Goal: Task Accomplishment & Management: Manage account settings

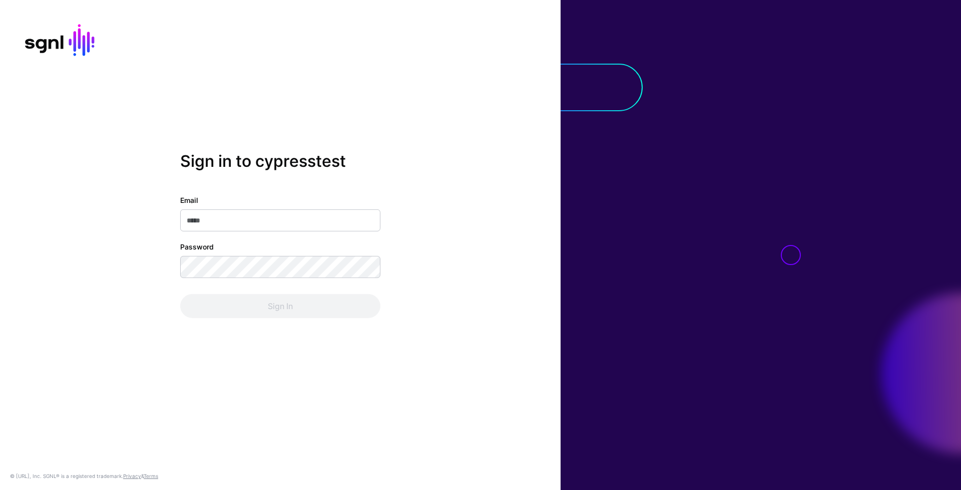
click at [319, 221] on input "Email" at bounding box center [280, 220] width 200 height 22
type input "**********"
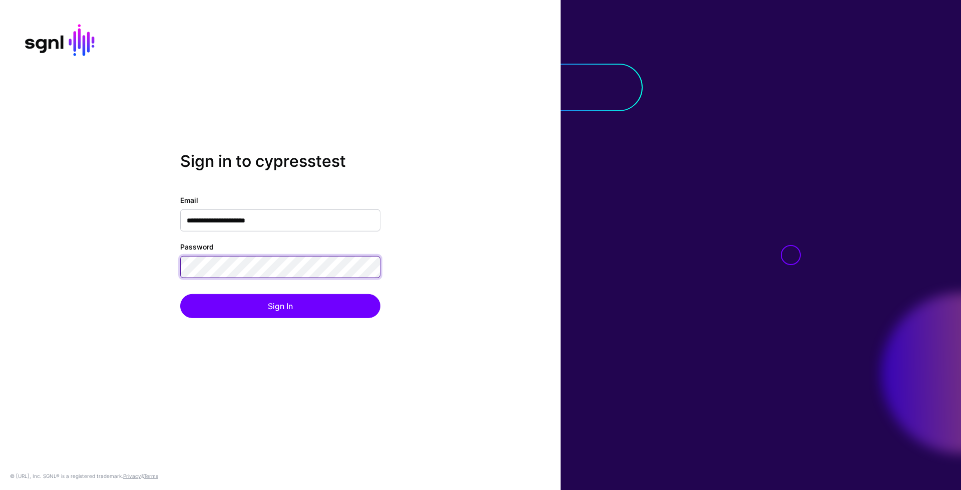
click at [180, 294] on button "Sign In" at bounding box center [280, 306] width 200 height 24
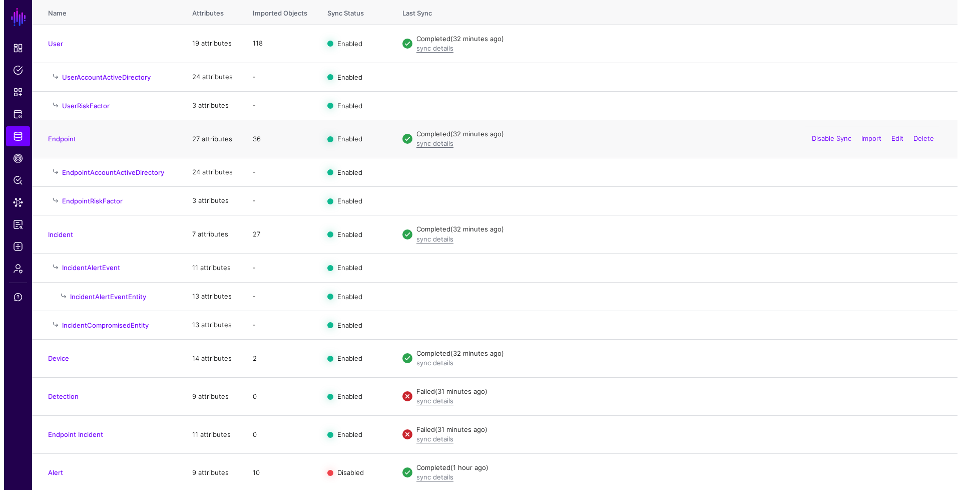
scroll to position [158, 0]
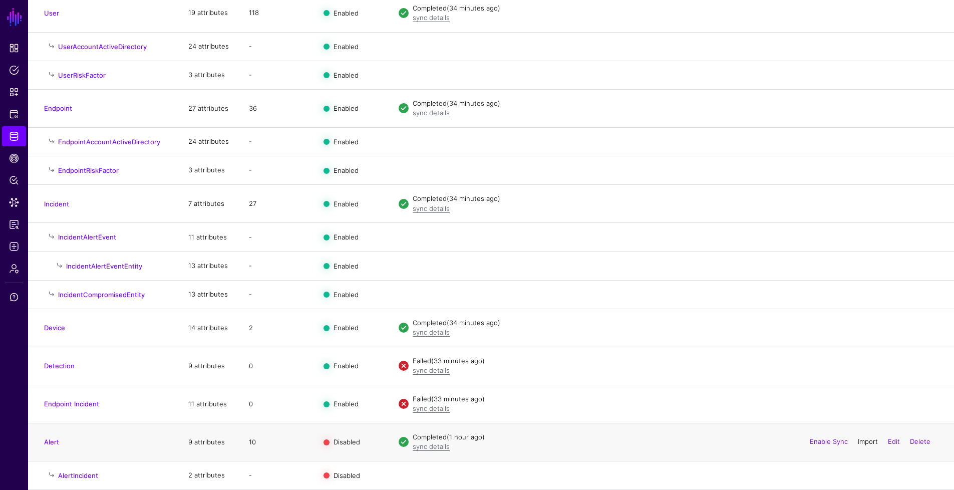
click at [859, 442] on link "Import" at bounding box center [868, 442] width 20 height 8
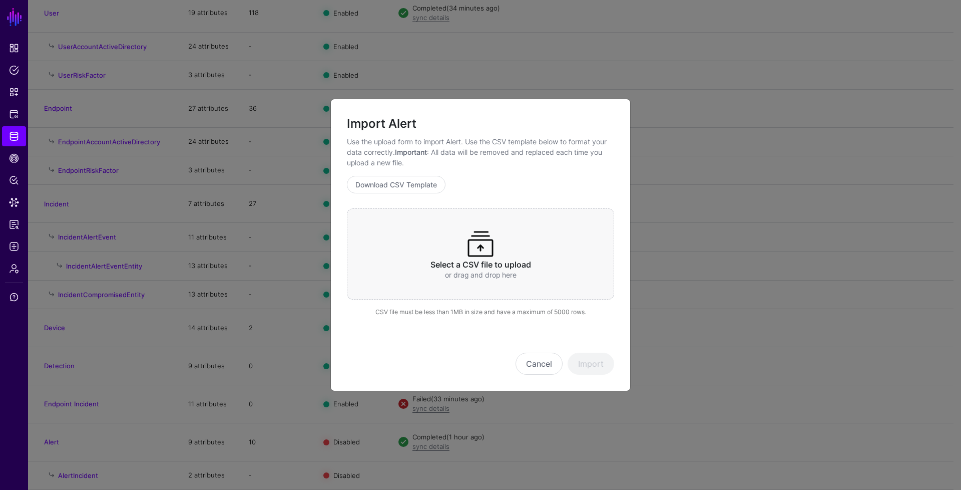
click at [487, 260] on h3 "Select a CSV file to upload" at bounding box center [481, 265] width 228 height 10
click at [599, 362] on button "Import" at bounding box center [591, 364] width 47 height 22
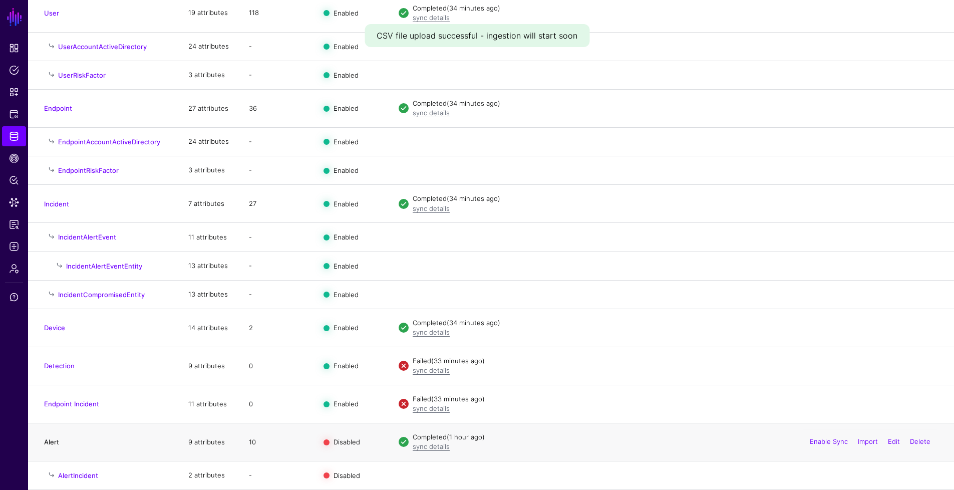
click at [57, 444] on link "Alert" at bounding box center [51, 442] width 15 height 8
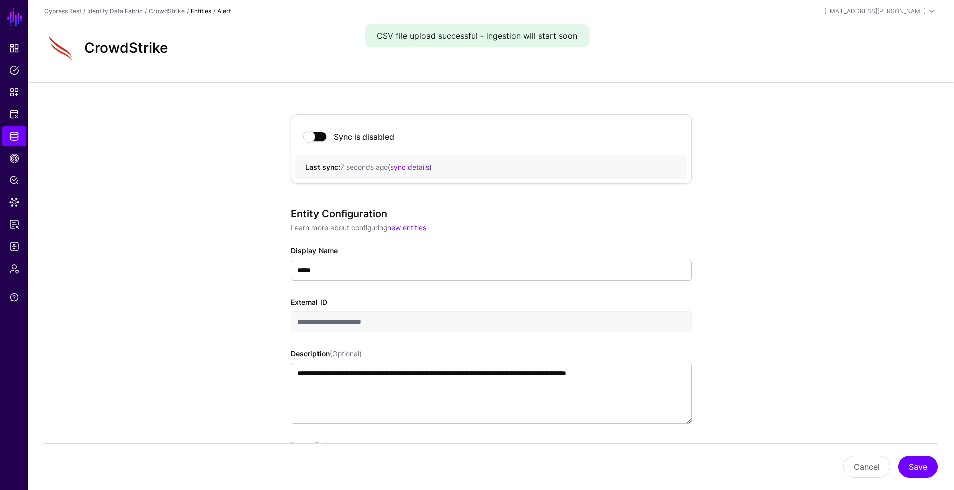
scroll to position [548, 0]
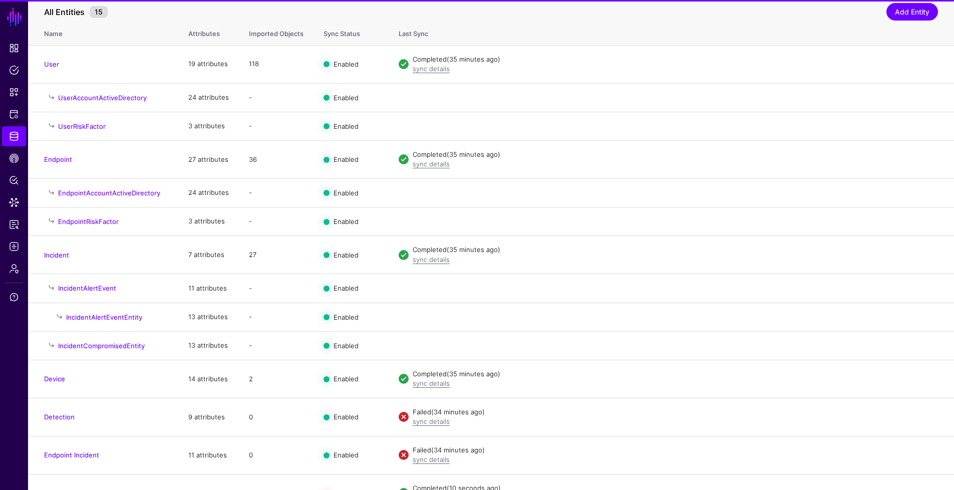
scroll to position [158, 0]
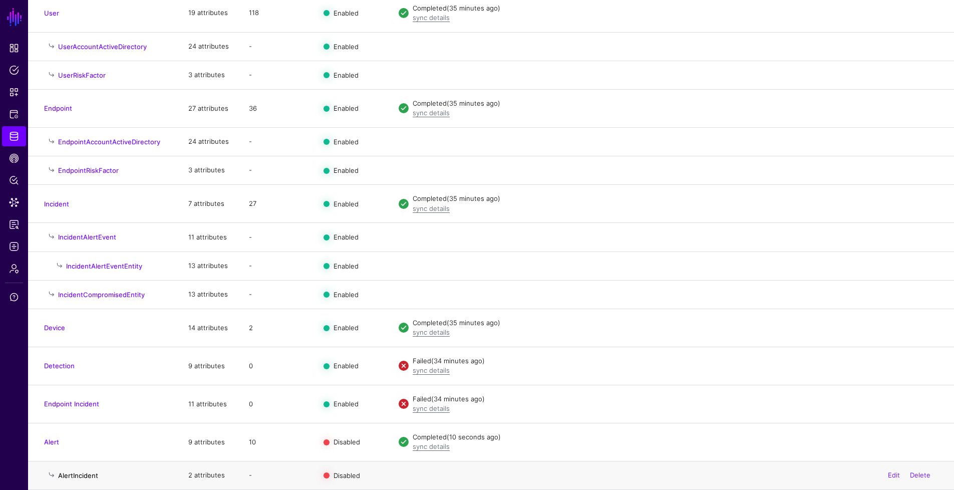
click at [88, 471] on link "AlertIncident" at bounding box center [78, 475] width 40 height 8
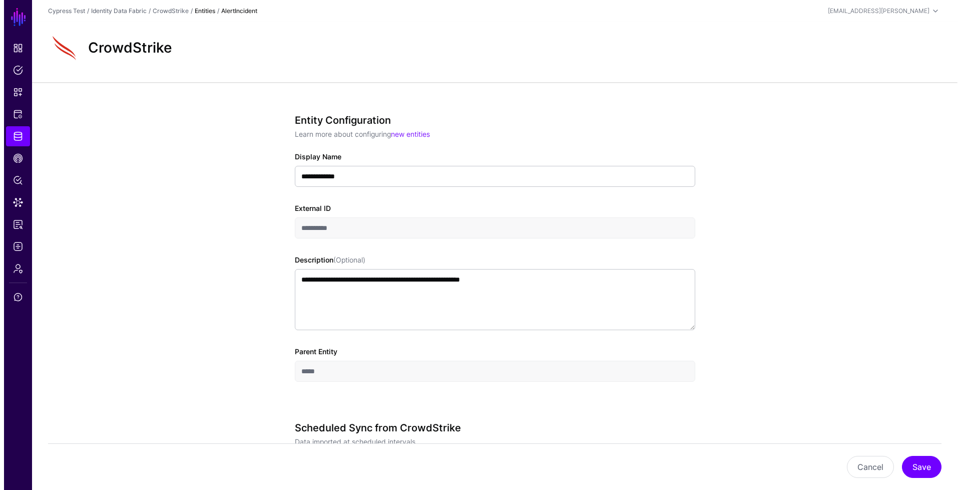
scroll to position [455, 0]
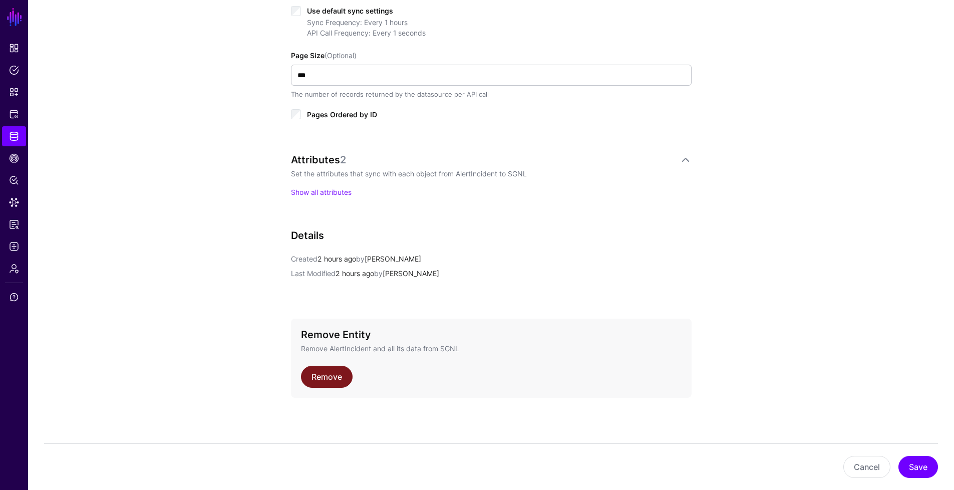
click at [337, 379] on link "Remove" at bounding box center [327, 377] width 52 height 22
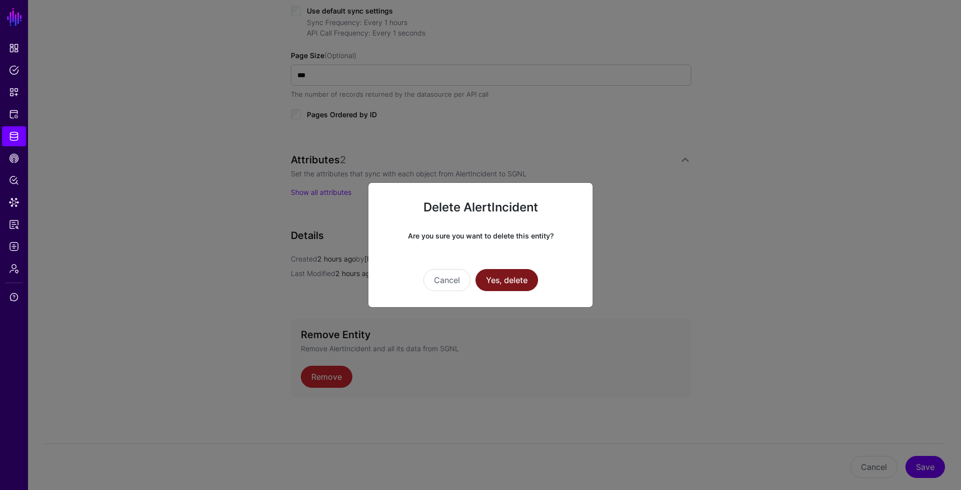
click at [511, 275] on button "Yes, delete" at bounding box center [507, 280] width 63 height 22
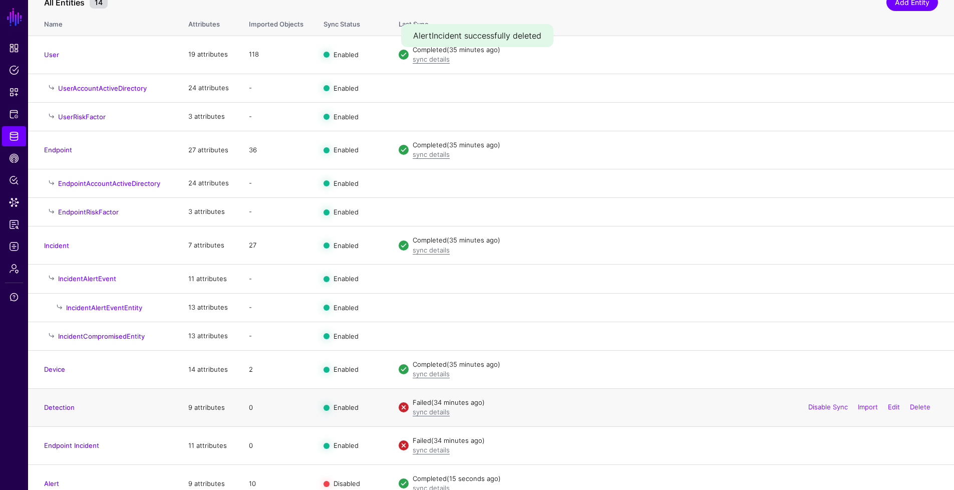
scroll to position [129, 0]
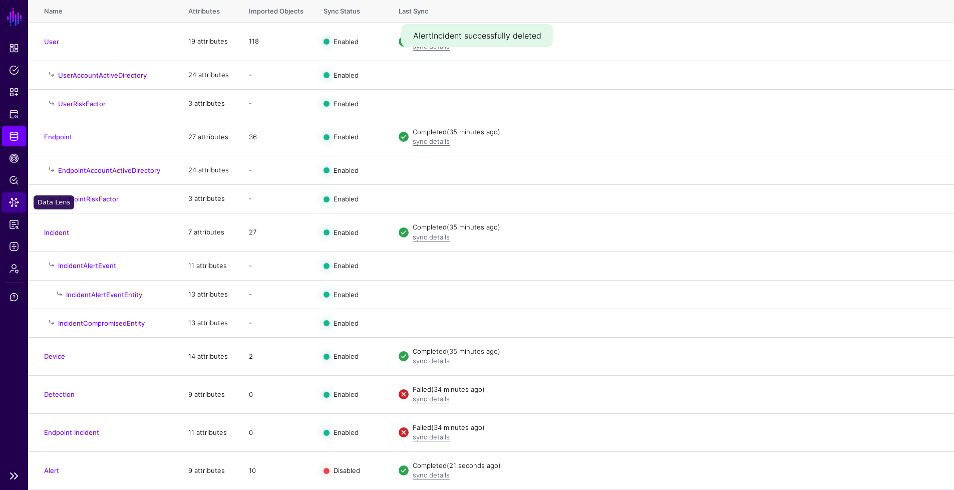
click at [12, 206] on span "Data Lens" at bounding box center [14, 202] width 10 height 10
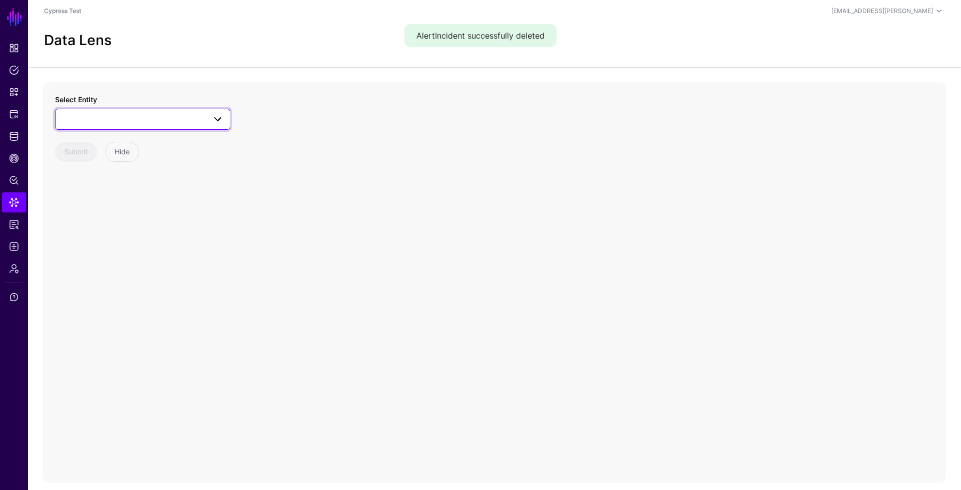
click at [95, 118] on span at bounding box center [143, 119] width 162 height 12
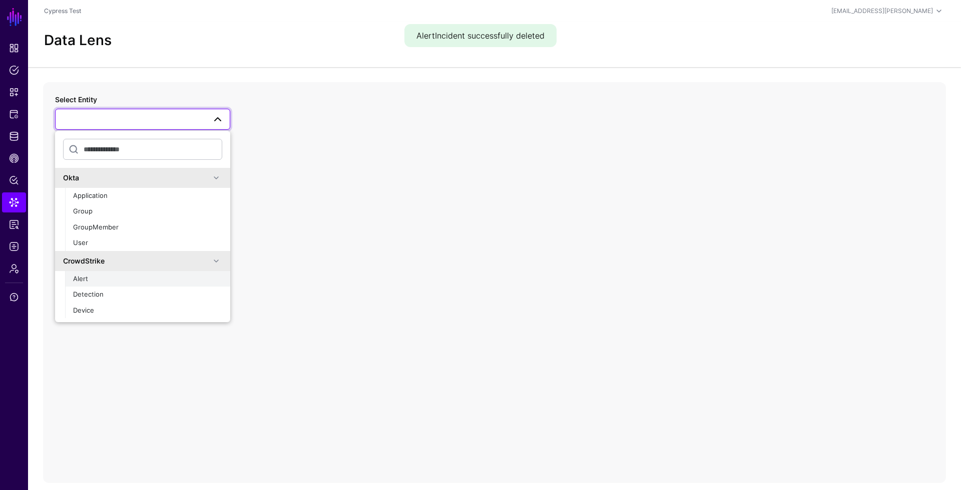
click at [96, 280] on div "Alert" at bounding box center [147, 279] width 149 height 10
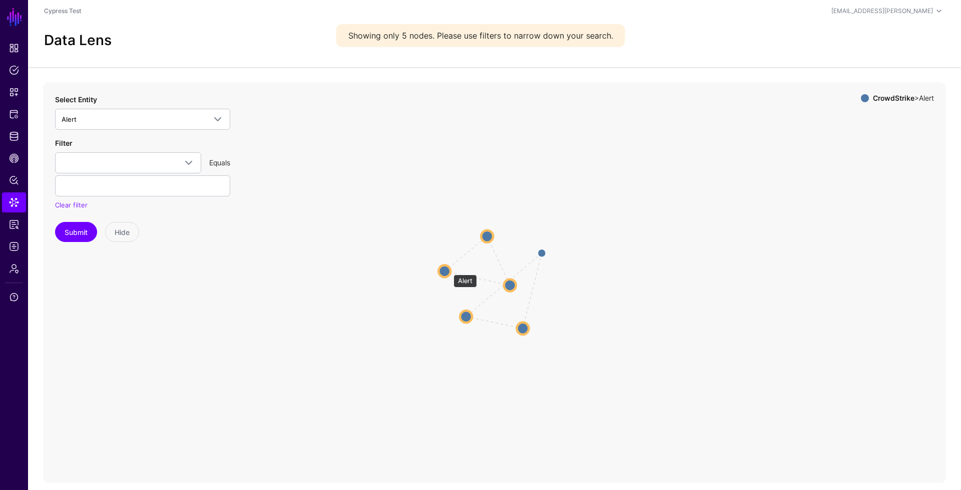
click at [449, 269] on circle at bounding box center [445, 271] width 12 height 12
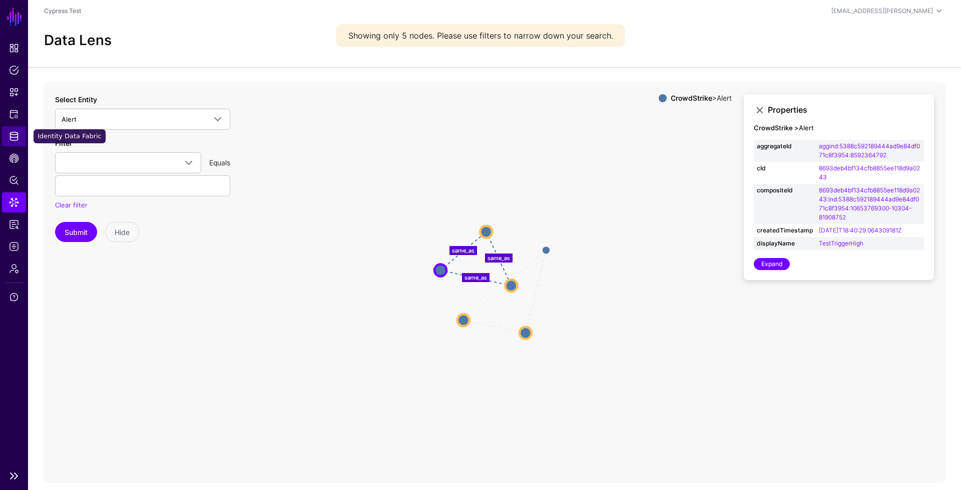
click at [13, 135] on span "Identity Data Fabric" at bounding box center [14, 136] width 10 height 10
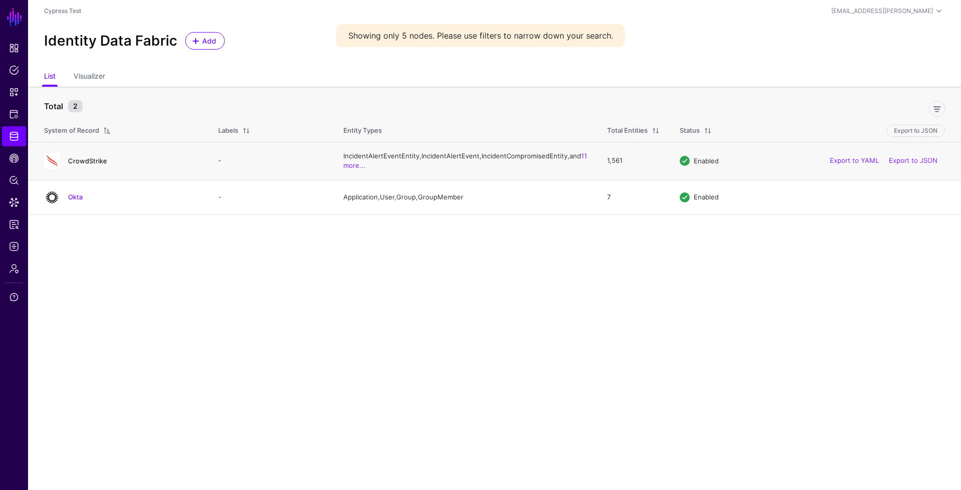
click at [85, 165] on link "CrowdStrike" at bounding box center [87, 161] width 39 height 8
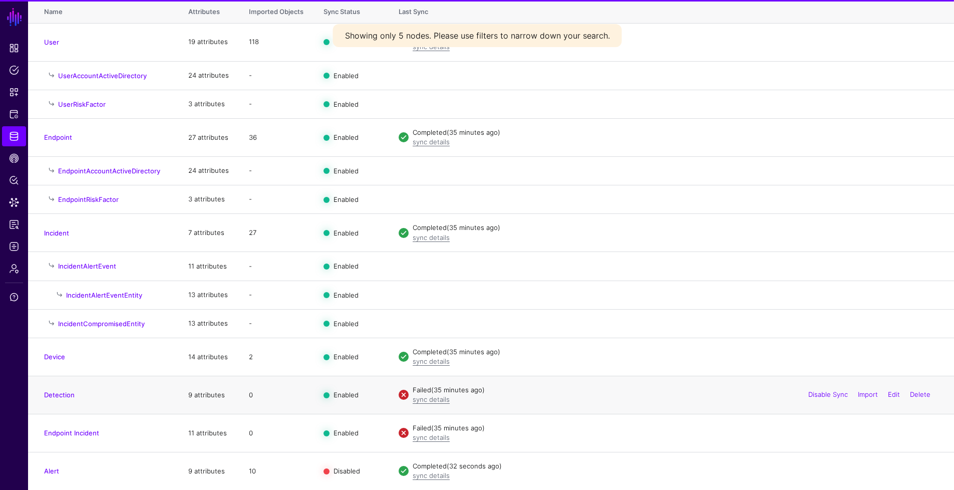
scroll to position [129, 0]
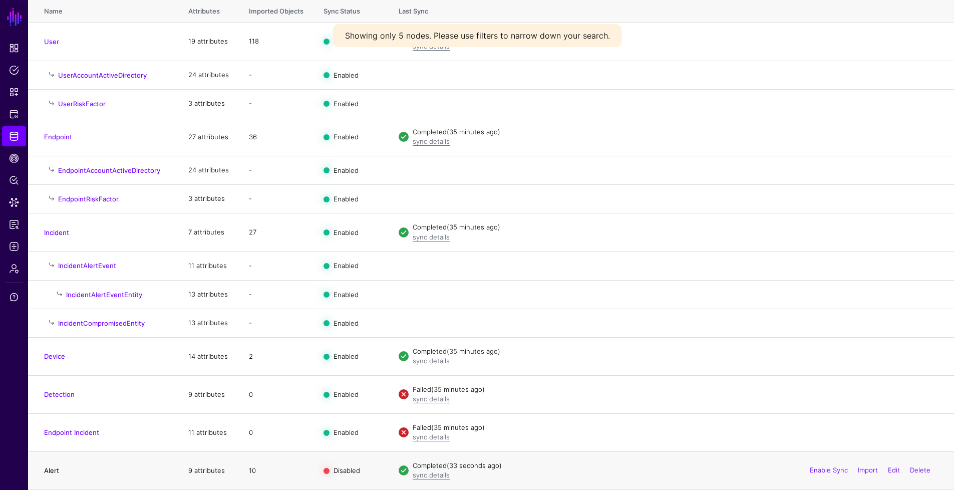
click at [54, 469] on link "Alert" at bounding box center [51, 470] width 15 height 8
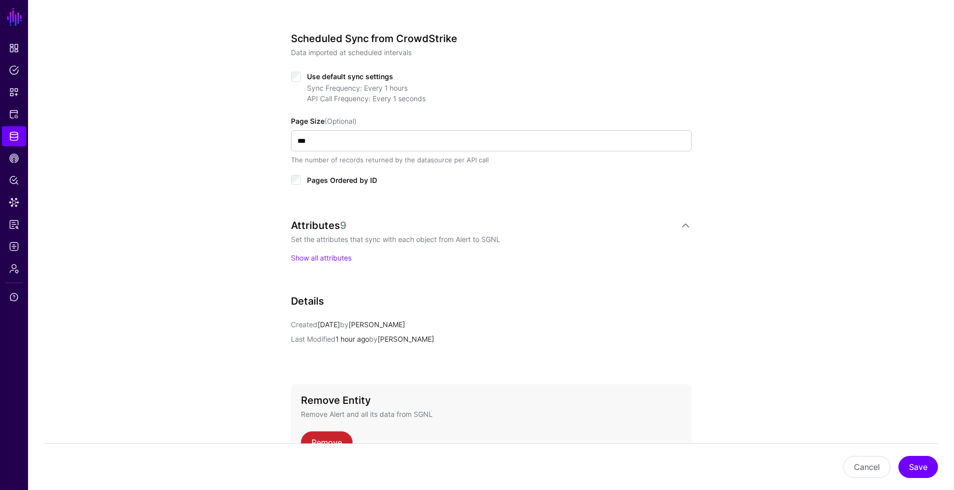
scroll to position [548, 0]
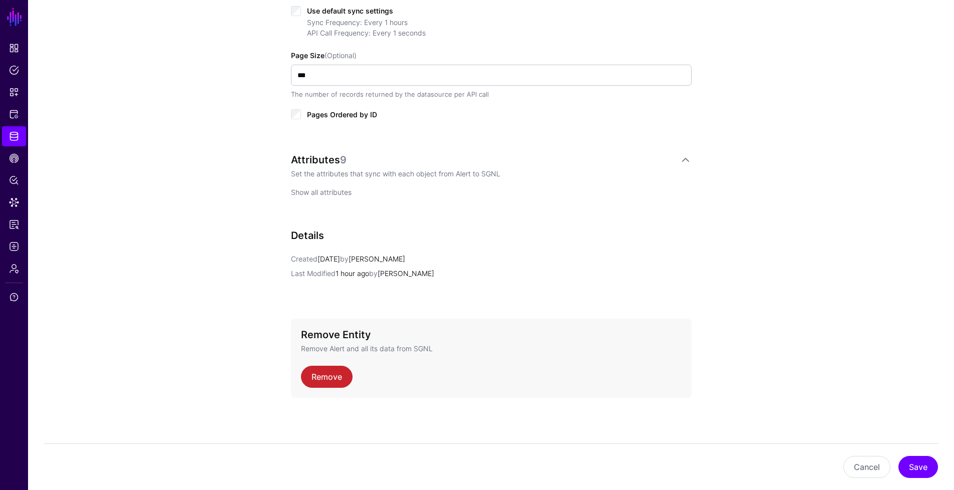
click at [319, 188] on link "Show all attributes" at bounding box center [321, 192] width 61 height 9
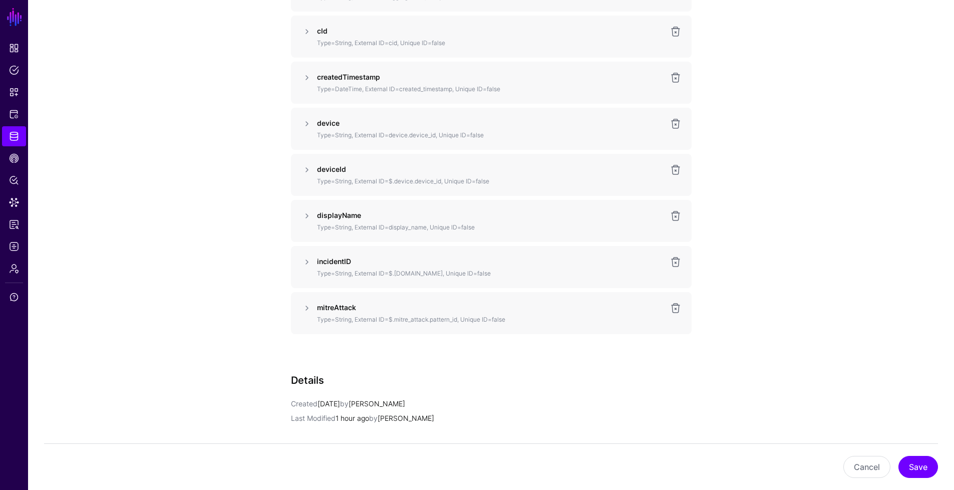
scroll to position [841, 0]
click at [303, 261] on link at bounding box center [307, 262] width 12 height 12
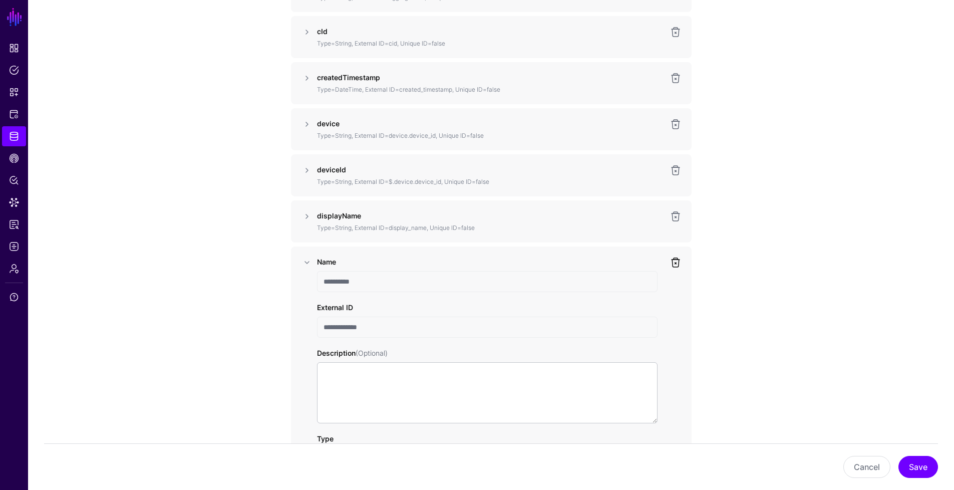
click at [676, 265] on link at bounding box center [676, 262] width 12 height 12
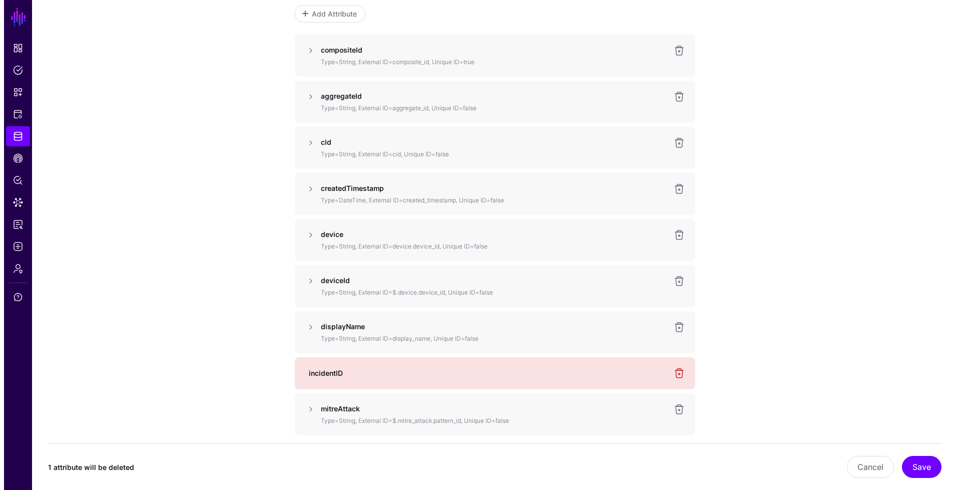
scroll to position [617, 0]
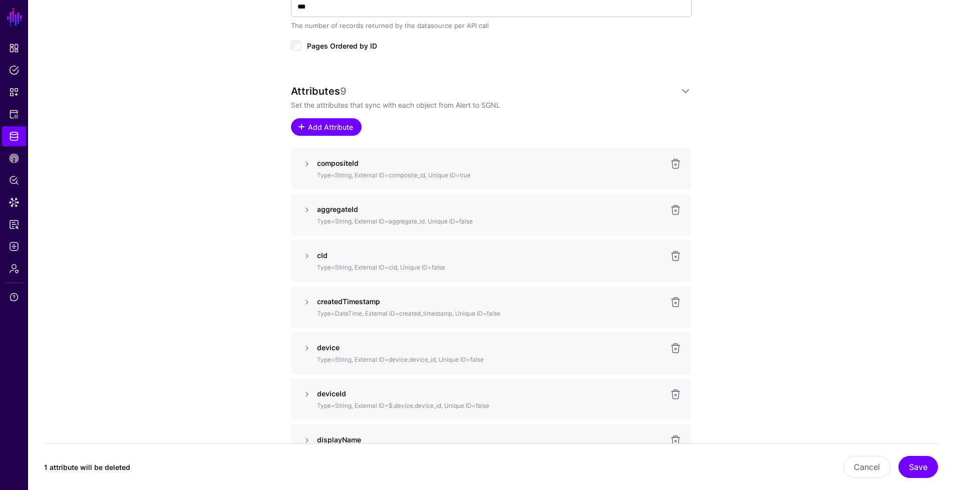
click at [347, 131] on span "Add Attribute" at bounding box center [330, 127] width 48 height 11
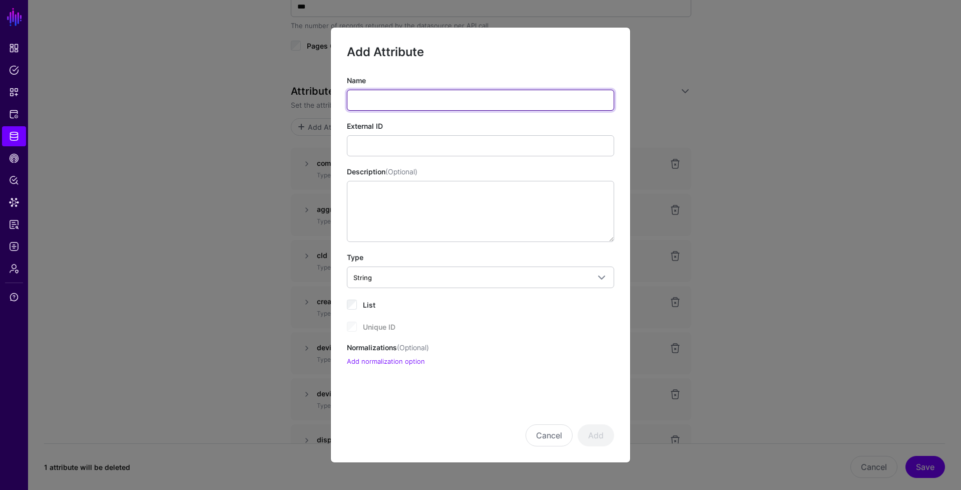
click at [373, 96] on input "Name" at bounding box center [480, 100] width 267 height 21
type input "**********"
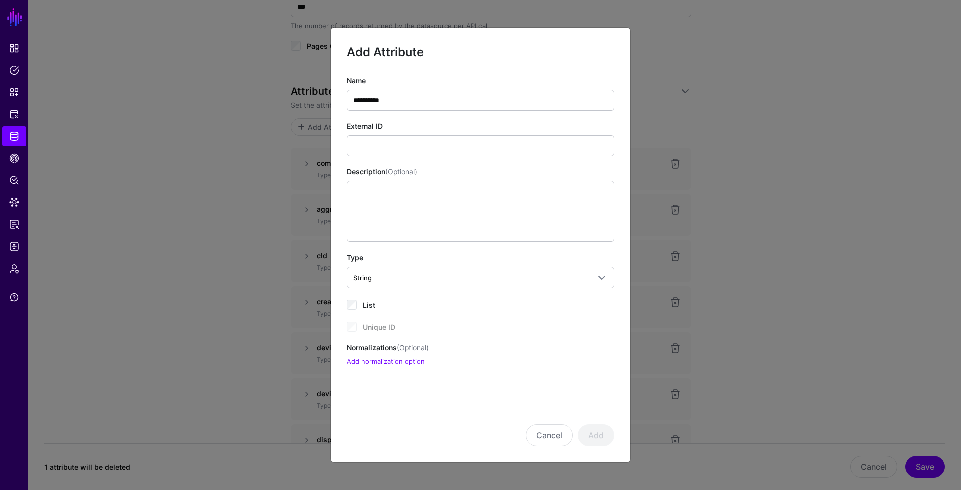
click at [425, 157] on div "**********" at bounding box center [480, 220] width 267 height 291
click at [425, 149] on input "External ID" at bounding box center [480, 145] width 267 height 21
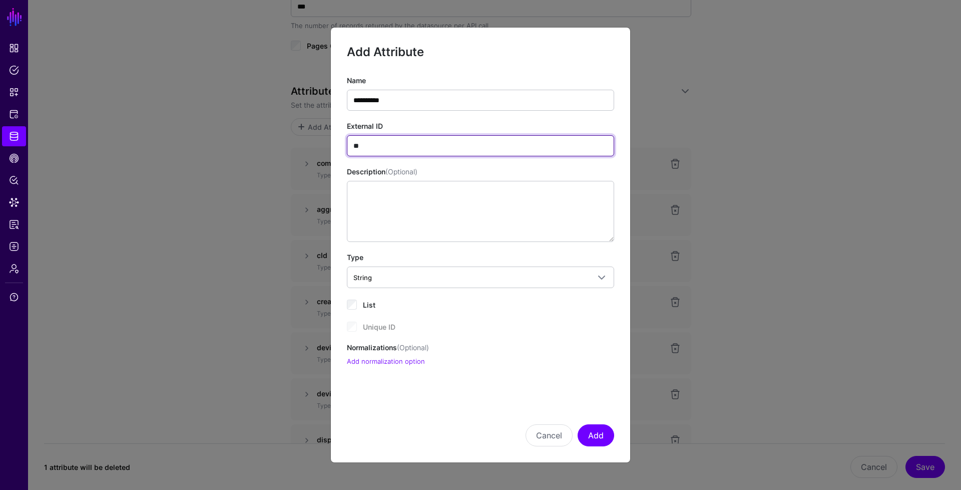
type input "**********"
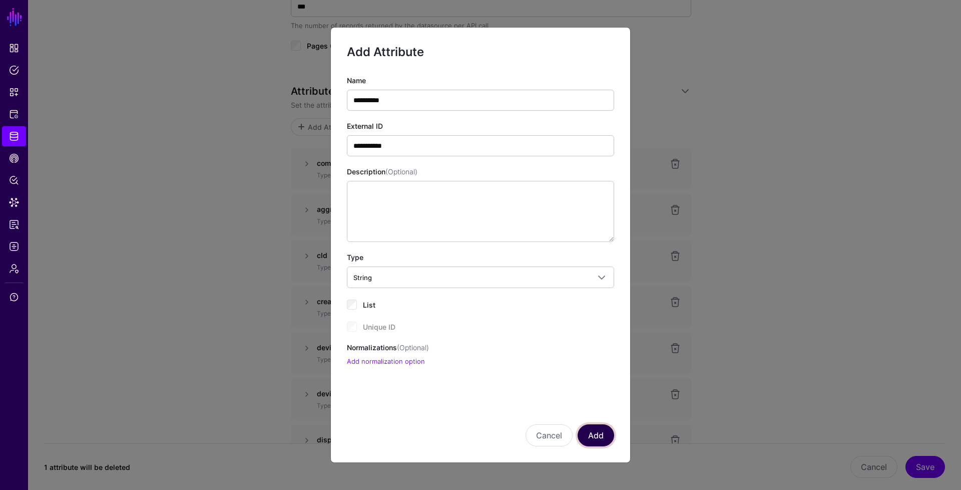
click at [606, 432] on button "Add" at bounding box center [596, 435] width 37 height 22
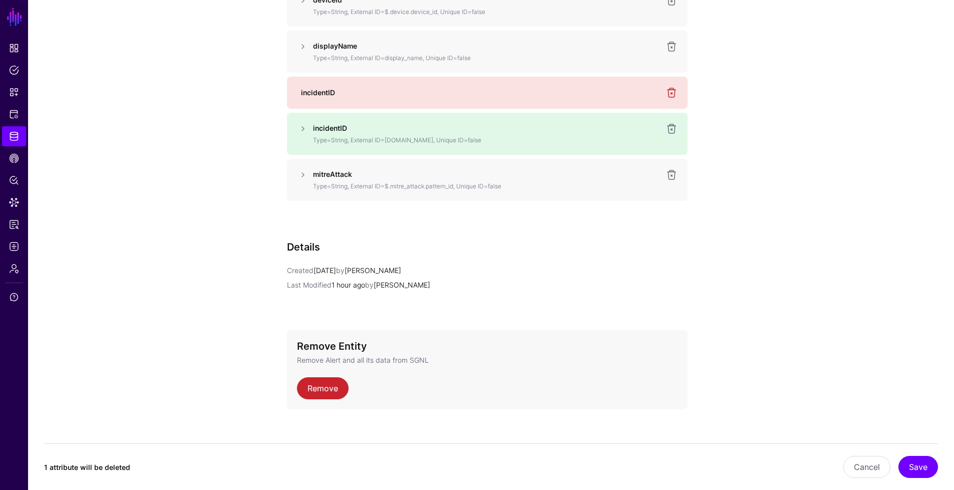
scroll to position [1022, 0]
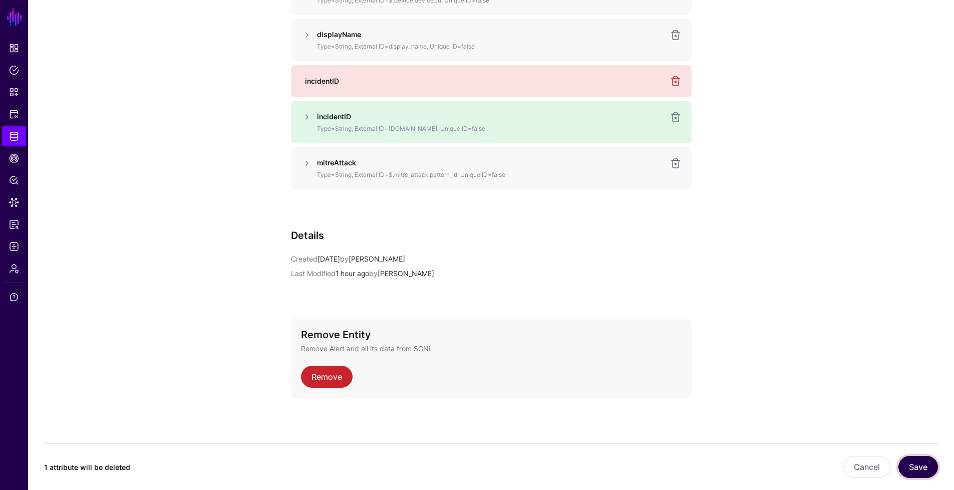
click at [920, 464] on button "Save" at bounding box center [918, 467] width 40 height 22
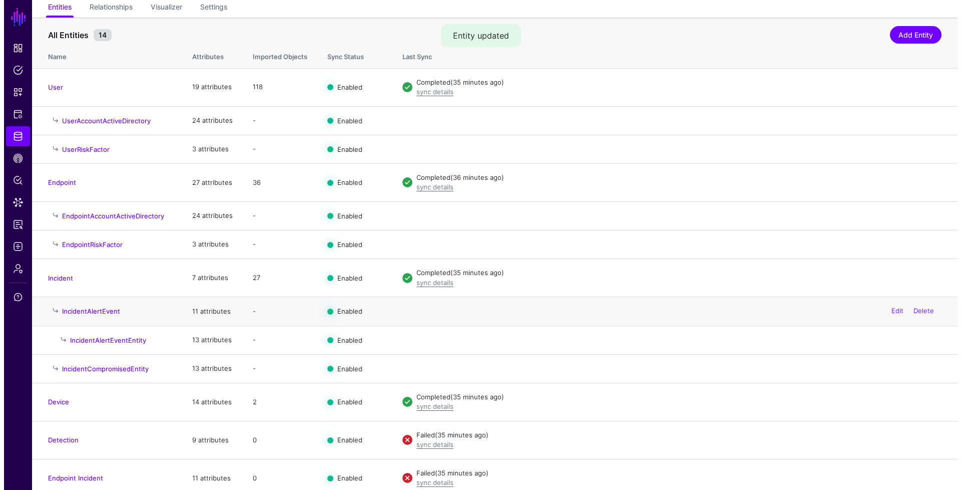
scroll to position [129, 0]
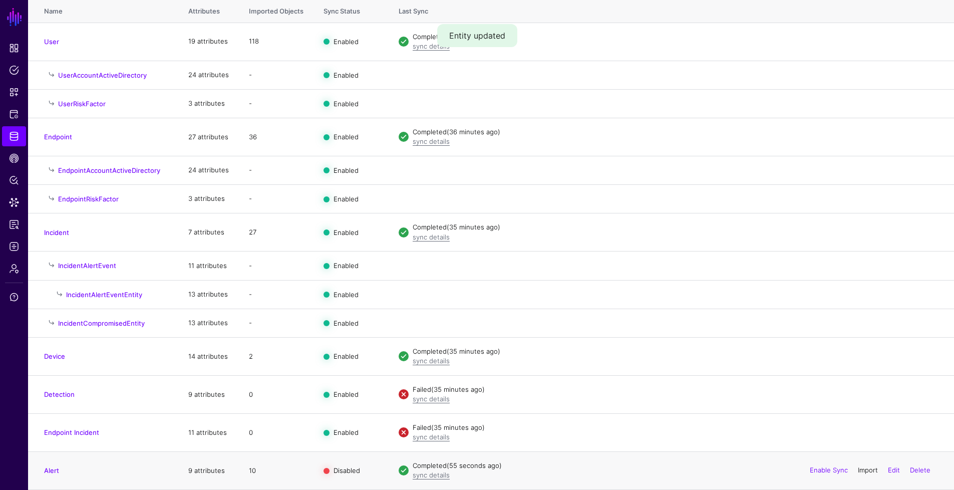
click at [859, 468] on link "Import" at bounding box center [868, 470] width 20 height 8
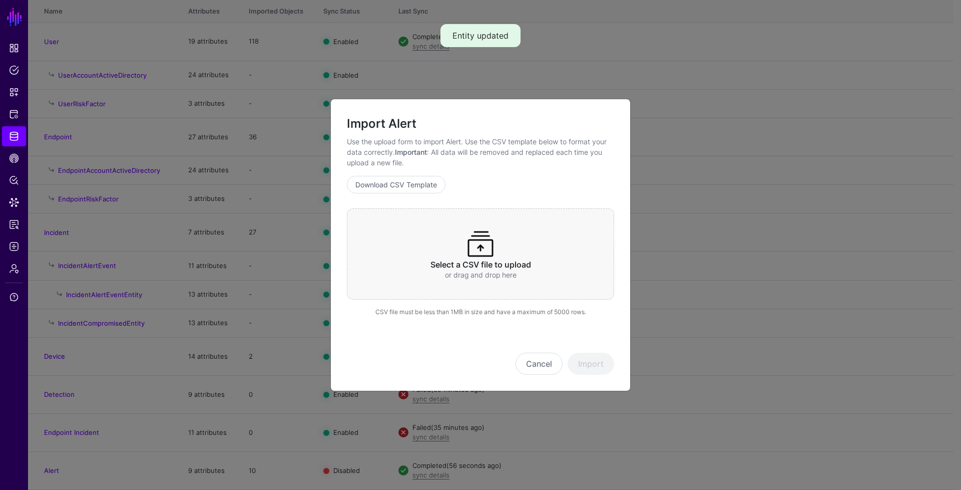
click at [490, 255] on span at bounding box center [481, 244] width 32 height 32
click at [589, 357] on button "Import" at bounding box center [591, 364] width 47 height 22
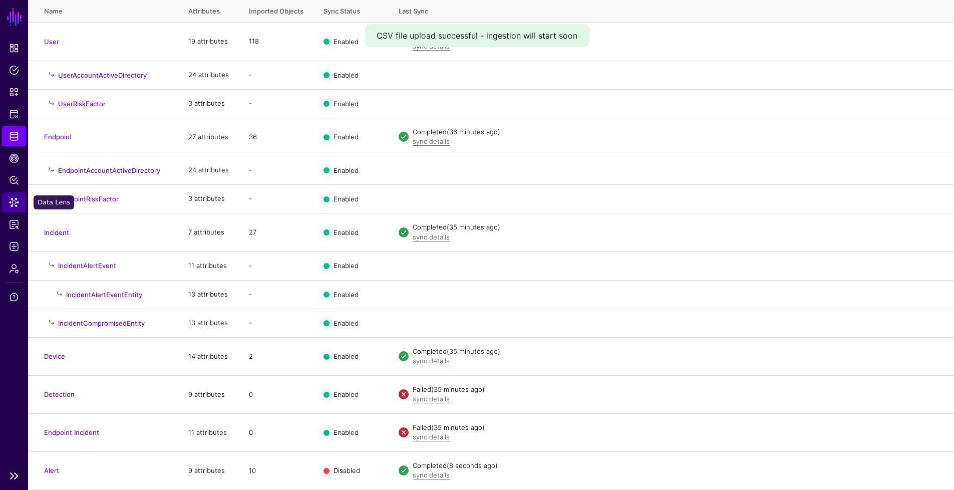
click at [13, 203] on span "Data Lens" at bounding box center [14, 202] width 10 height 10
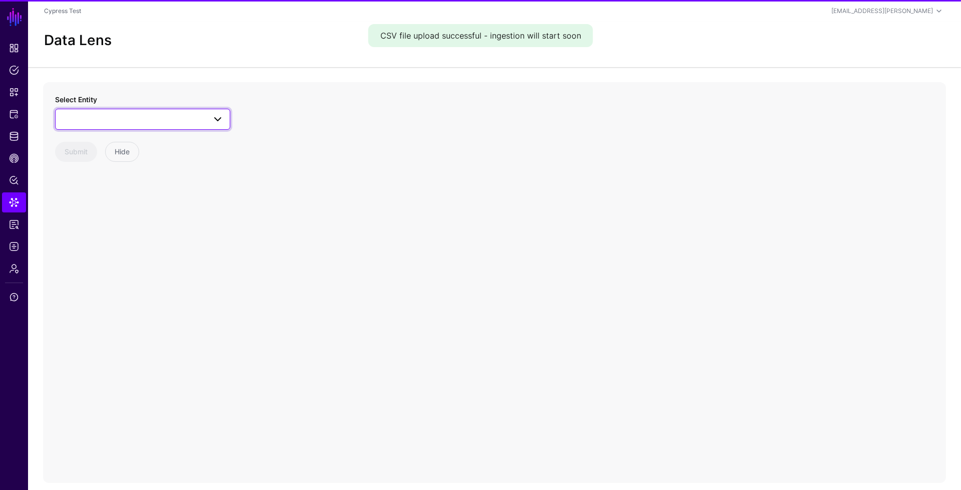
click at [86, 119] on span at bounding box center [143, 119] width 162 height 12
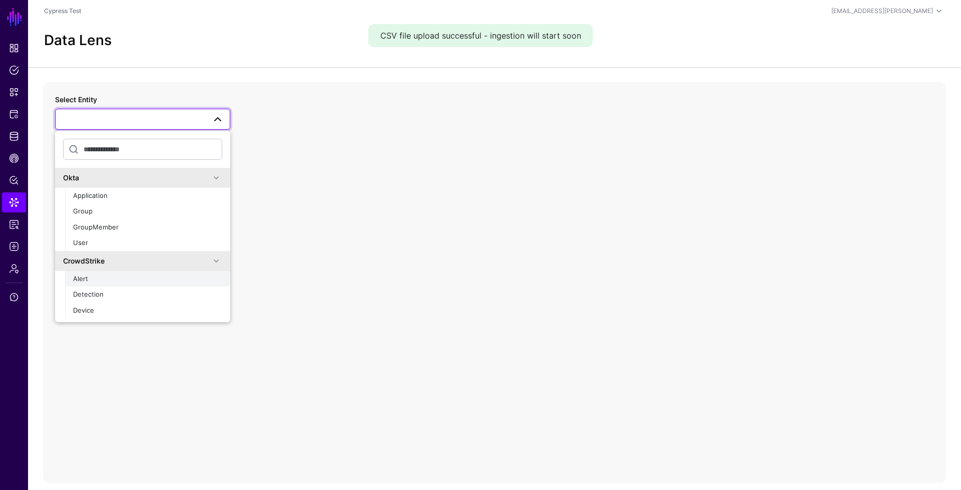
click at [81, 277] on span "Alert" at bounding box center [80, 278] width 15 height 8
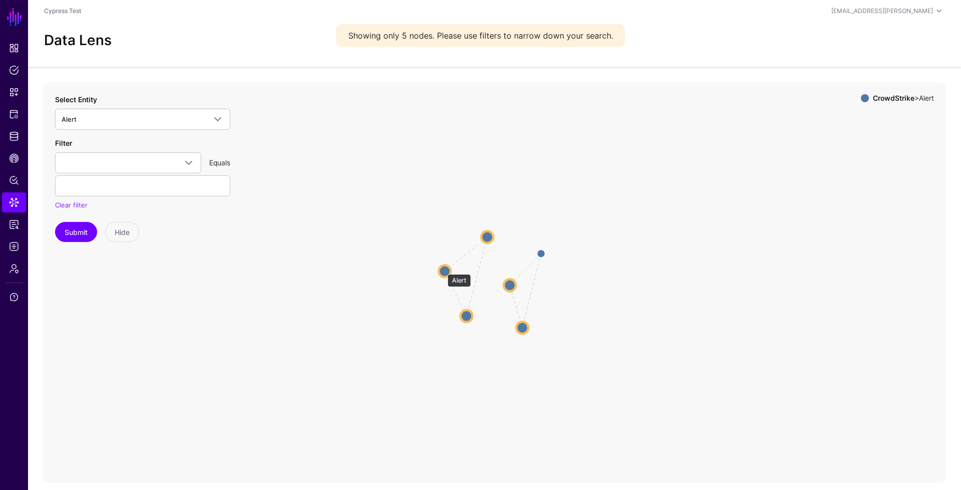
click at [443, 269] on circle at bounding box center [445, 271] width 12 height 12
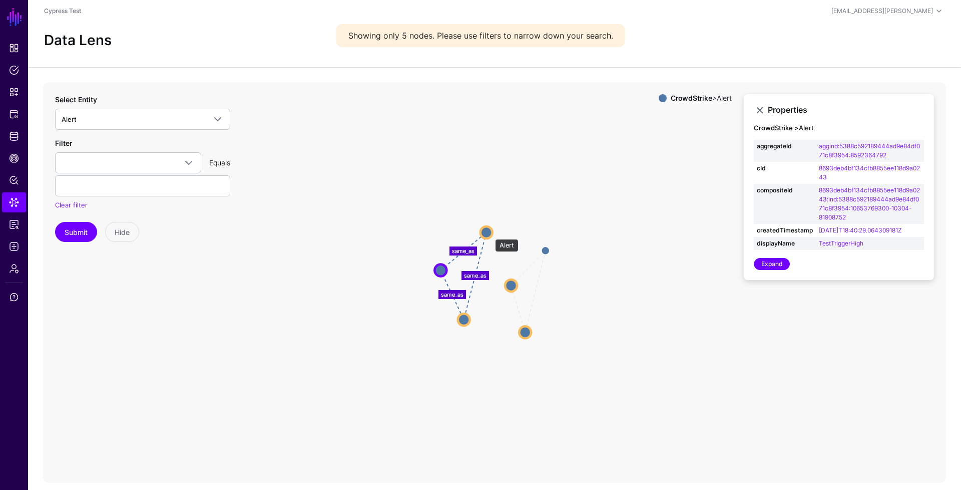
click at [490, 234] on circle at bounding box center [487, 232] width 12 height 12
click at [464, 315] on circle at bounding box center [464, 320] width 12 height 12
click at [528, 330] on circle at bounding box center [527, 333] width 12 height 12
click at [529, 331] on circle at bounding box center [527, 334] width 12 height 12
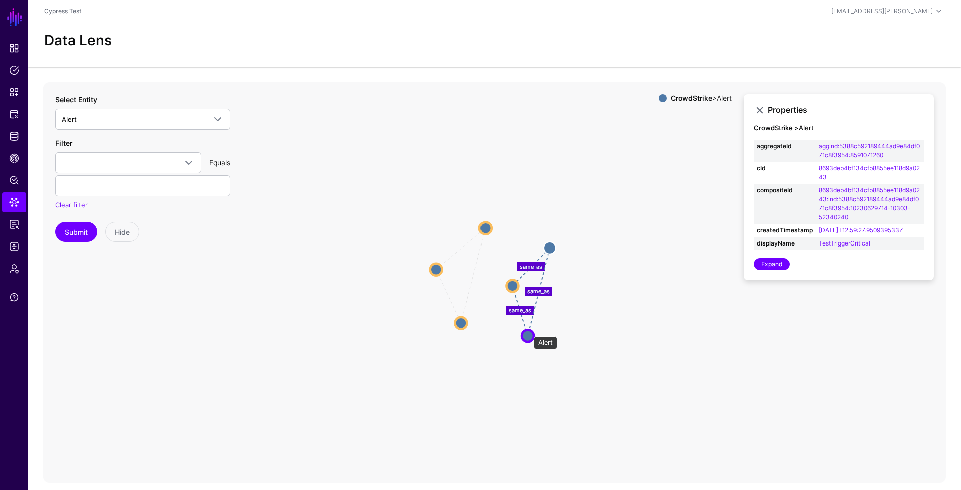
click at [529, 331] on circle at bounding box center [528, 335] width 12 height 12
click at [550, 248] on circle at bounding box center [551, 247] width 12 height 12
click at [512, 284] on circle at bounding box center [513, 285] width 12 height 12
click at [758, 262] on link "Expand" at bounding box center [772, 264] width 36 height 12
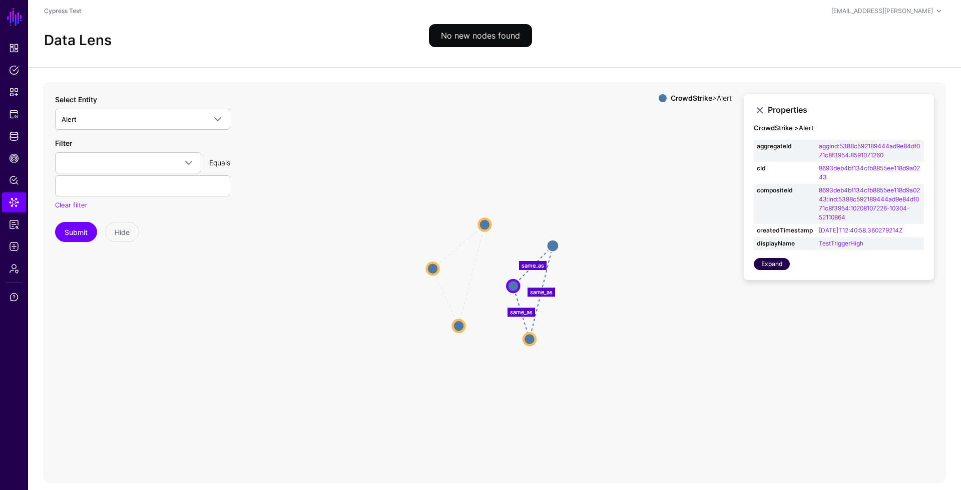
click at [762, 263] on link "Expand" at bounding box center [772, 264] width 36 height 12
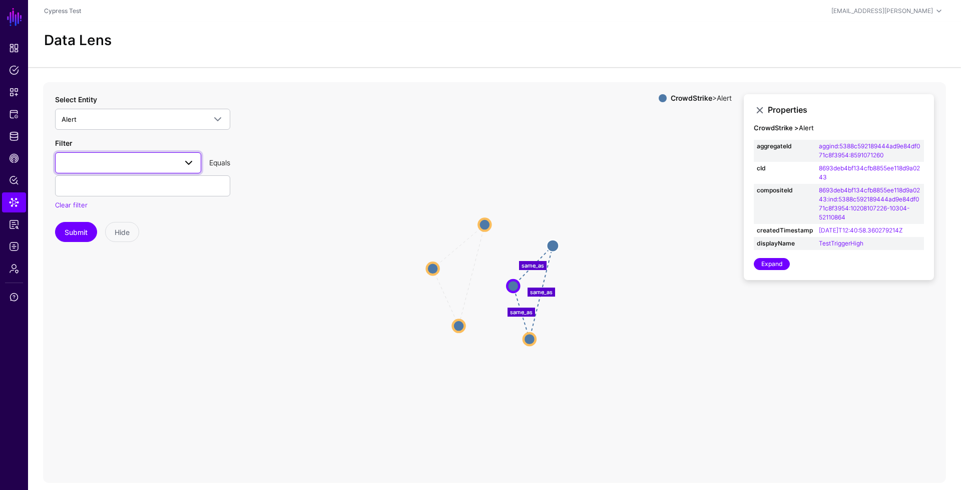
click at [164, 167] on span at bounding box center [128, 163] width 133 height 12
click at [96, 309] on span "displayName" at bounding box center [83, 313] width 40 height 8
click at [107, 178] on input "text" at bounding box center [142, 185] width 175 height 21
paste input "**********"
click at [84, 227] on button "Submit" at bounding box center [76, 232] width 42 height 20
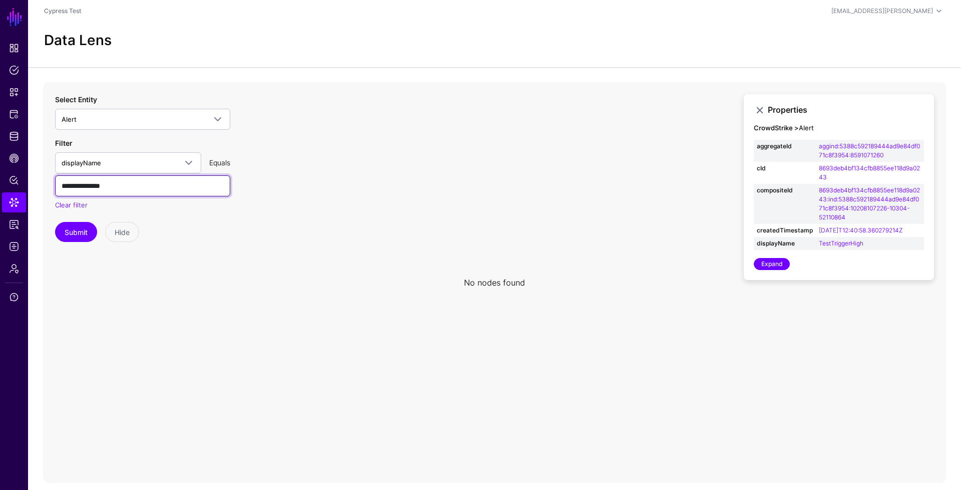
click at [157, 188] on input "**********" at bounding box center [142, 185] width 175 height 21
paste input "********"
type input "**********"
click at [72, 229] on button "Submit" at bounding box center [76, 232] width 42 height 20
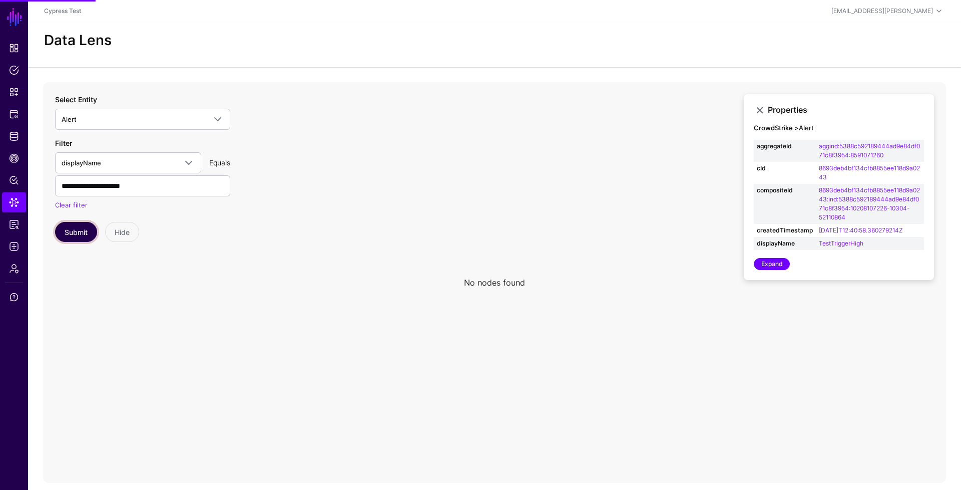
click at [72, 229] on button "Submit" at bounding box center [76, 232] width 42 height 20
click at [495, 283] on circle at bounding box center [498, 282] width 12 height 12
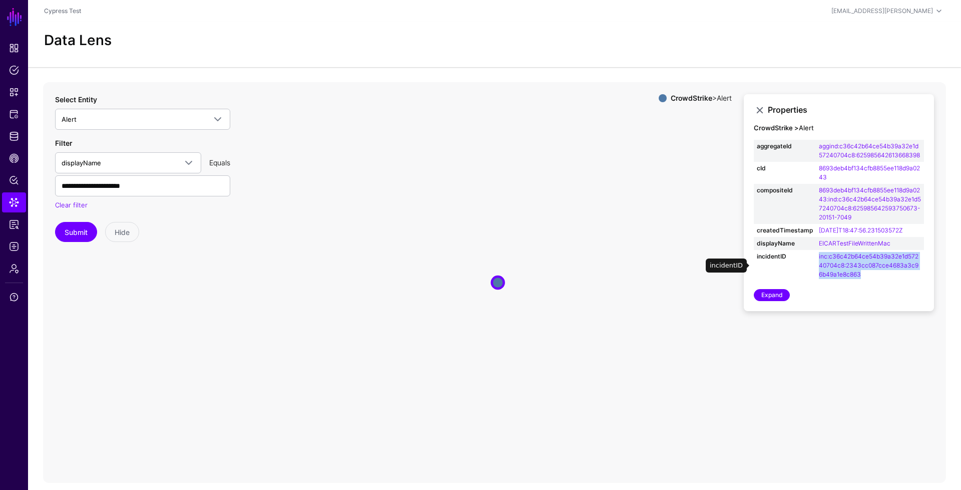
drag, startPoint x: 859, startPoint y: 275, endPoint x: 805, endPoint y: 257, distance: 57.0
click at [805, 257] on tr "incidentID inc:c36c42b64ce54b39a32e1d57240704c8:2343cc087cce4683a3c96b49a1e8c863" at bounding box center [839, 265] width 170 height 31
click at [808, 267] on td "incidentID" at bounding box center [785, 265] width 62 height 31
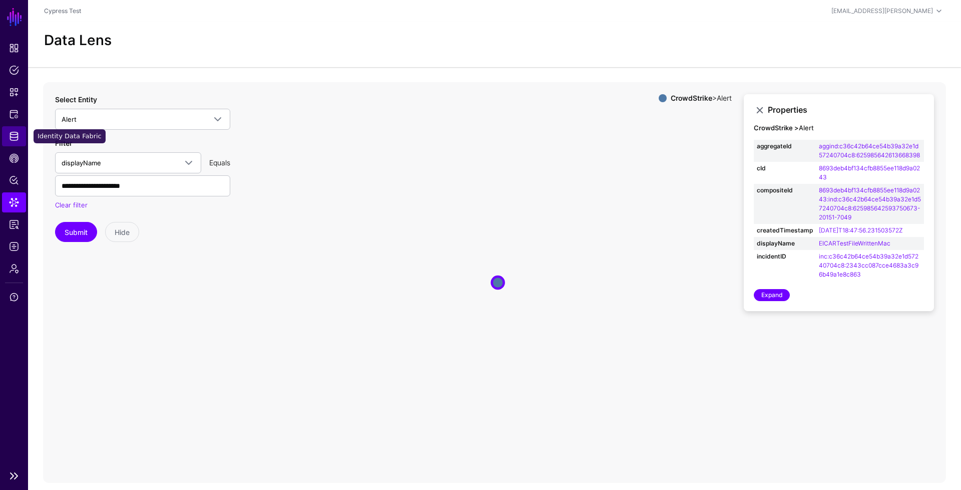
click at [12, 132] on span "Identity Data Fabric" at bounding box center [14, 136] width 10 height 10
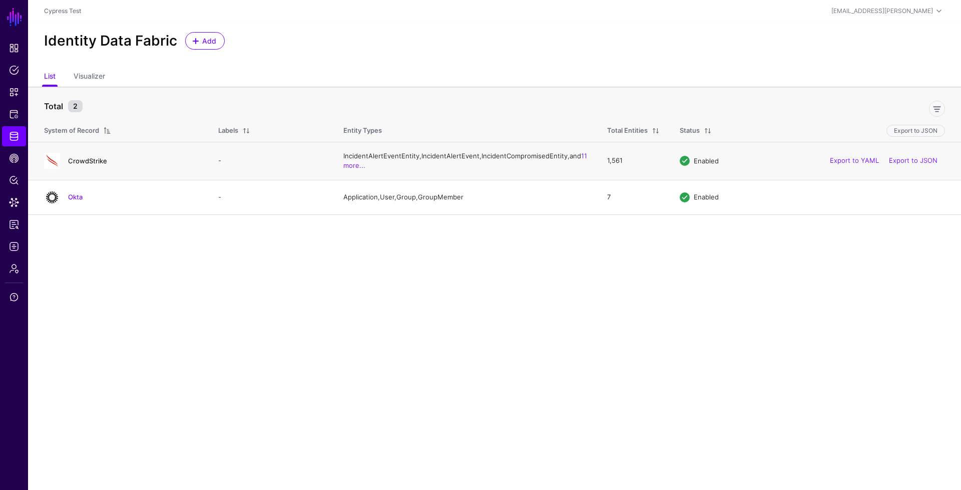
click at [97, 165] on link "CrowdStrike" at bounding box center [87, 161] width 39 height 8
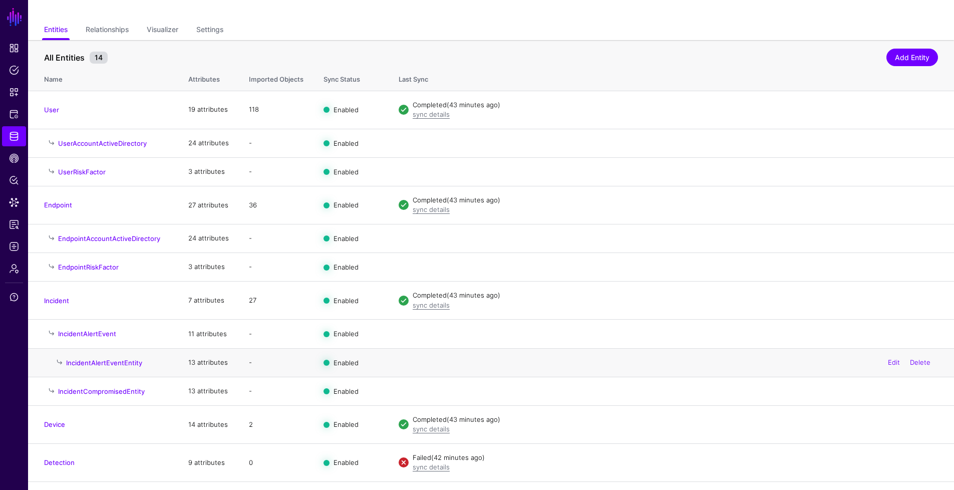
scroll to position [129, 0]
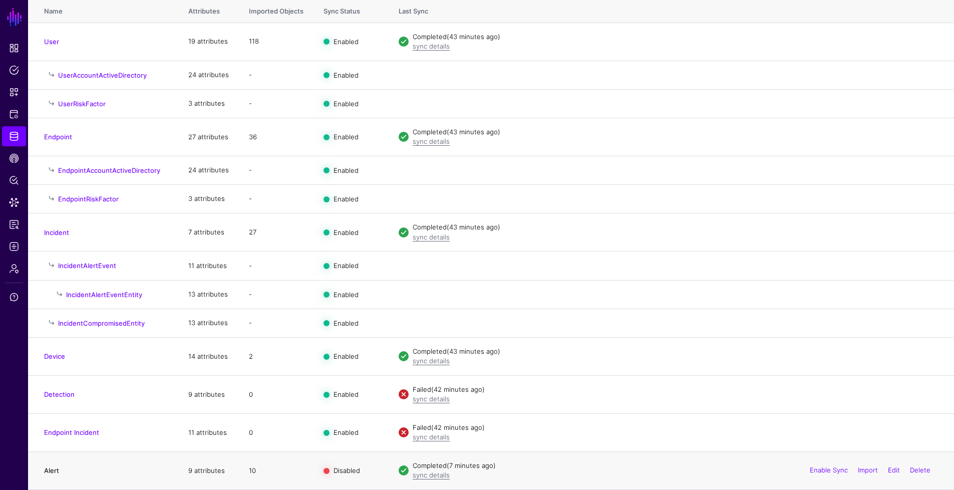
click at [52, 468] on link "Alert" at bounding box center [51, 470] width 15 height 8
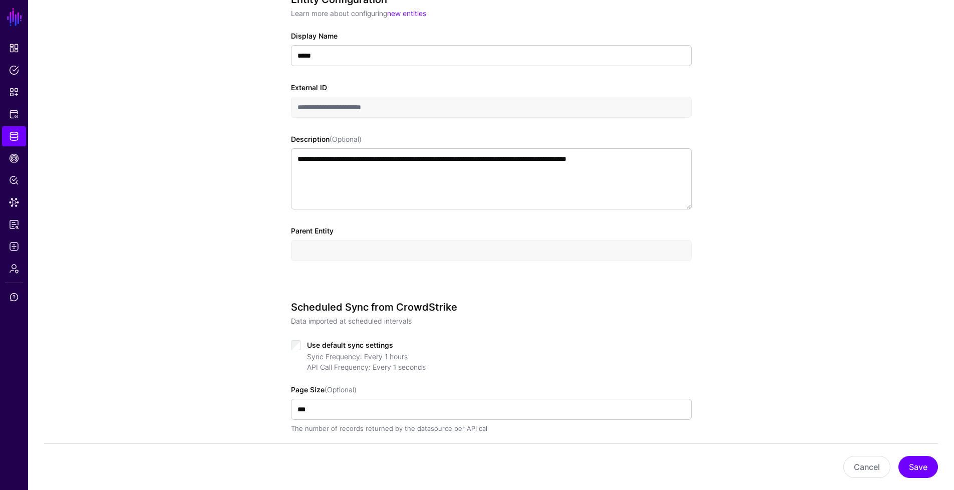
scroll to position [367, 0]
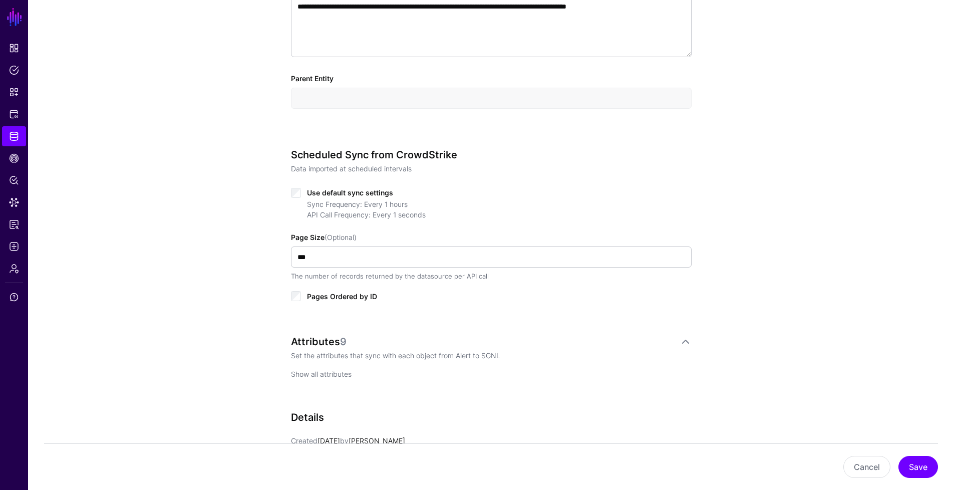
click at [315, 373] on link "Show all attributes" at bounding box center [321, 374] width 61 height 9
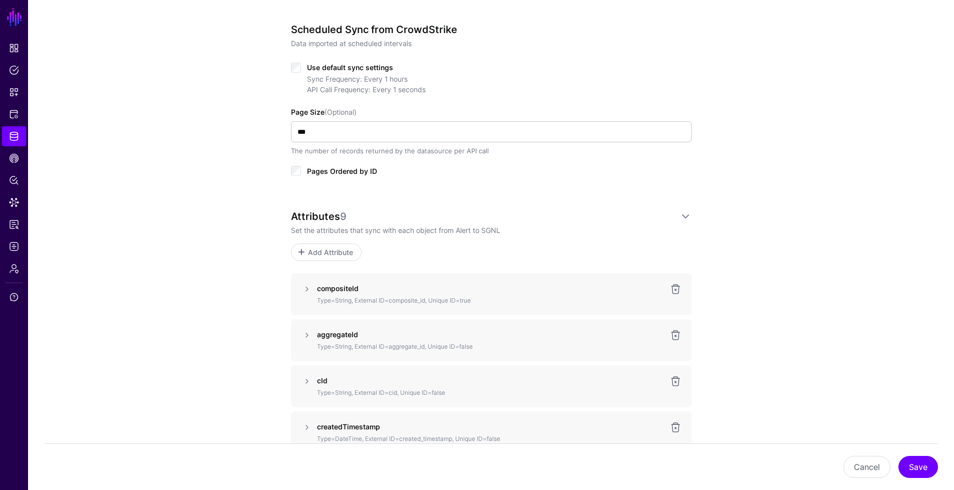
scroll to position [839, 0]
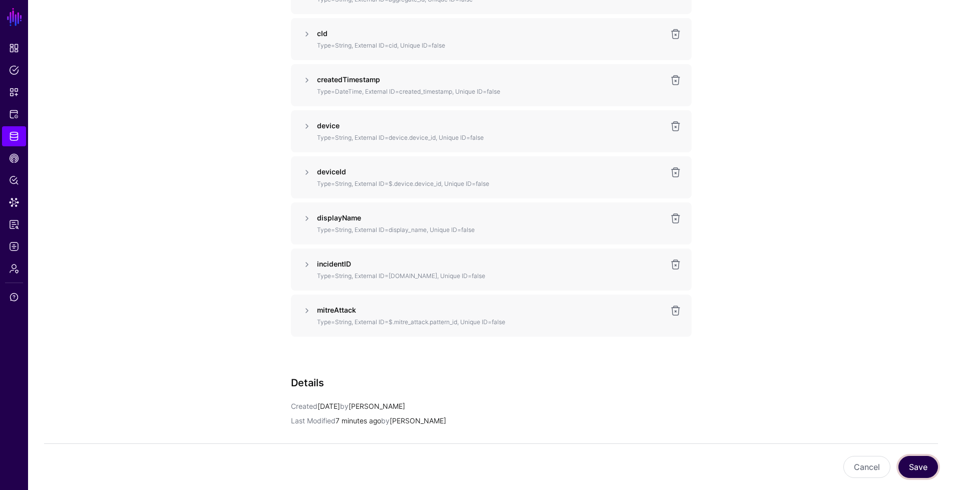
click at [910, 464] on button "Save" at bounding box center [918, 467] width 40 height 22
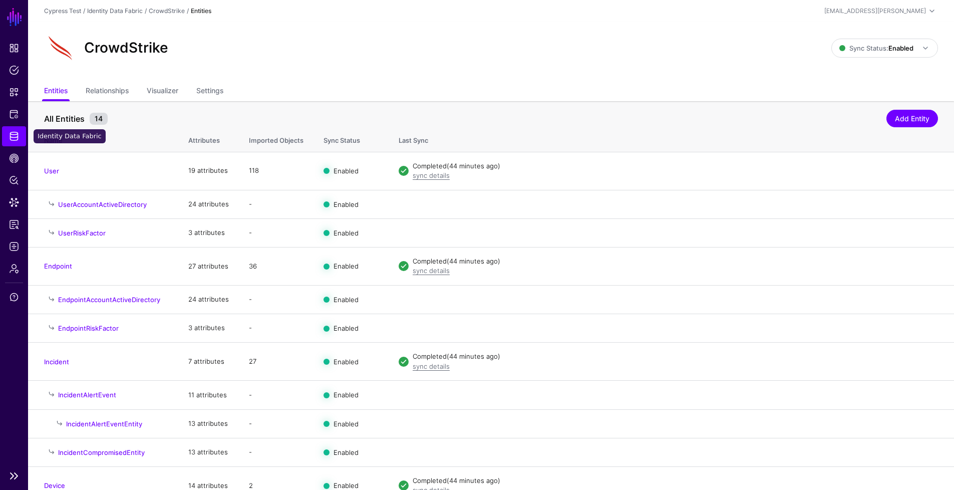
click at [14, 134] on span "Identity Data Fabric" at bounding box center [14, 136] width 10 height 10
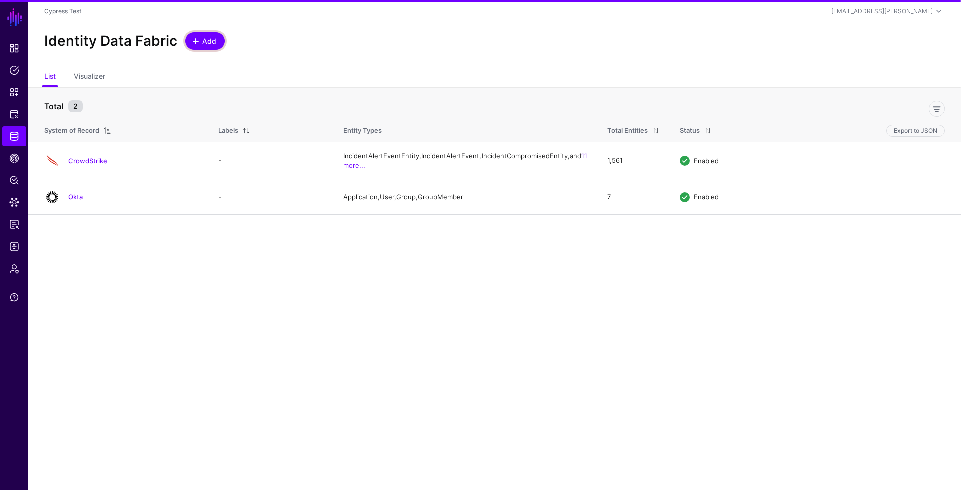
click at [216, 44] on link "Add" at bounding box center [205, 41] width 40 height 18
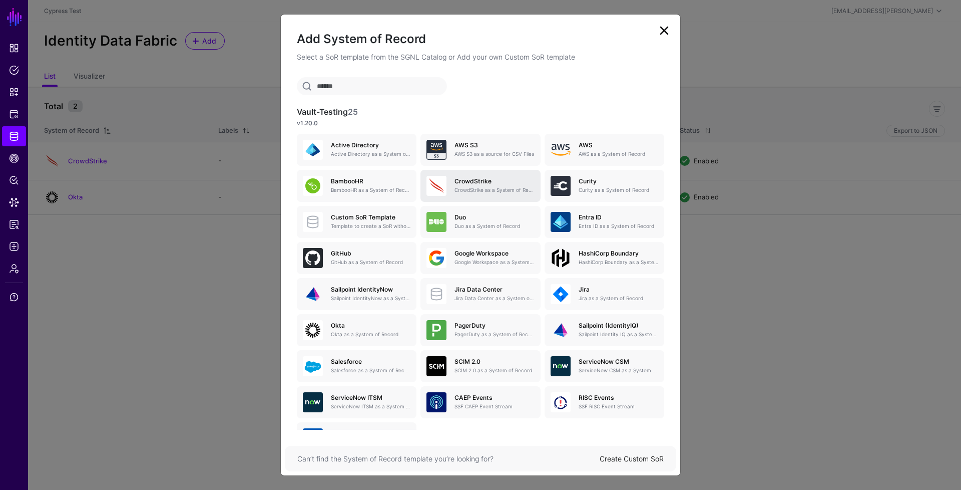
click at [481, 193] on p "CrowdStrike as a System of Record" at bounding box center [495, 190] width 80 height 8
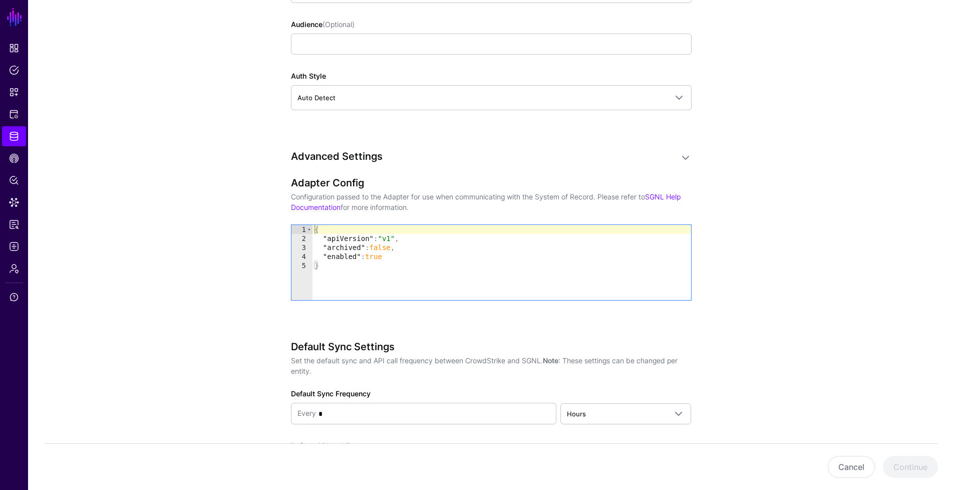
scroll to position [967, 0]
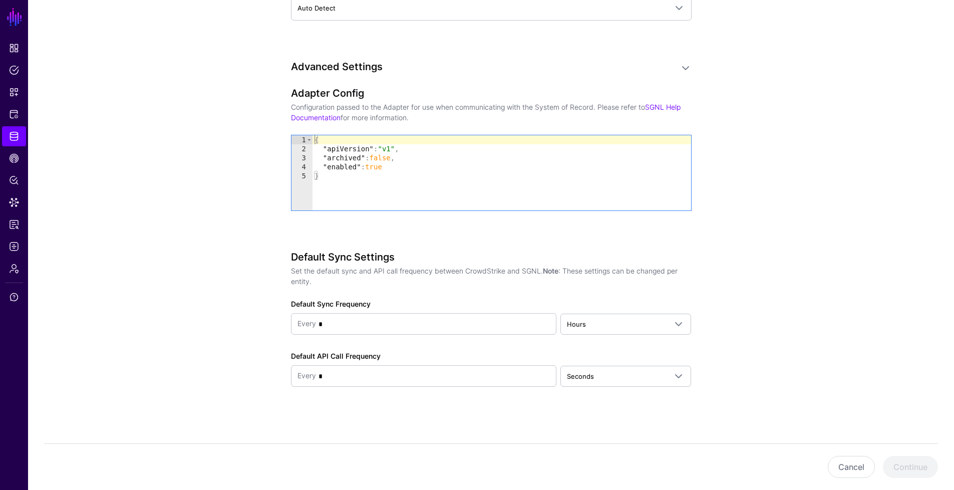
click at [421, 176] on div "{ "apiVersion" : "v1" , "archived" : false , "enabled" : true }" at bounding box center [501, 181] width 379 height 93
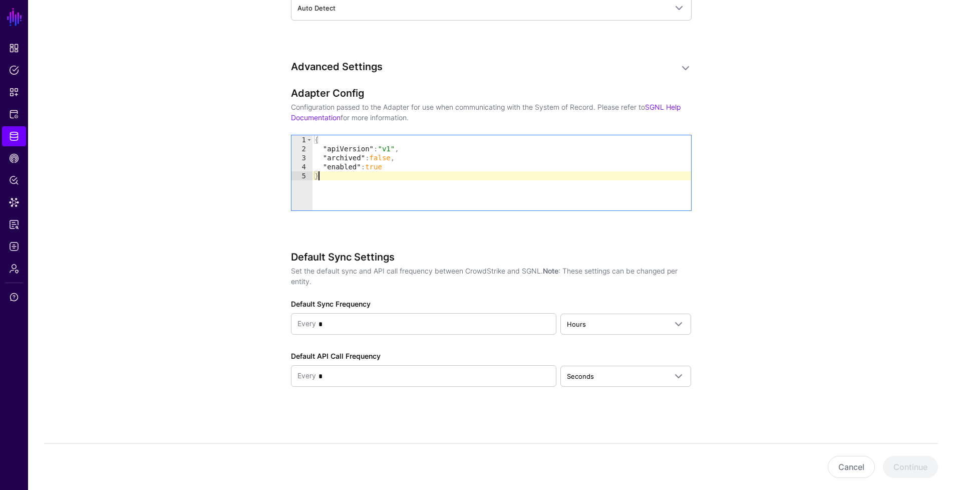
click at [421, 176] on div "{ "apiVersion" : "v1" , "archived" : false , "enabled" : true }" at bounding box center [501, 181] width 379 height 93
type textarea "**********"
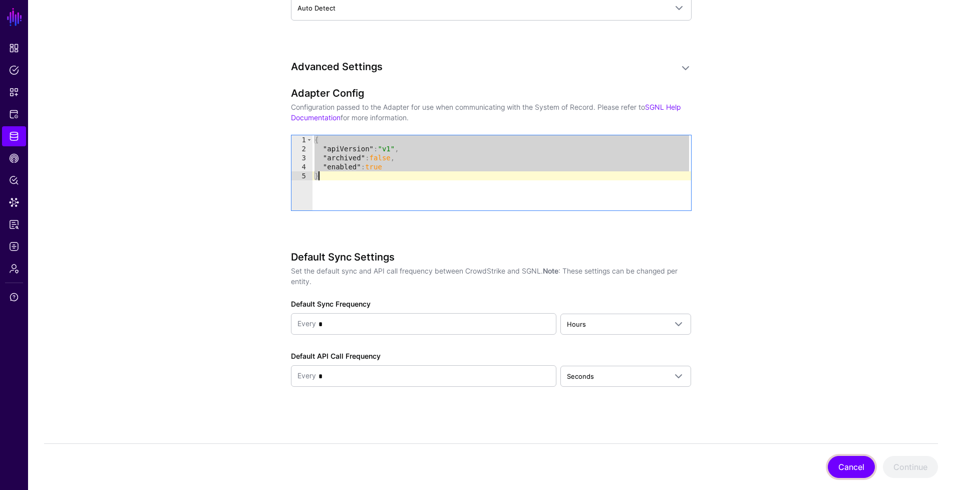
click at [849, 461] on button "Cancel" at bounding box center [851, 467] width 47 height 22
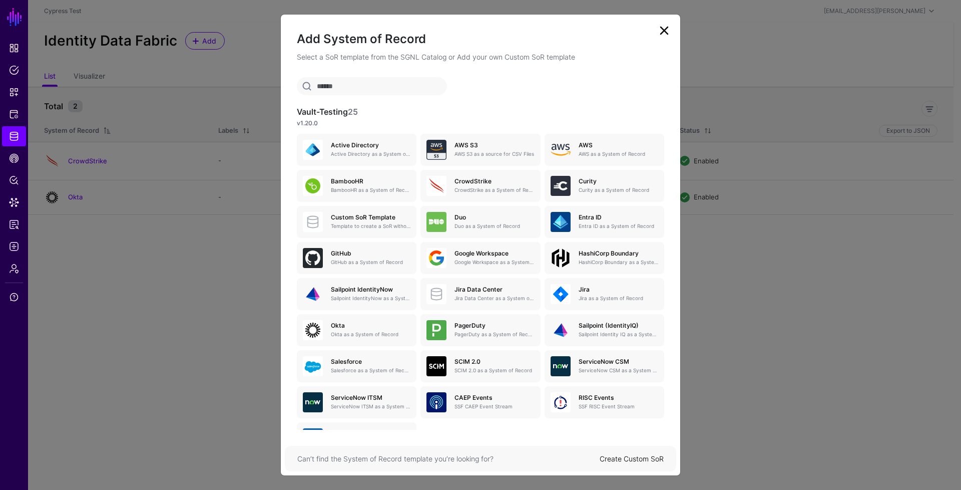
click at [667, 31] on link at bounding box center [664, 31] width 16 height 16
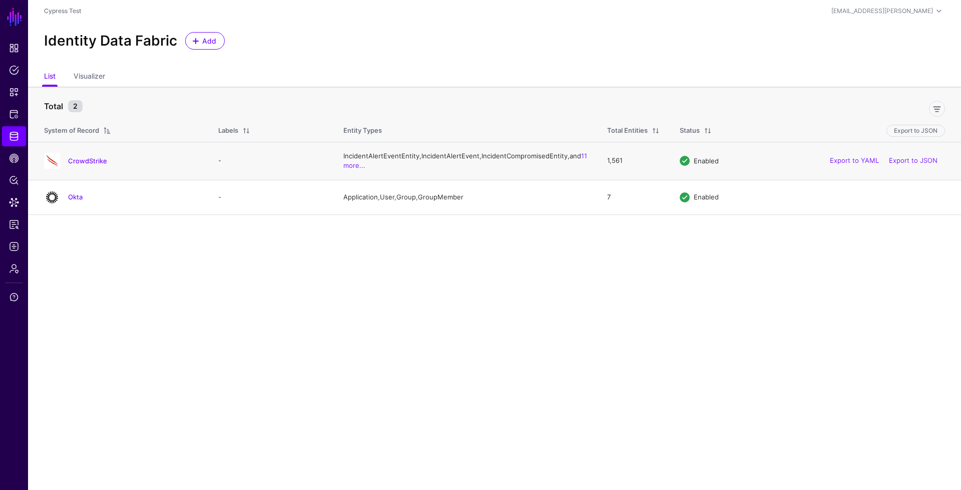
click at [92, 169] on div "CrowdStrike" at bounding box center [121, 161] width 162 height 16
click at [96, 165] on link "CrowdStrike" at bounding box center [87, 161] width 39 height 8
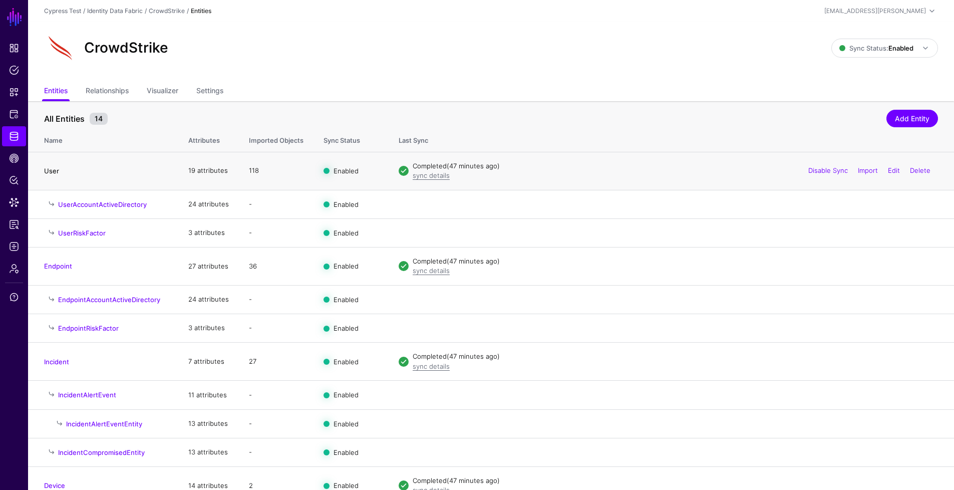
click at [51, 170] on link "User" at bounding box center [51, 171] width 15 height 8
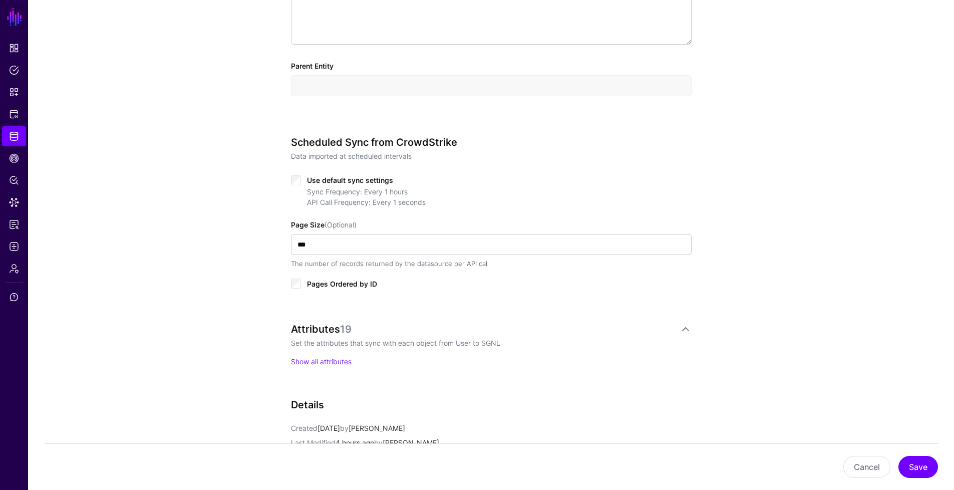
scroll to position [474, 0]
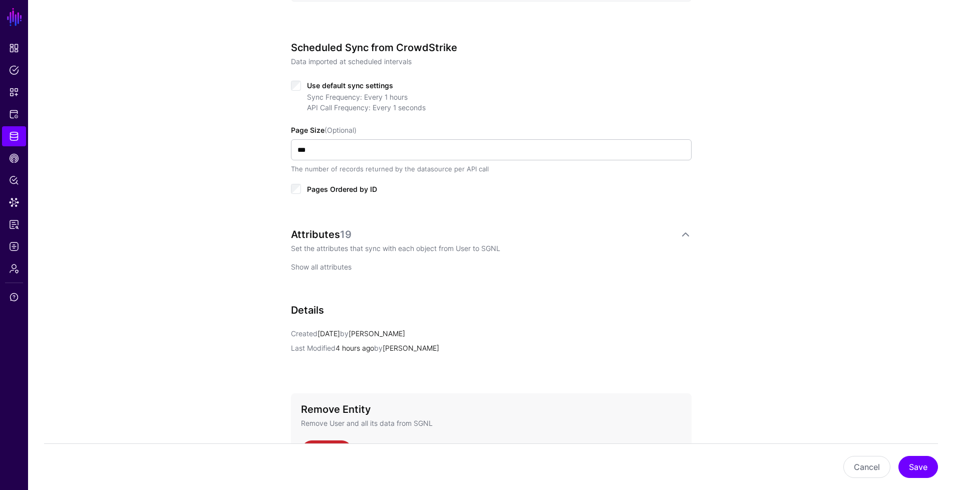
click at [328, 267] on link "Show all attributes" at bounding box center [321, 266] width 61 height 9
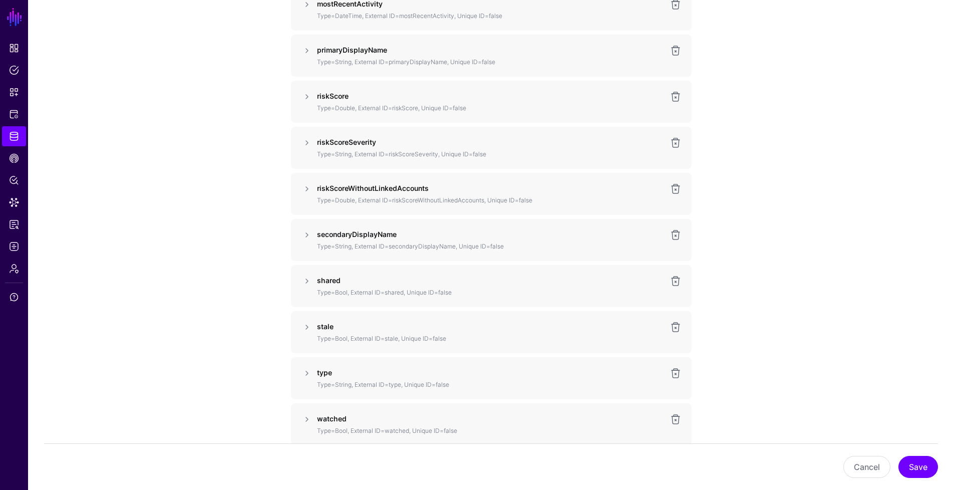
scroll to position [1288, 0]
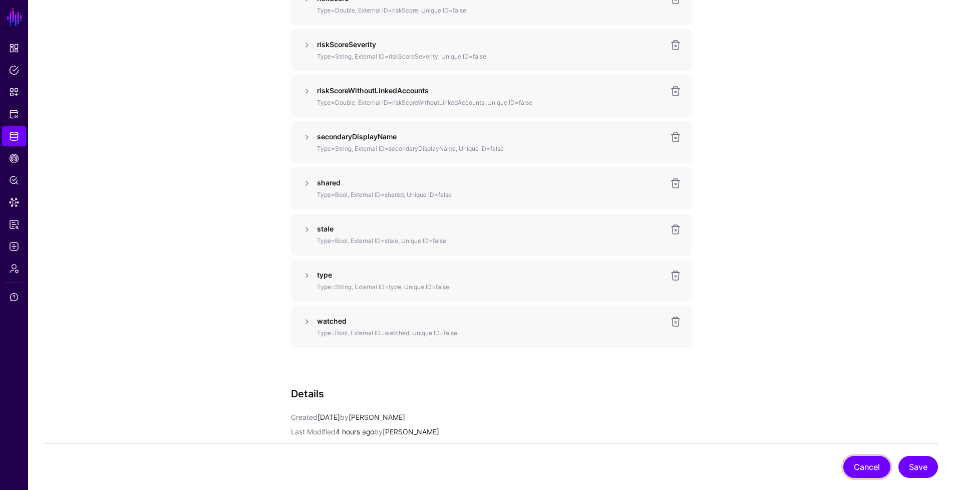
click at [866, 461] on button "Cancel" at bounding box center [866, 467] width 47 height 22
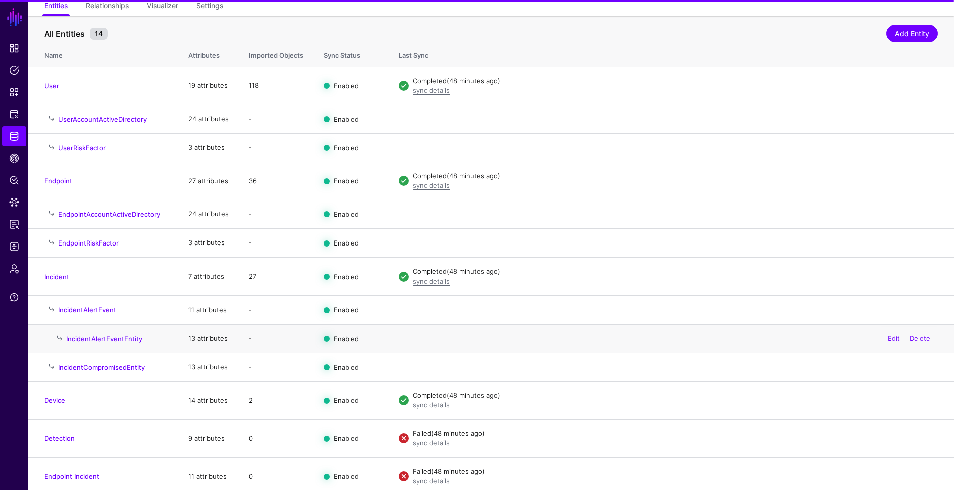
scroll to position [129, 0]
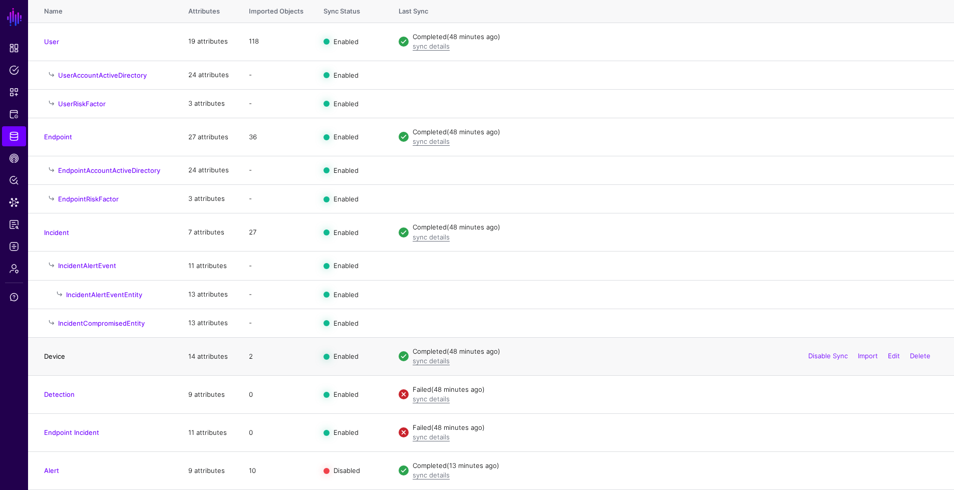
click at [53, 358] on link "Device" at bounding box center [54, 356] width 21 height 8
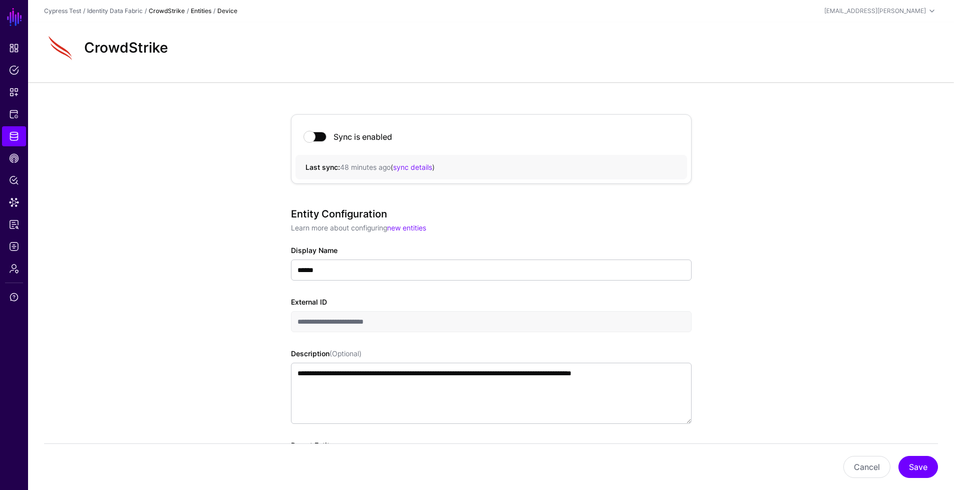
click at [171, 11] on link "CrowdStrike" at bounding box center [167, 11] width 36 height 8
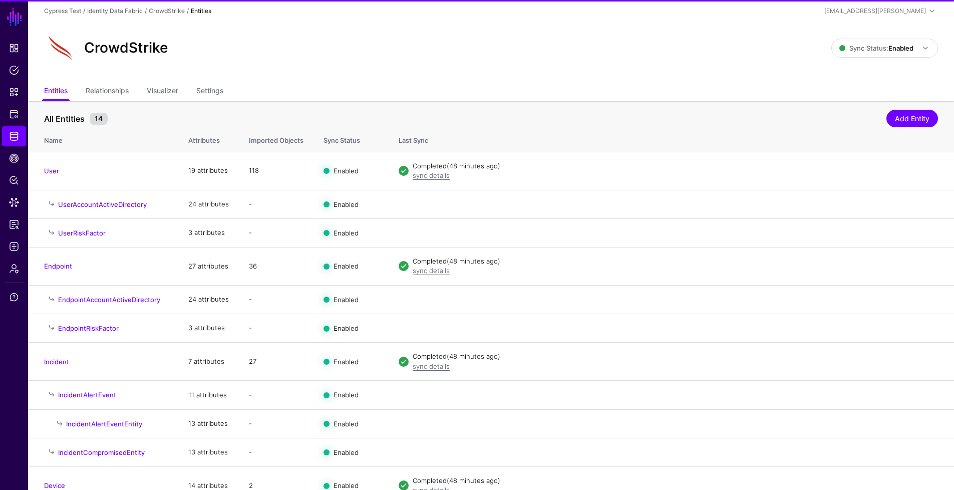
click at [198, 11] on strong "Entities" at bounding box center [201, 11] width 21 height 8
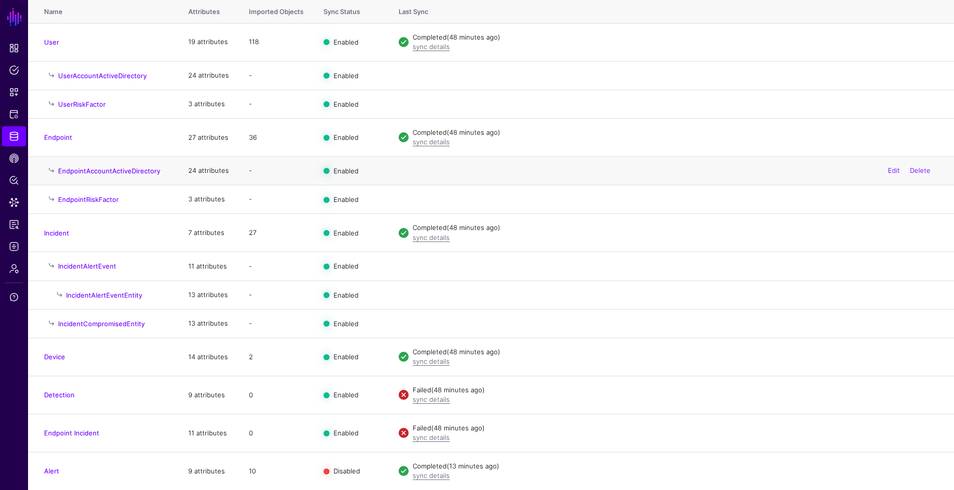
scroll to position [129, 0]
click at [66, 392] on link "Detection" at bounding box center [59, 394] width 31 height 8
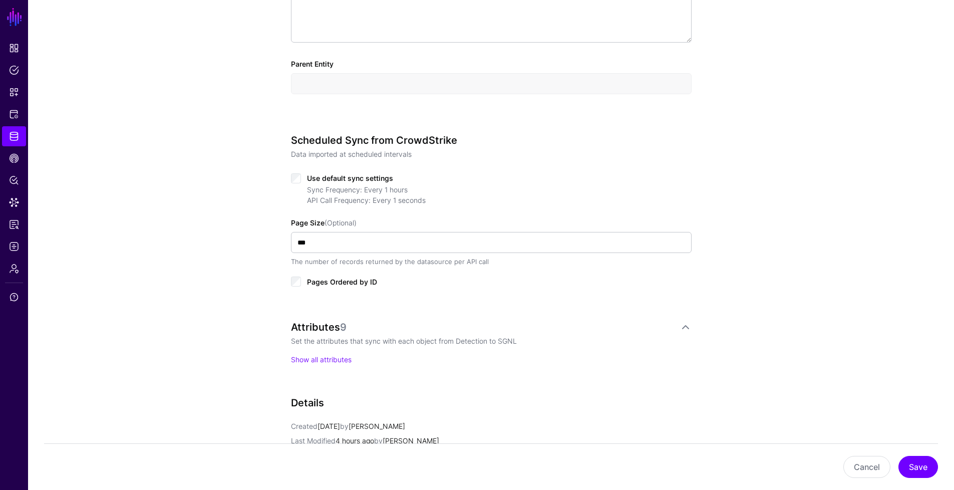
scroll to position [427, 0]
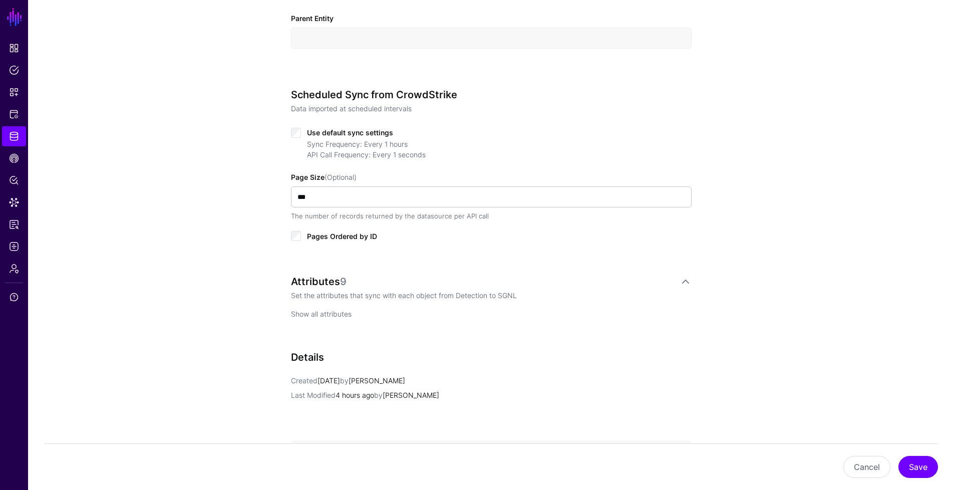
click at [327, 311] on link "Show all attributes" at bounding box center [321, 313] width 61 height 9
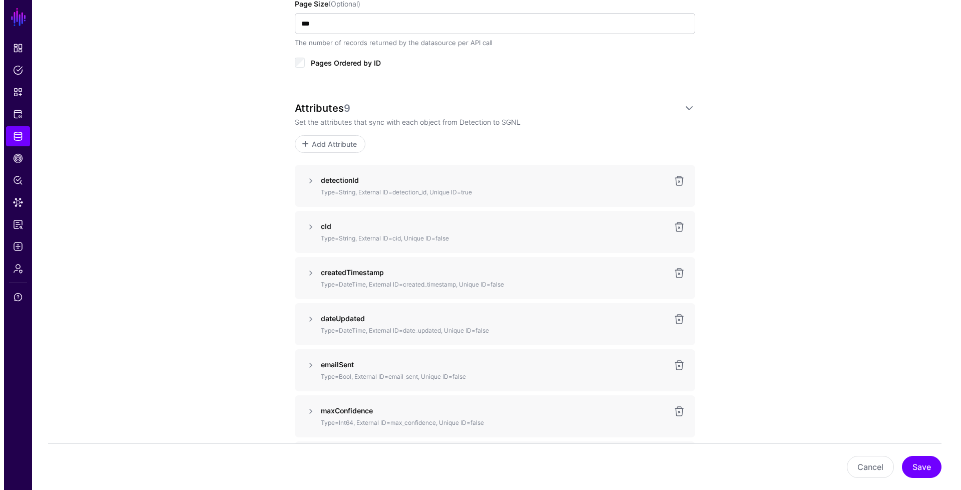
scroll to position [491, 0]
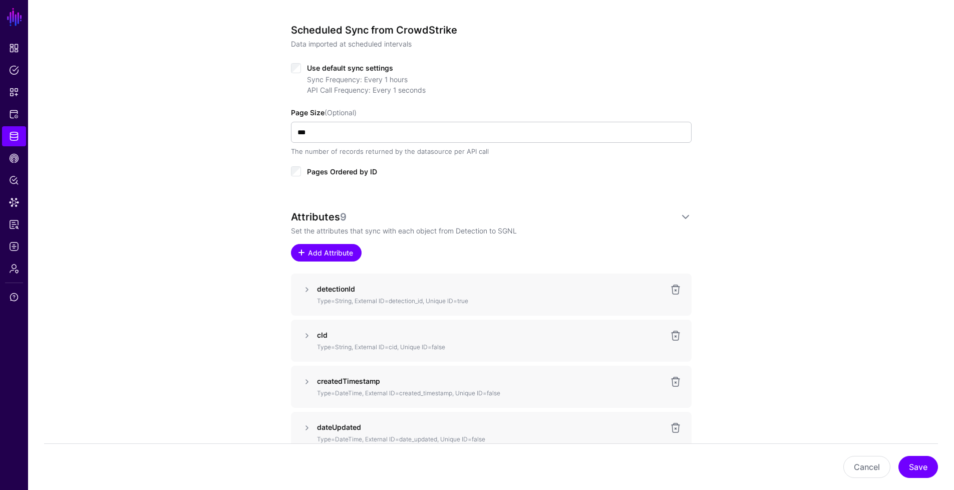
click at [342, 254] on span "Add Attribute" at bounding box center [330, 252] width 48 height 11
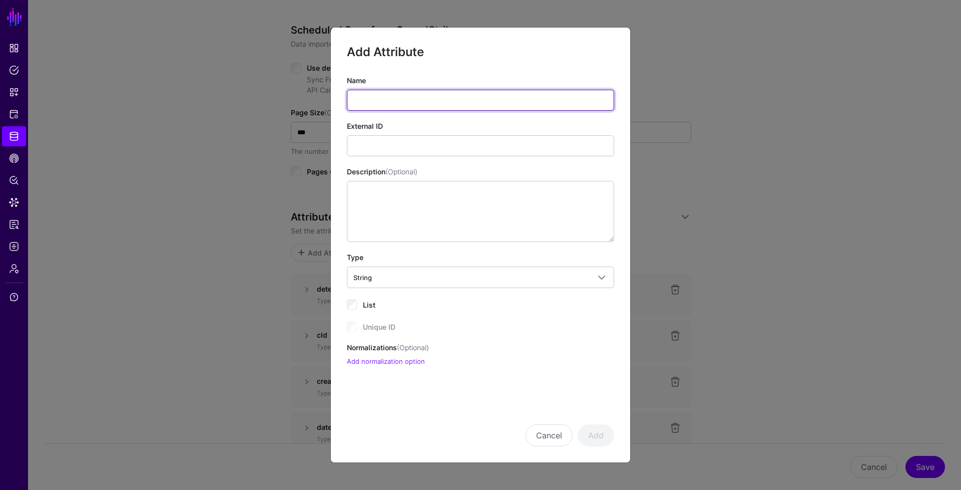
click at [398, 100] on input "Name" at bounding box center [480, 100] width 267 height 21
type input "********"
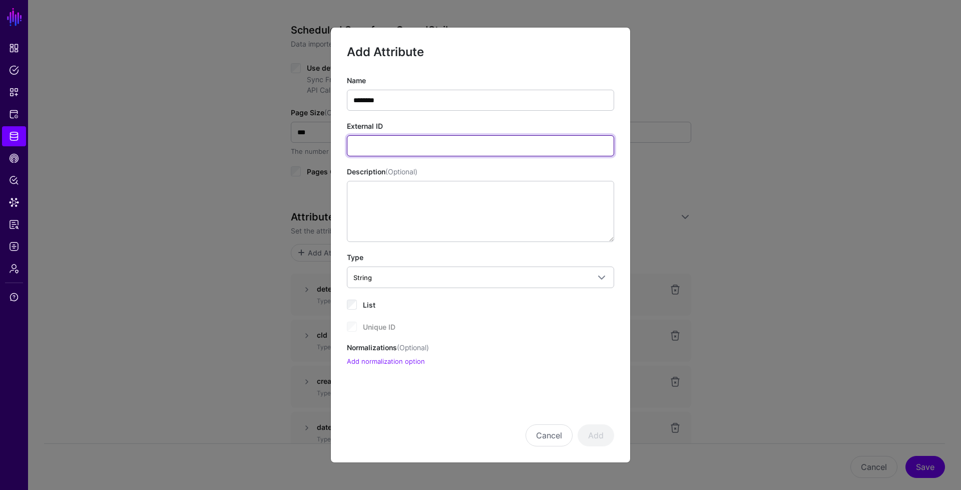
click at [409, 151] on input "External ID" at bounding box center [480, 145] width 267 height 21
type input "**********"
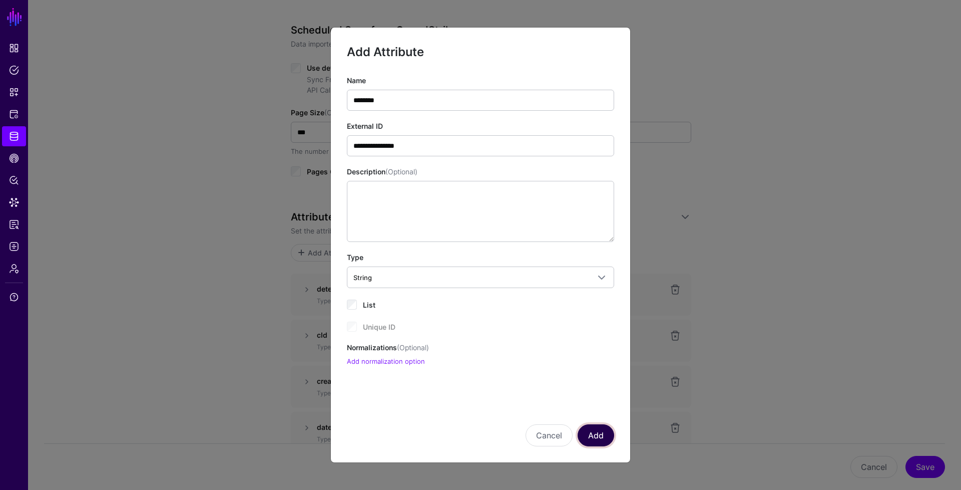
click at [599, 433] on button "Add" at bounding box center [596, 435] width 37 height 22
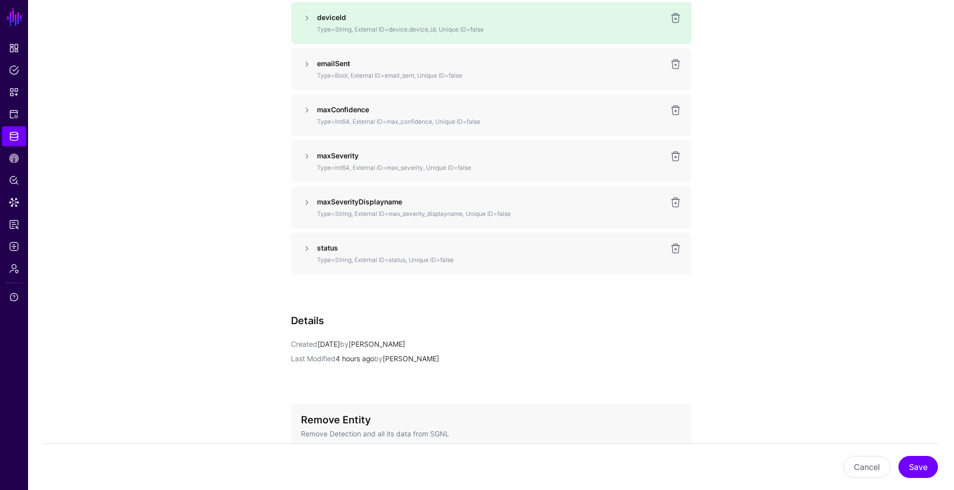
scroll to position [949, 0]
click at [931, 470] on button "Save" at bounding box center [918, 467] width 40 height 22
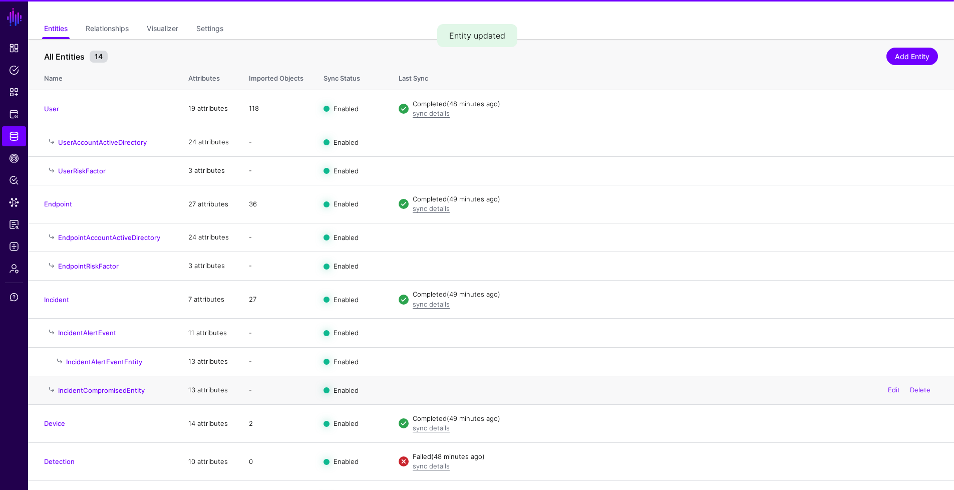
scroll to position [129, 0]
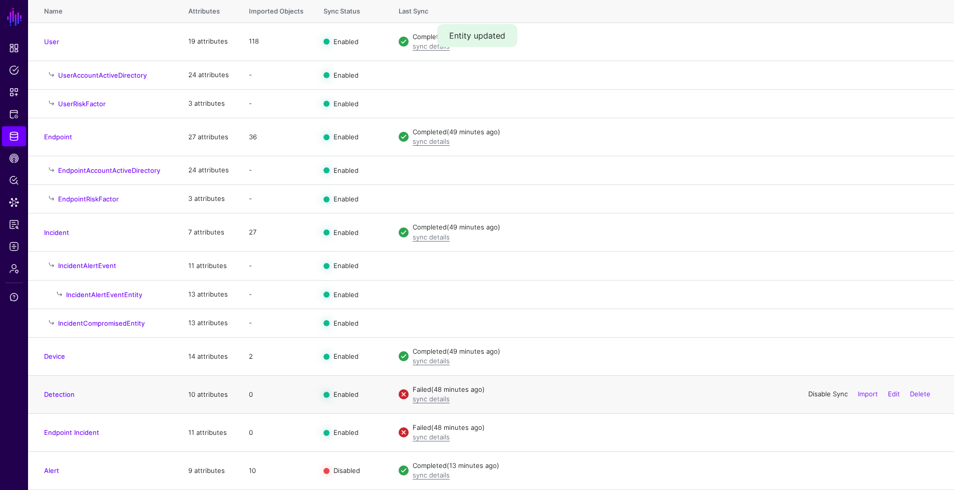
click at [838, 397] on link "Disable Sync" at bounding box center [828, 394] width 40 height 8
click at [837, 395] on link "Enable Sync" at bounding box center [829, 394] width 38 height 8
click at [423, 398] on link "sync details" at bounding box center [431, 399] width 37 height 8
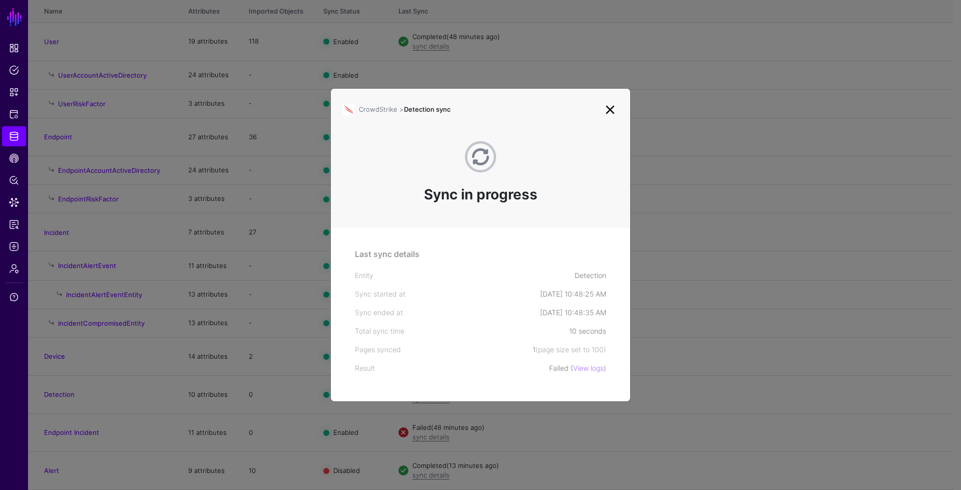
click at [611, 112] on link at bounding box center [610, 110] width 16 height 16
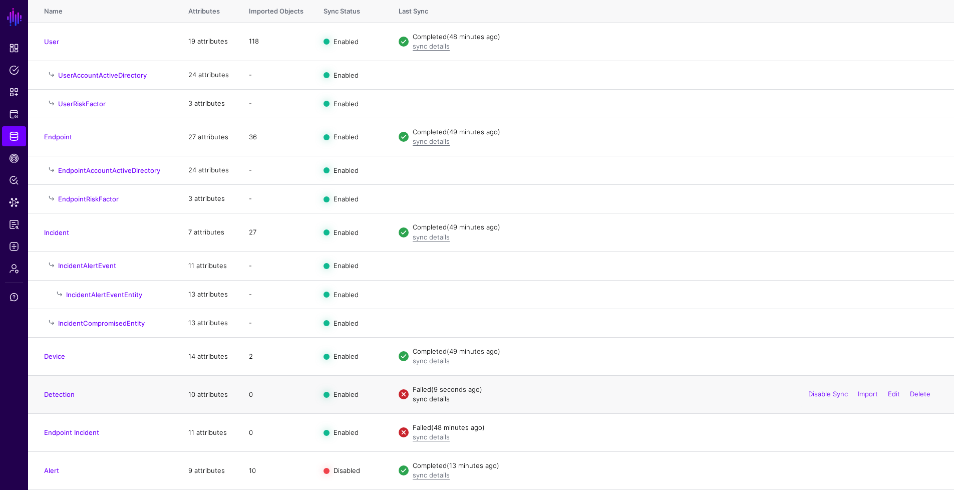
click at [433, 399] on link "sync details" at bounding box center [431, 399] width 37 height 8
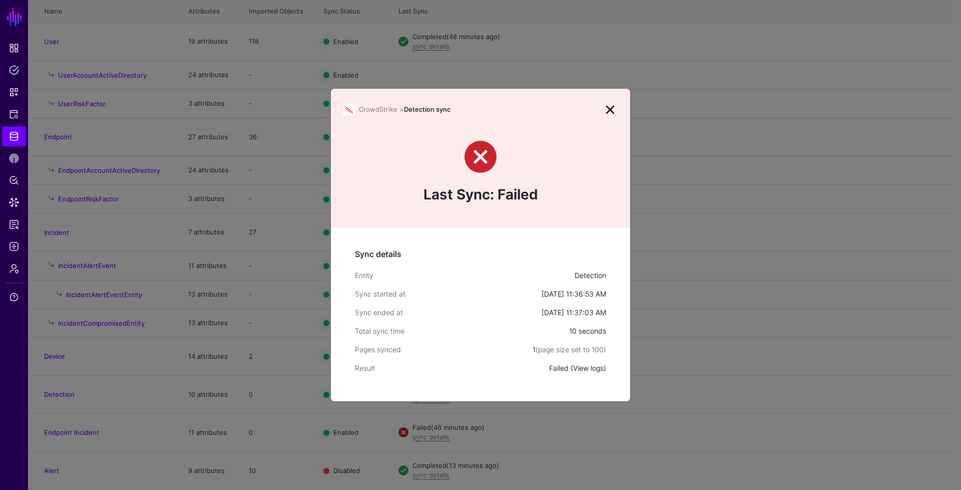
click at [588, 364] on link "View logs" at bounding box center [588, 368] width 31 height 9
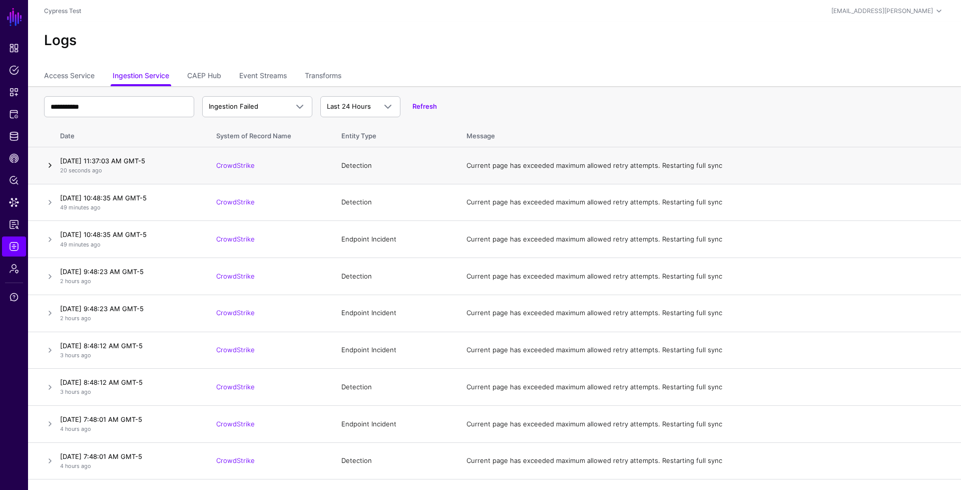
click at [52, 162] on link at bounding box center [50, 165] width 12 height 12
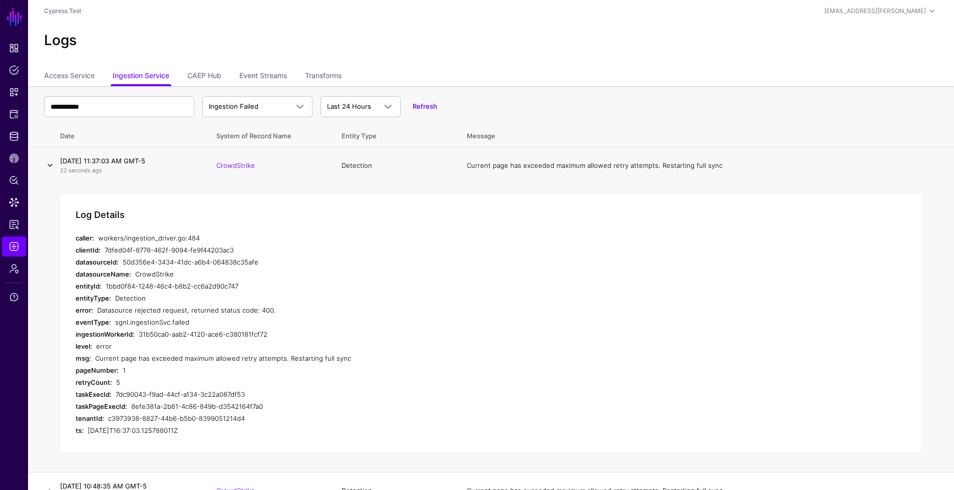
click at [52, 162] on link at bounding box center [50, 165] width 12 height 12
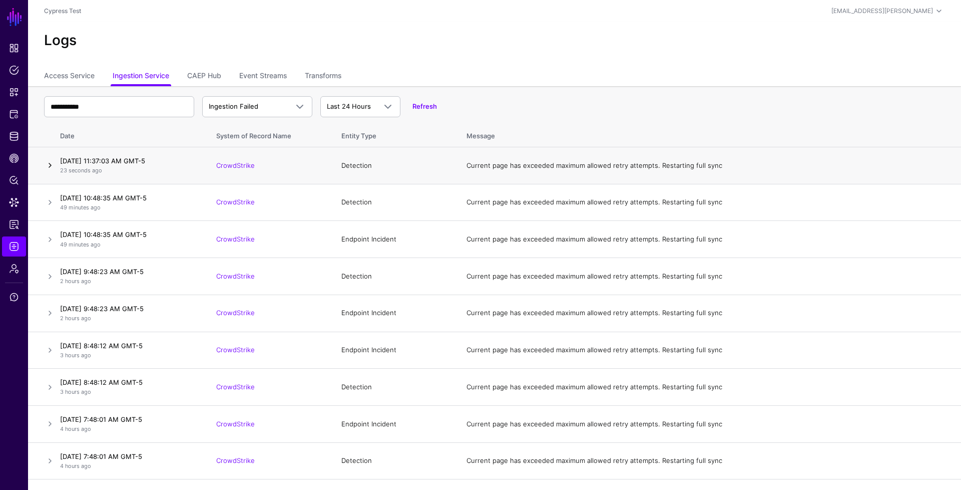
click at [52, 162] on link at bounding box center [50, 165] width 12 height 12
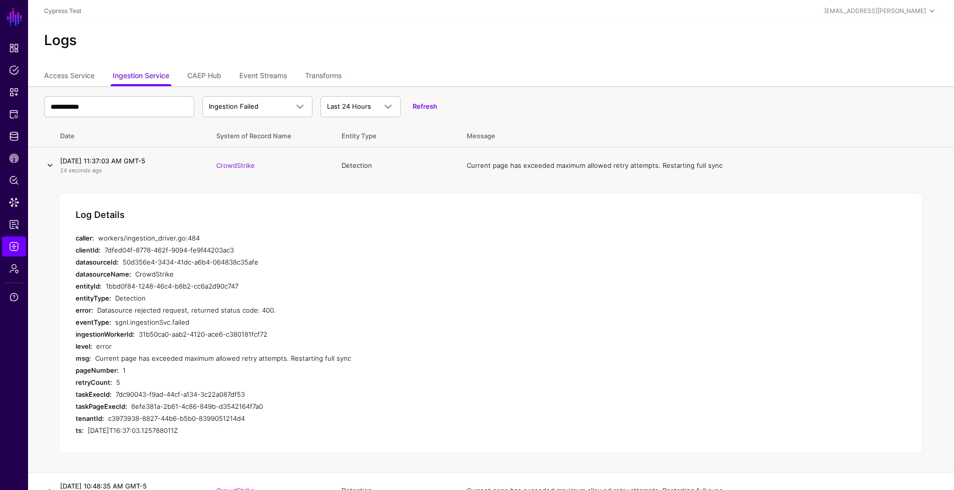
click at [52, 162] on link at bounding box center [50, 165] width 12 height 12
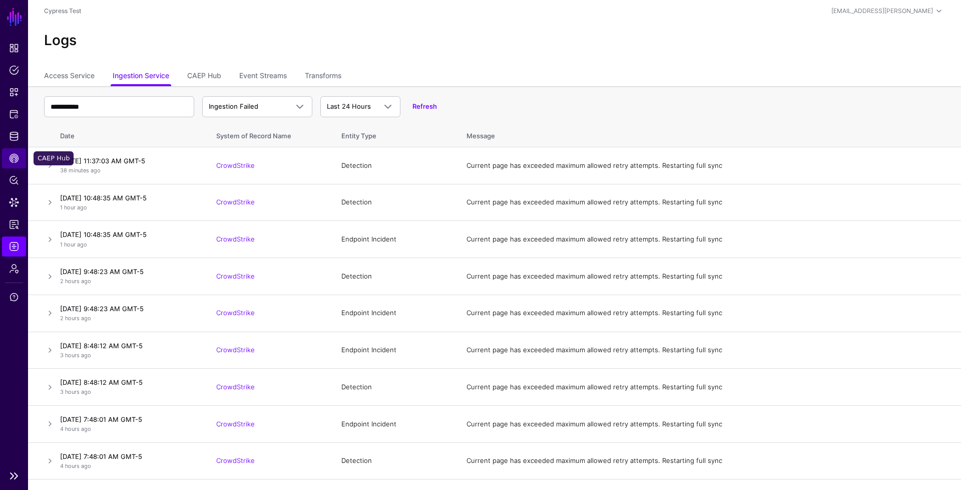
click at [21, 153] on link "CAEP Hub" at bounding box center [14, 158] width 24 height 20
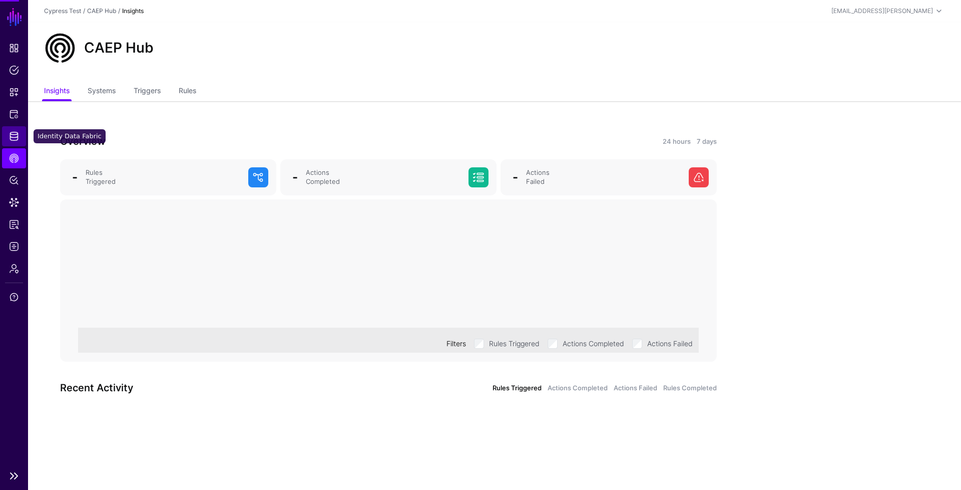
click at [22, 135] on link "Identity Data Fabric" at bounding box center [14, 136] width 24 height 20
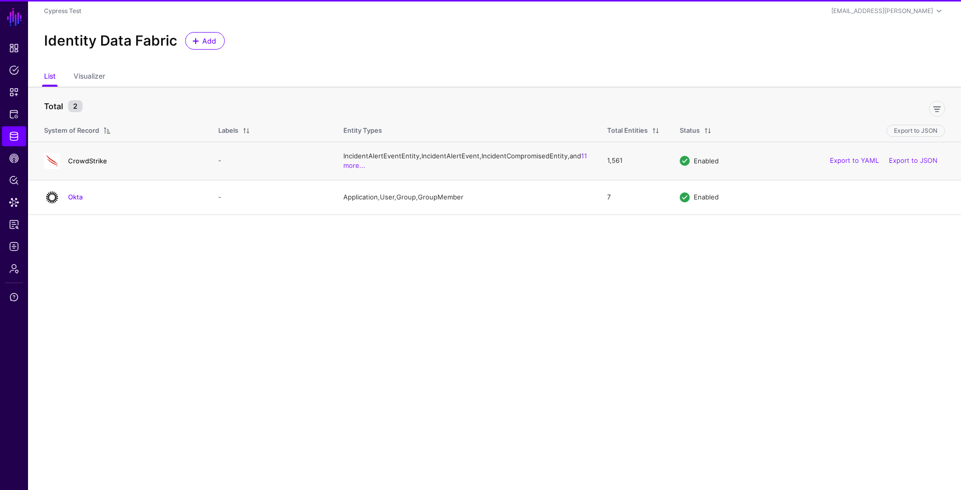
click at [98, 164] on link "CrowdStrike" at bounding box center [87, 161] width 39 height 8
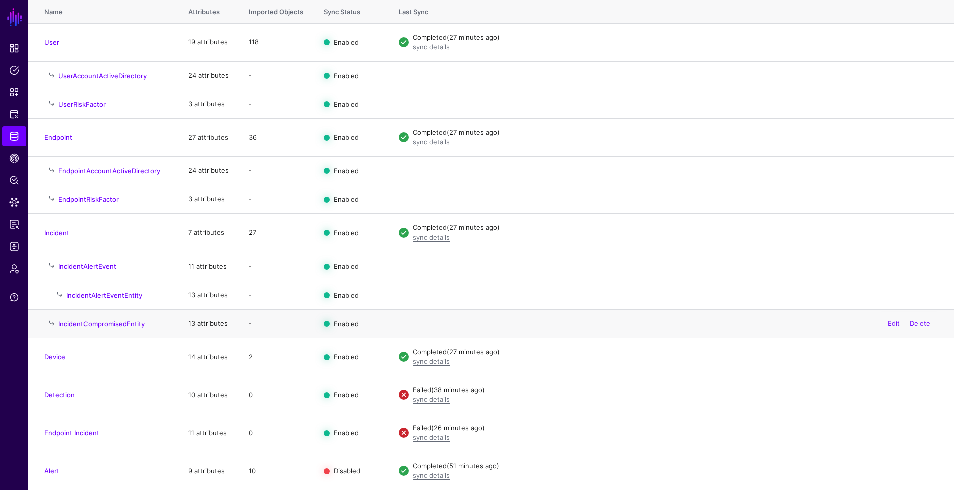
scroll to position [129, 0]
click at [60, 357] on link "Device" at bounding box center [54, 356] width 21 height 8
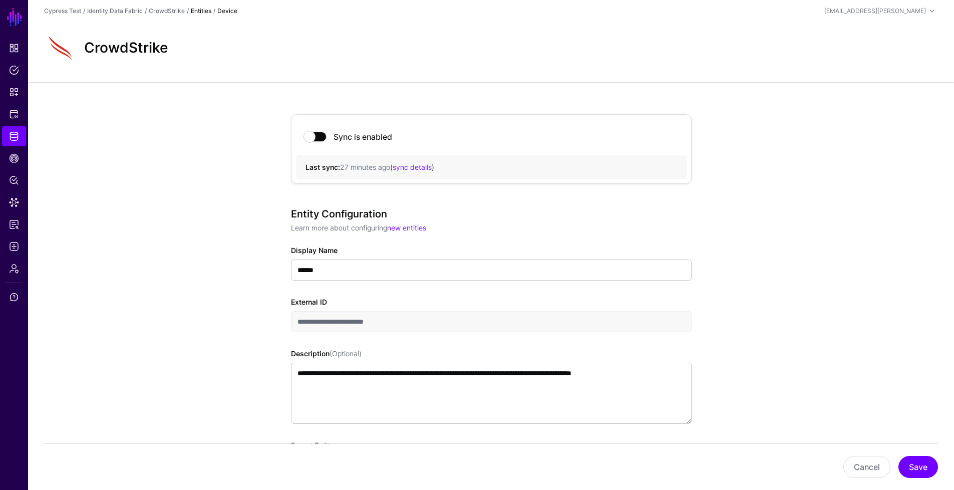
scroll to position [548, 0]
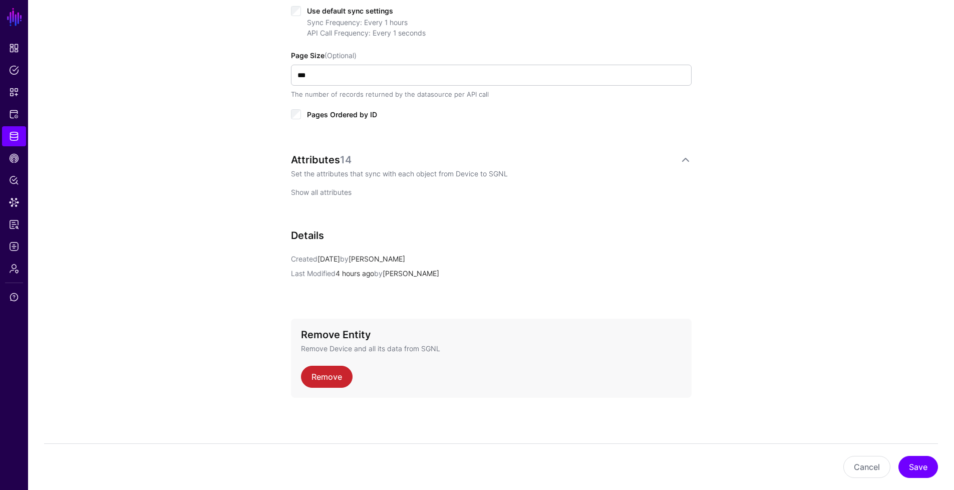
click at [329, 191] on link "Show all attributes" at bounding box center [321, 192] width 61 height 9
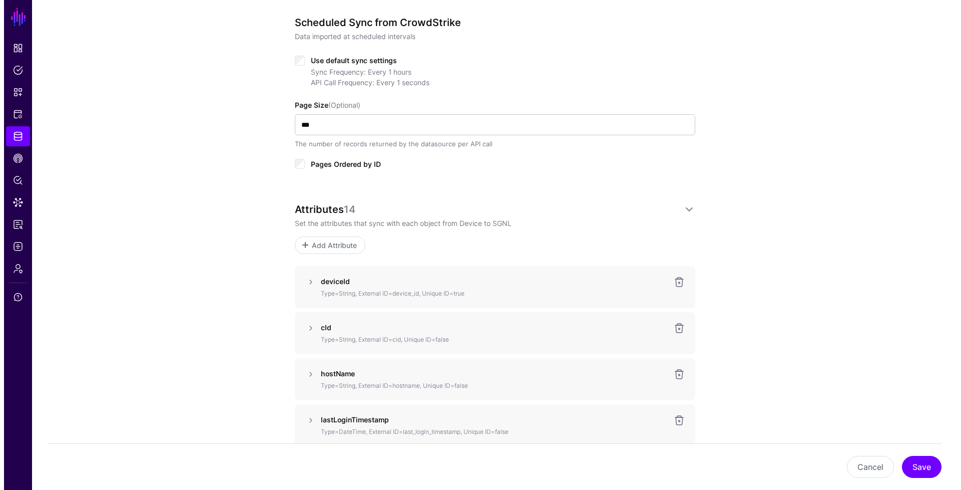
scroll to position [457, 0]
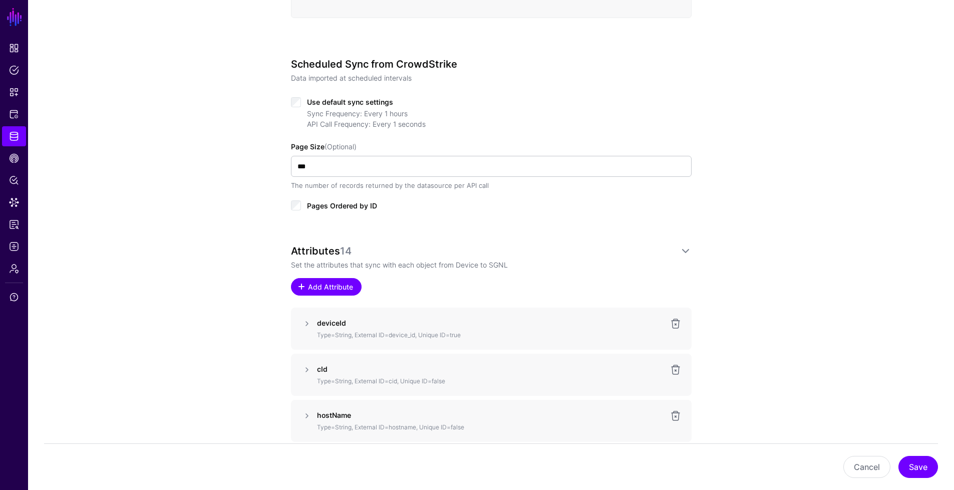
click at [323, 281] on span "Add Attribute" at bounding box center [330, 286] width 48 height 11
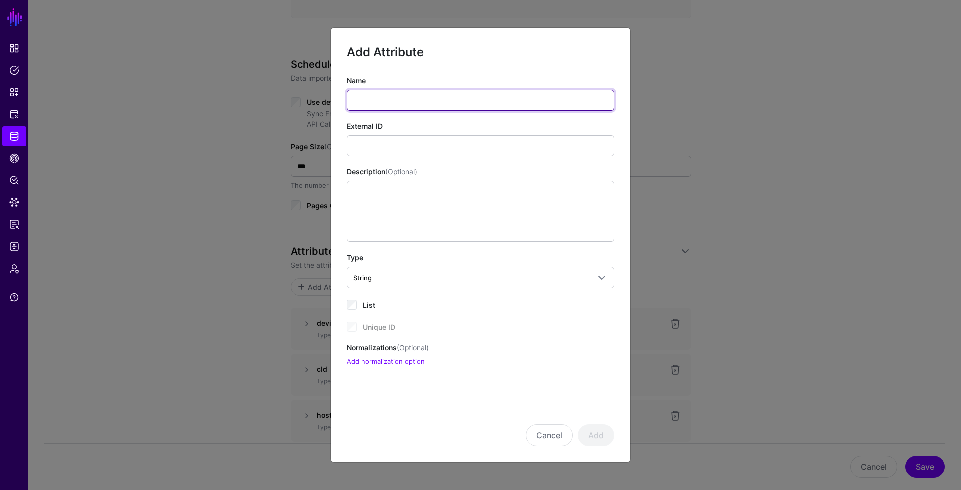
click at [398, 92] on input "Name" at bounding box center [480, 100] width 267 height 21
paste input "****"
type input "****"
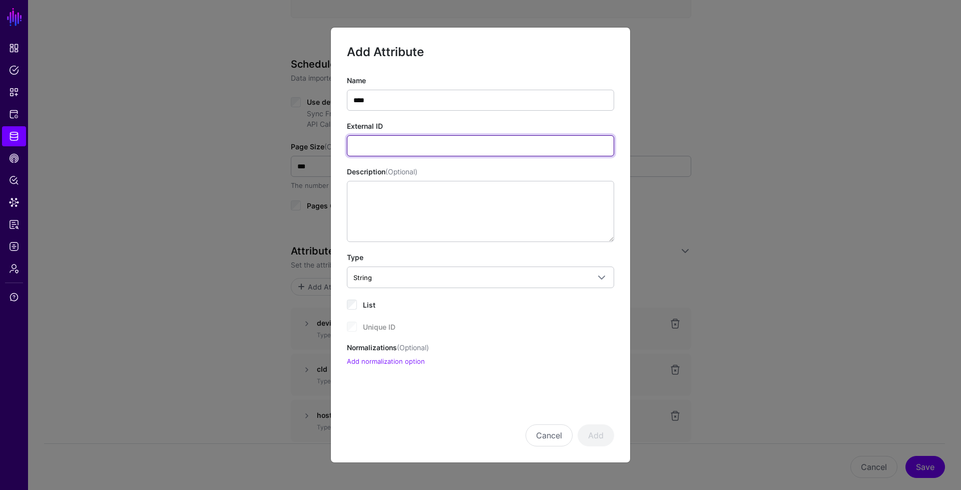
click at [373, 140] on input "External ID" at bounding box center [480, 145] width 267 height 21
paste input "****"
paste input "*******"
type input "**********"
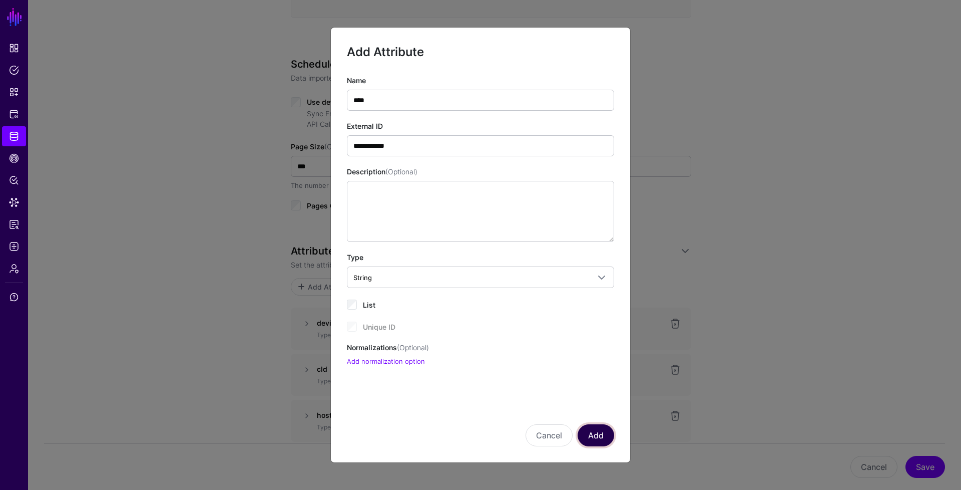
click at [596, 437] on button "Add" at bounding box center [596, 435] width 37 height 22
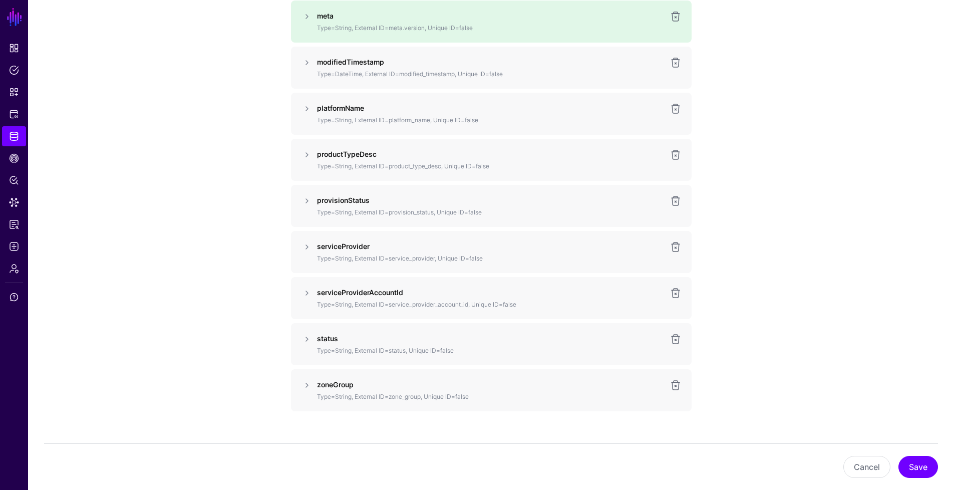
scroll to position [1041, 0]
click at [905, 465] on button "Save" at bounding box center [918, 467] width 40 height 22
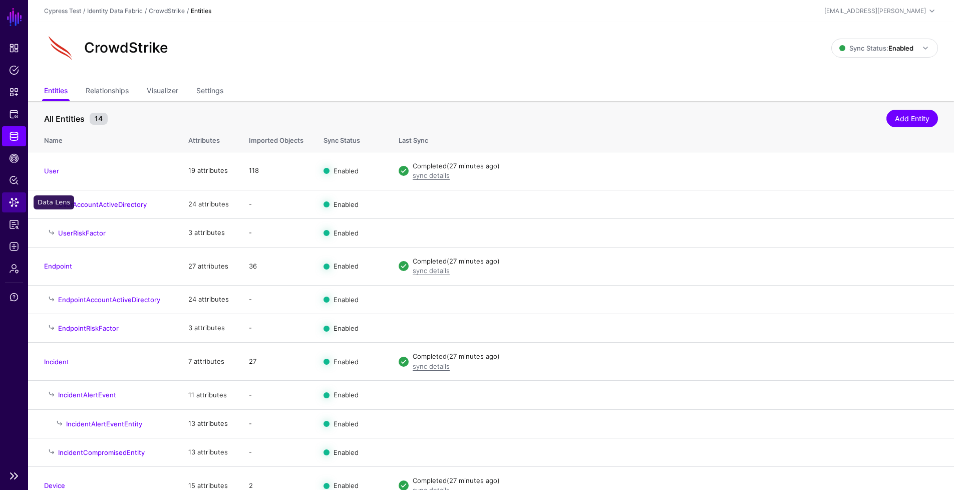
click at [15, 204] on span "Data Lens" at bounding box center [14, 202] width 10 height 10
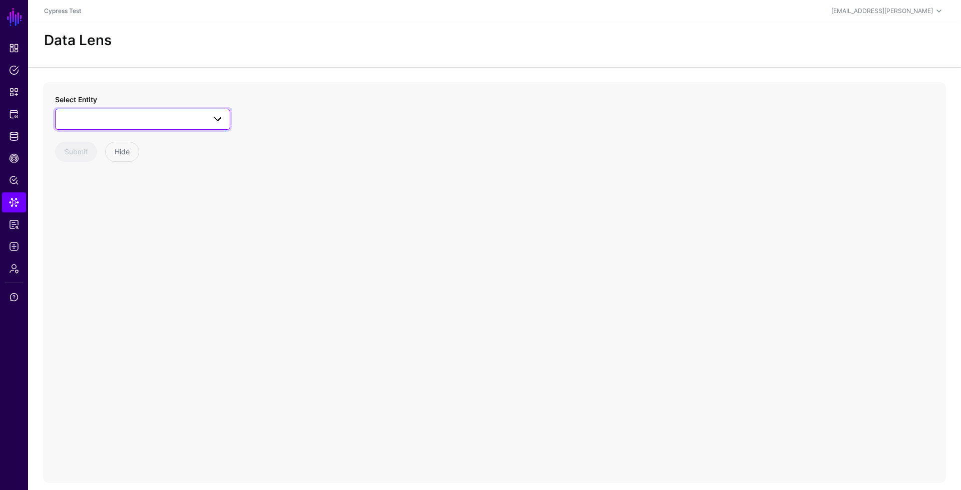
click at [114, 118] on span at bounding box center [143, 119] width 162 height 12
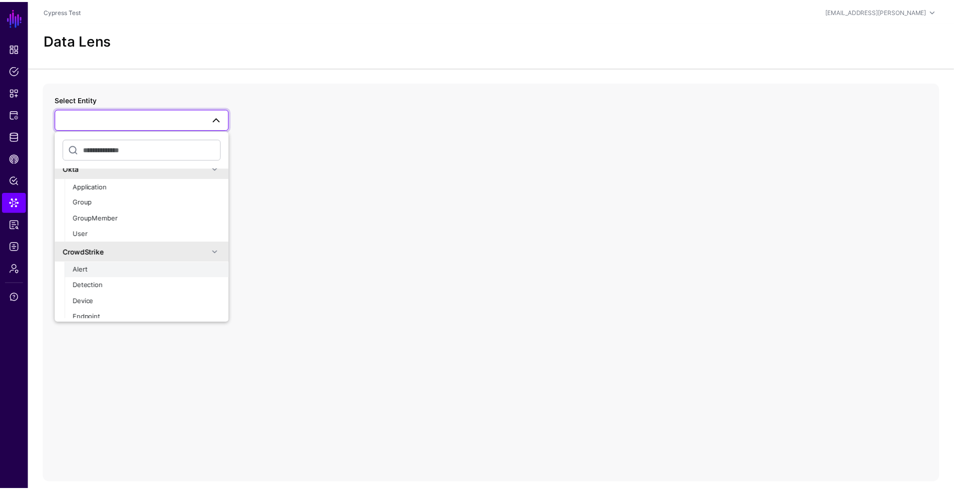
scroll to position [22, 0]
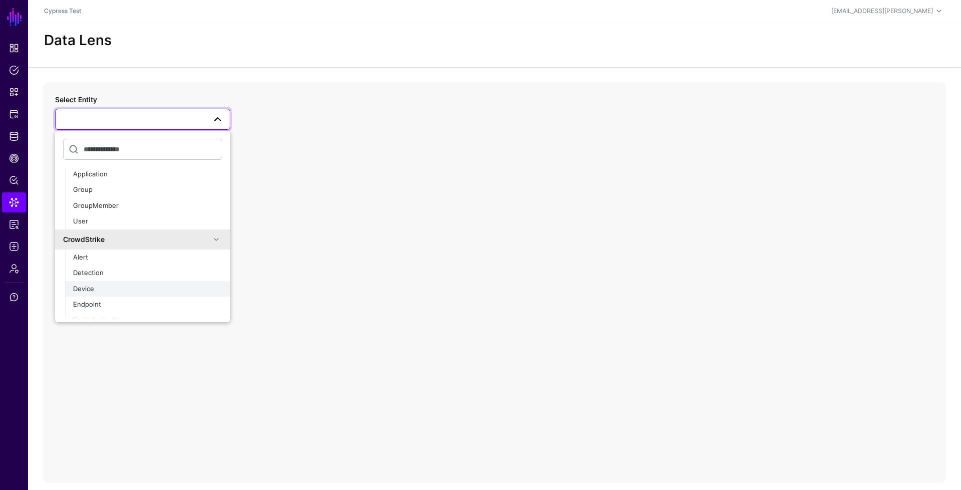
click at [100, 288] on div "Device" at bounding box center [147, 289] width 149 height 10
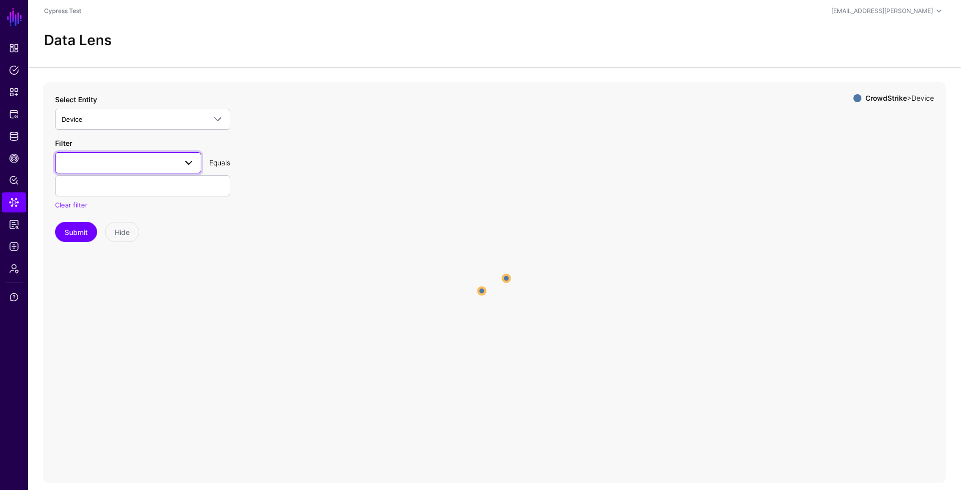
click at [91, 167] on span at bounding box center [128, 163] width 133 height 12
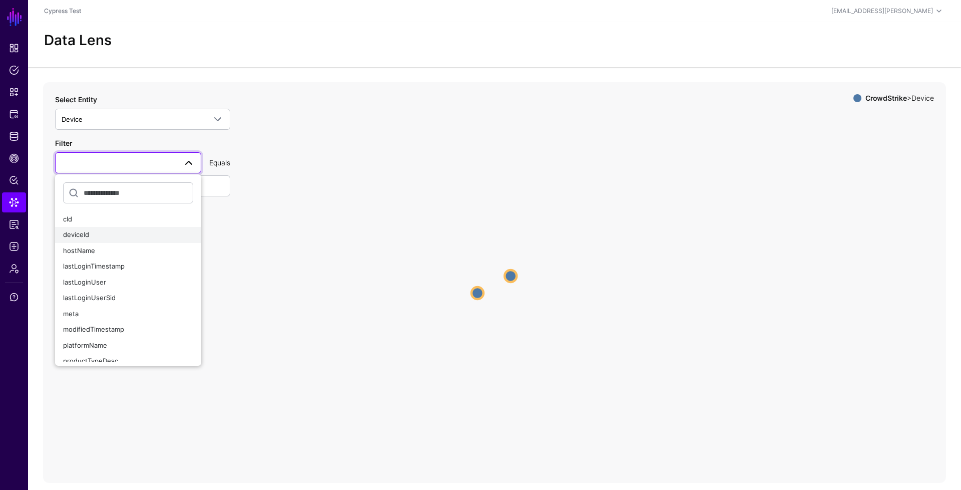
click at [88, 237] on span "deviceId" at bounding box center [76, 234] width 26 height 8
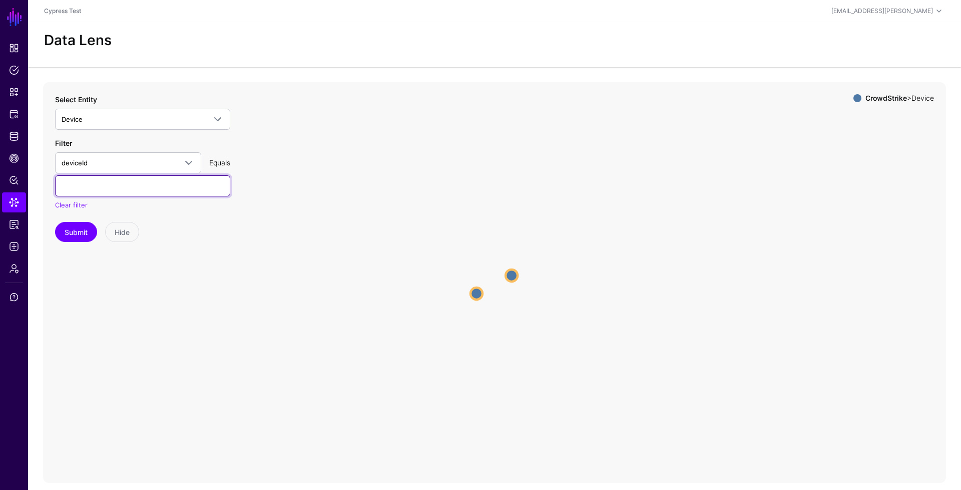
click at [100, 184] on input "text" at bounding box center [142, 185] width 175 height 21
paste input "**********"
type input "**********"
click at [85, 230] on button "Submit" at bounding box center [76, 232] width 42 height 20
click at [493, 283] on circle at bounding box center [498, 282] width 12 height 12
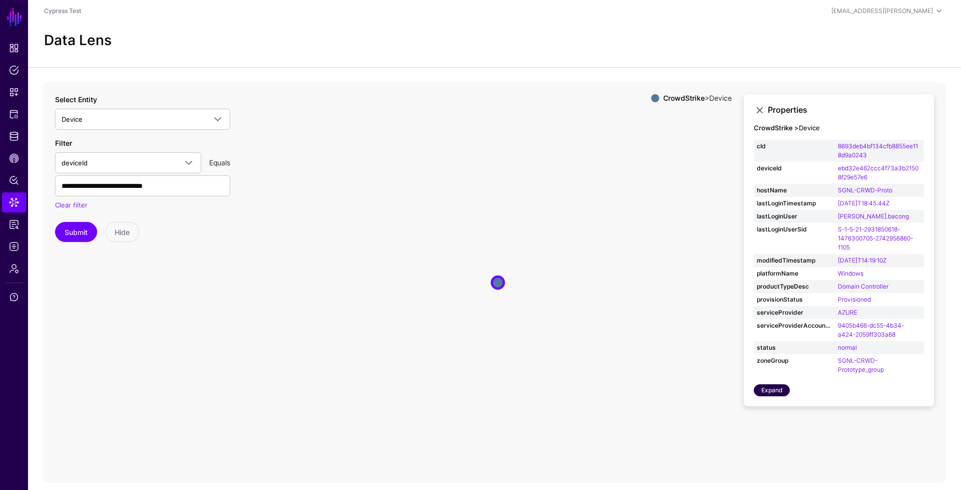
click at [774, 388] on link "Expand" at bounding box center [772, 390] width 36 height 12
click at [18, 147] on ul "Dashboard Policies Snippets Protected Systems Identity Data Fabric CAEP Hub Pol…" at bounding box center [14, 251] width 28 height 427
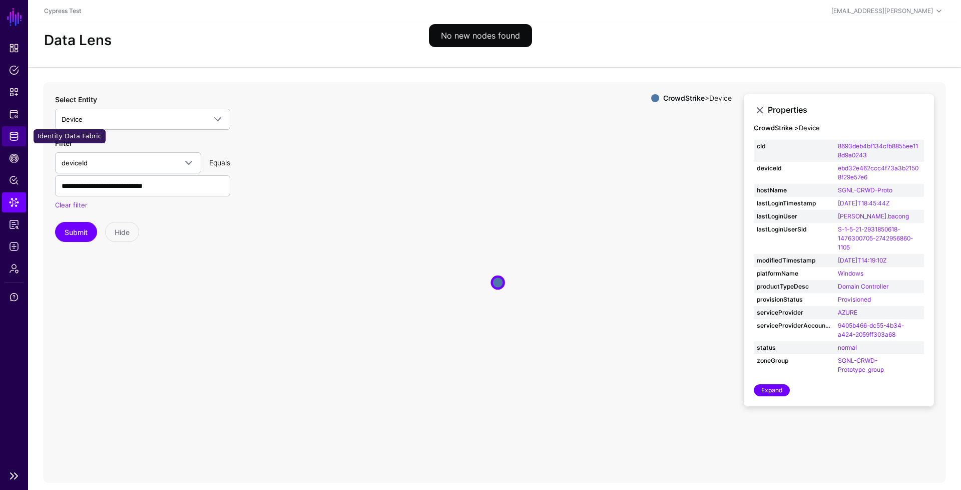
click at [17, 138] on span "Identity Data Fabric" at bounding box center [14, 136] width 10 height 10
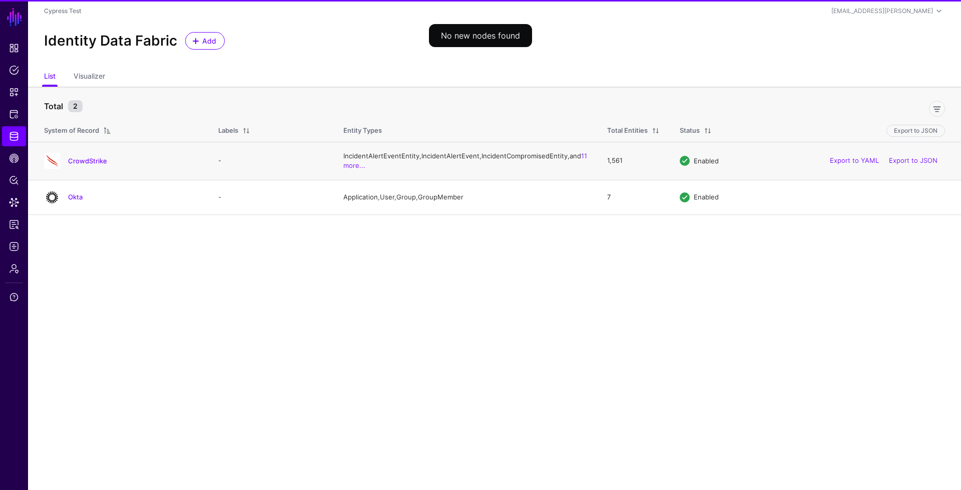
click at [64, 164] on div "CrowdStrike" at bounding box center [133, 160] width 138 height 9
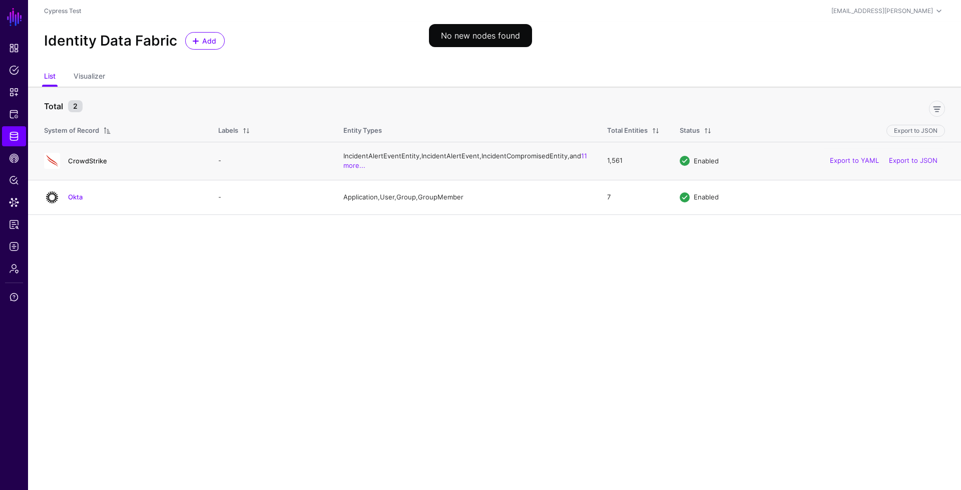
click at [76, 164] on link "CrowdStrike" at bounding box center [87, 161] width 39 height 8
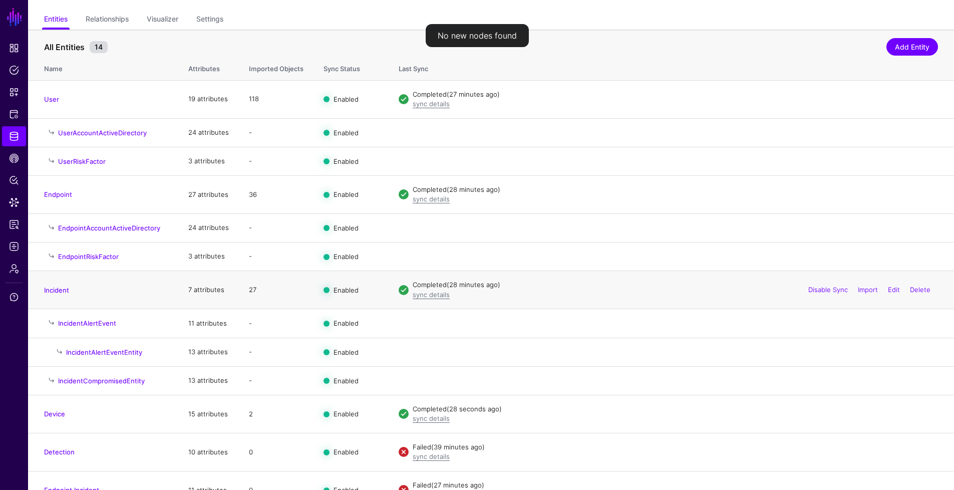
scroll to position [102, 0]
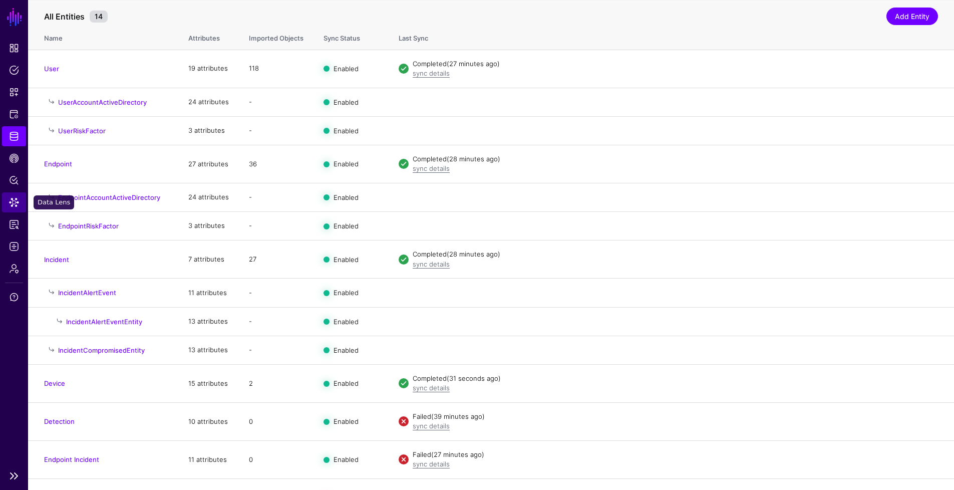
click at [18, 203] on span "Data Lens" at bounding box center [14, 202] width 10 height 10
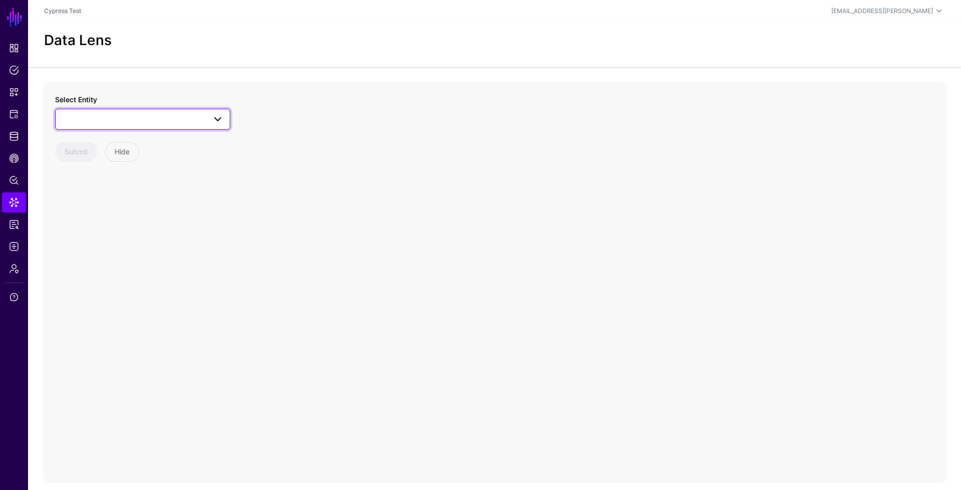
click at [109, 118] on span at bounding box center [143, 119] width 162 height 12
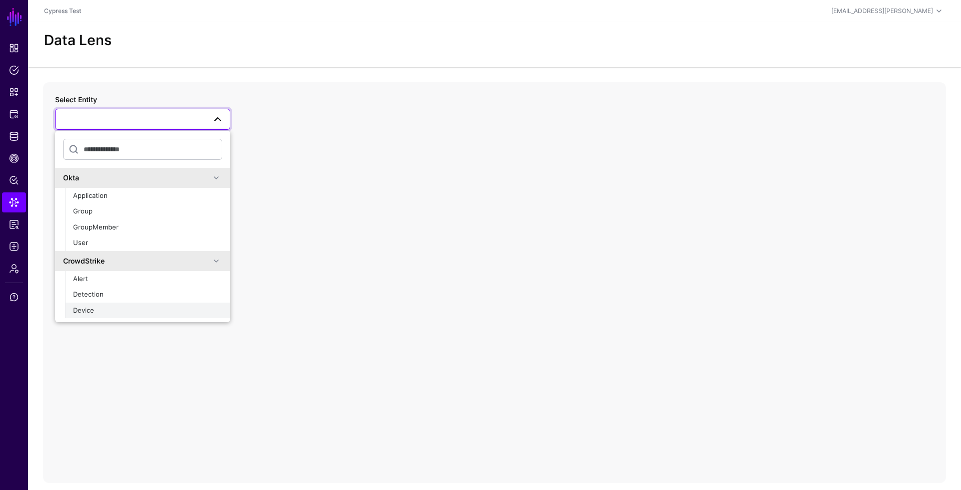
click at [97, 305] on div "Device" at bounding box center [147, 310] width 149 height 10
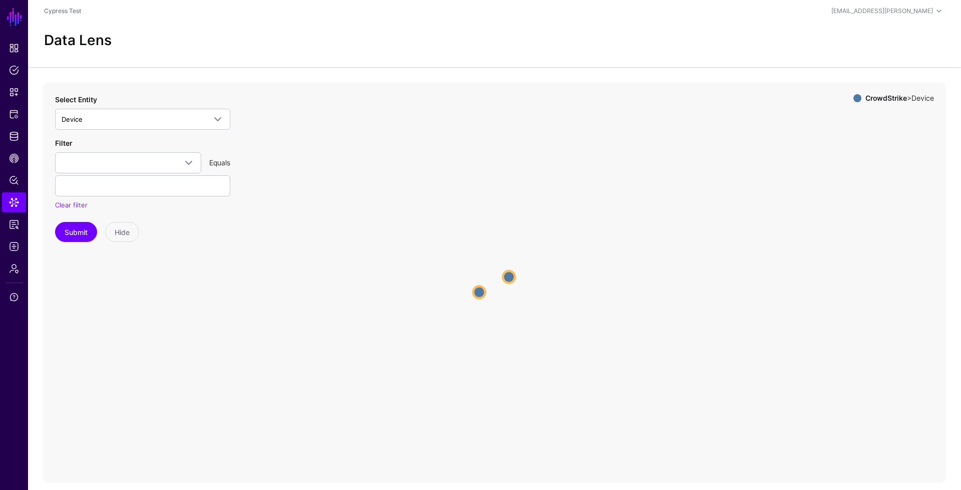
click at [478, 289] on circle at bounding box center [479, 292] width 12 height 12
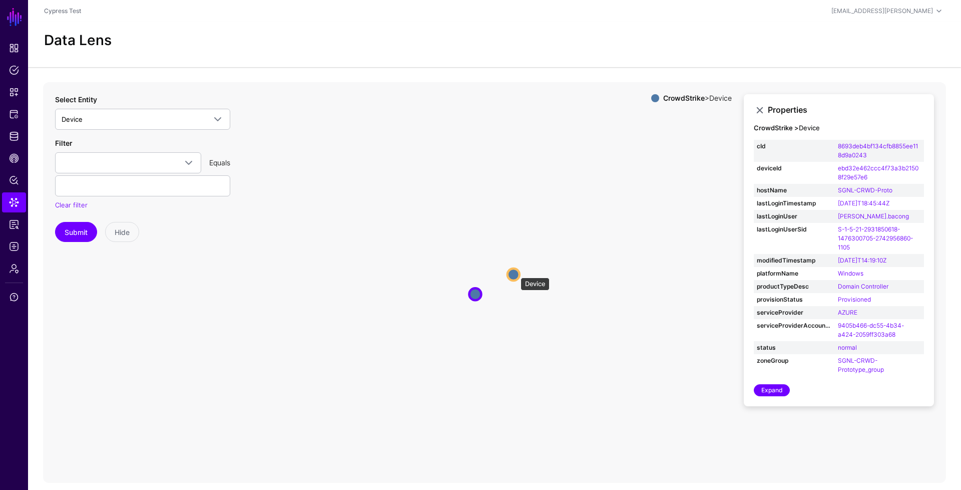
click at [516, 272] on circle at bounding box center [514, 274] width 12 height 12
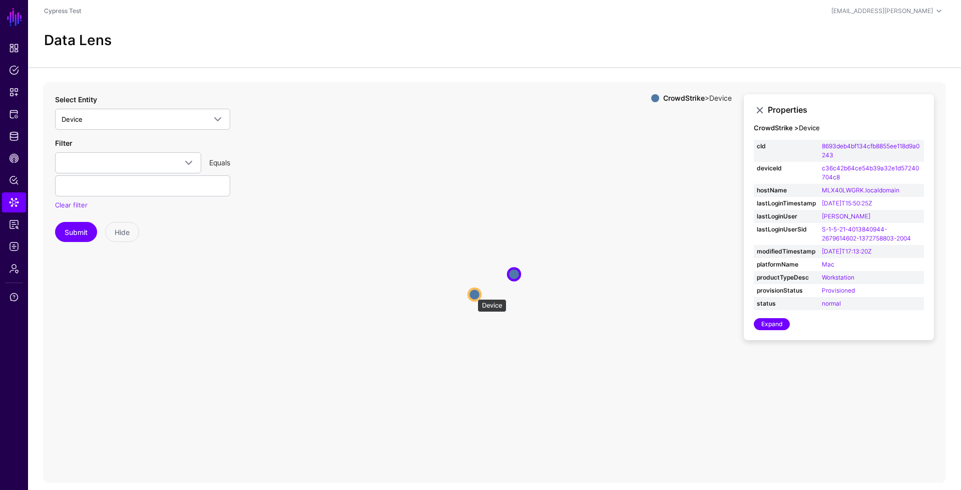
click at [474, 294] on circle at bounding box center [475, 294] width 12 height 12
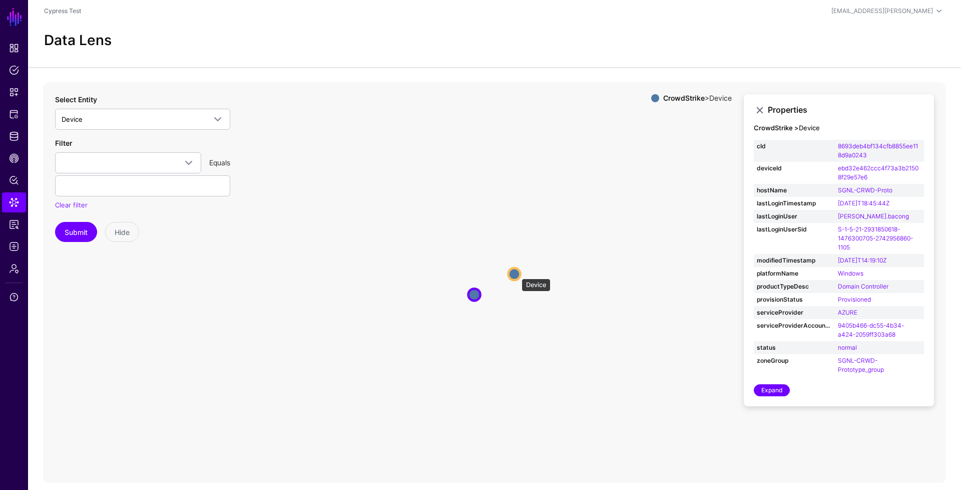
click at [517, 273] on circle at bounding box center [515, 274] width 12 height 12
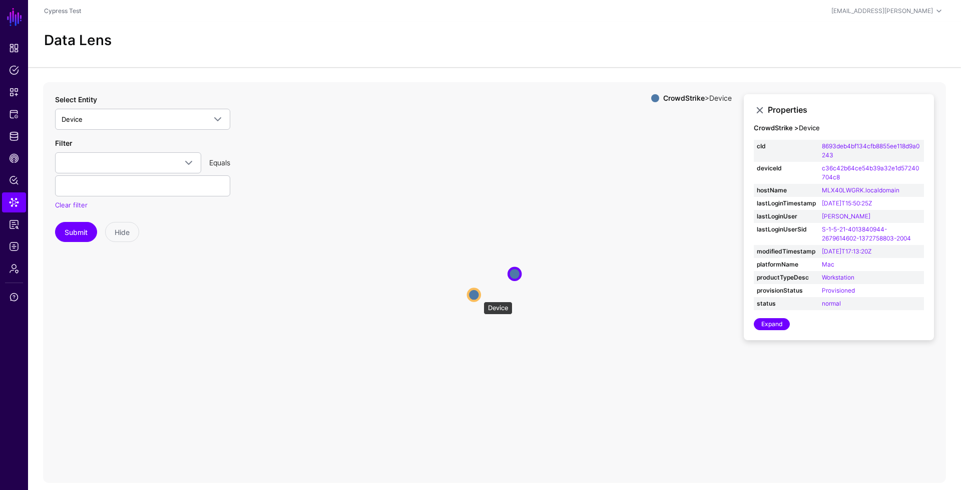
click at [479, 296] on circle at bounding box center [474, 294] width 12 height 12
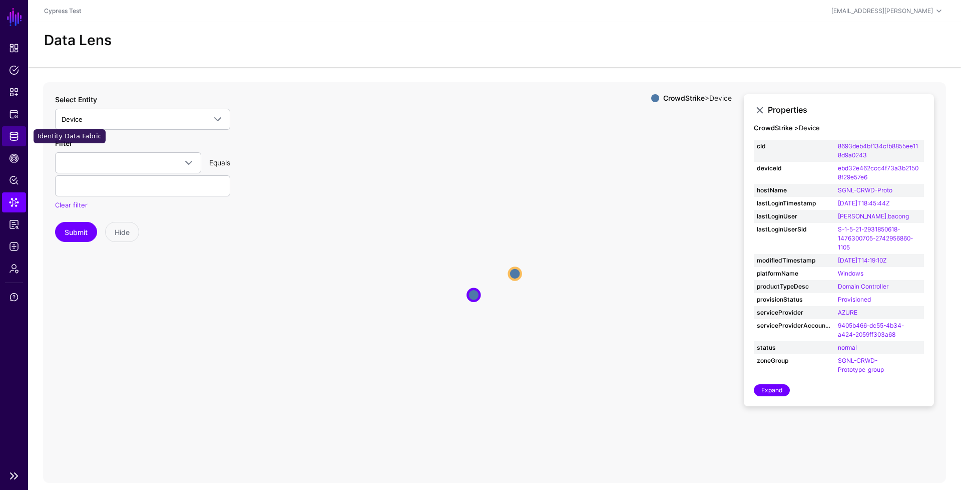
click at [13, 137] on span "Identity Data Fabric" at bounding box center [14, 136] width 10 height 10
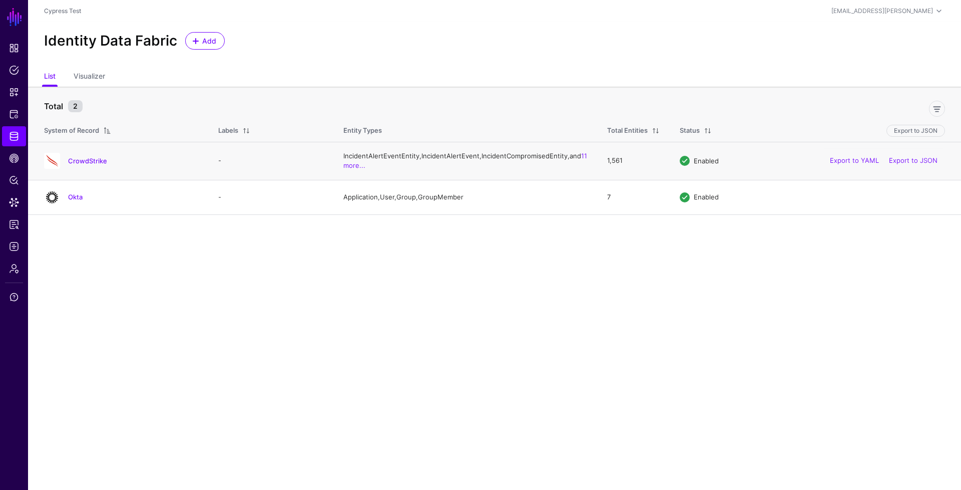
drag, startPoint x: 95, startPoint y: 156, endPoint x: 96, endPoint y: 165, distance: 8.5
click at [95, 156] on td "CrowdStrike" at bounding box center [118, 161] width 180 height 38
click at [96, 165] on link "CrowdStrike" at bounding box center [87, 161] width 39 height 8
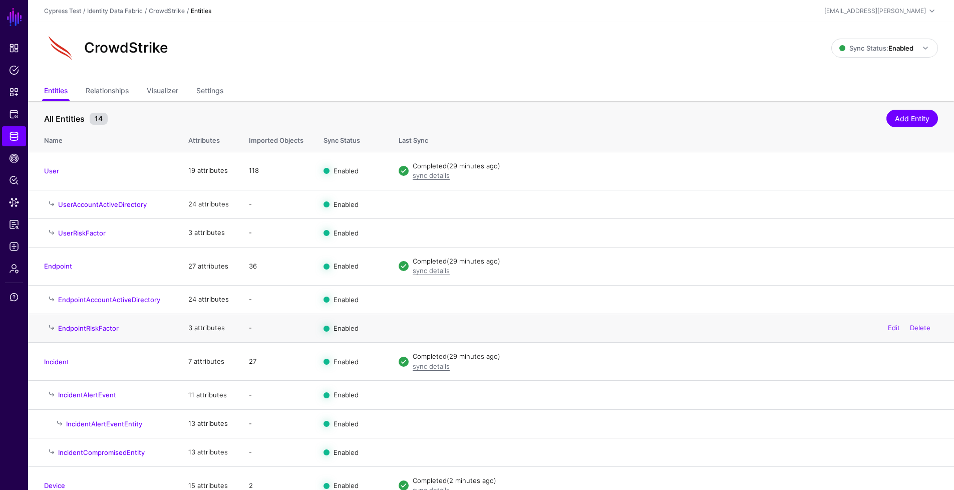
scroll to position [129, 0]
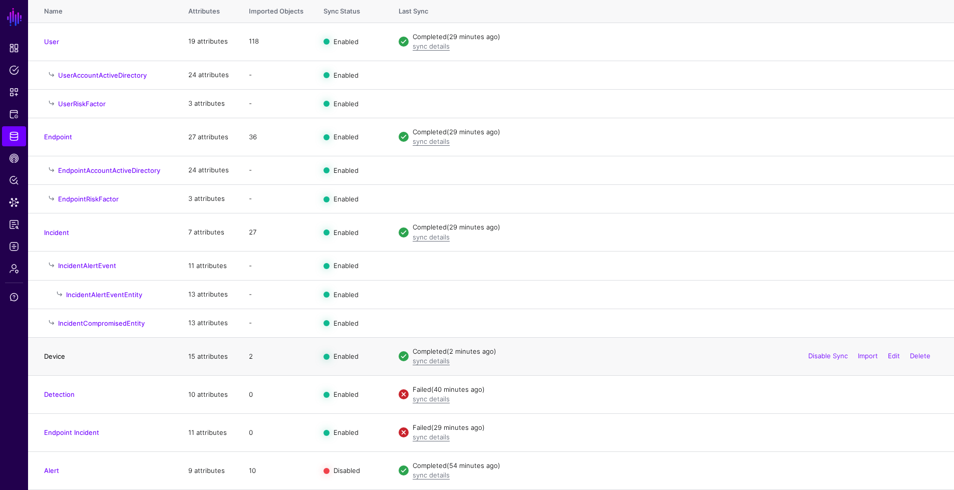
click at [62, 358] on link "Device" at bounding box center [54, 356] width 21 height 8
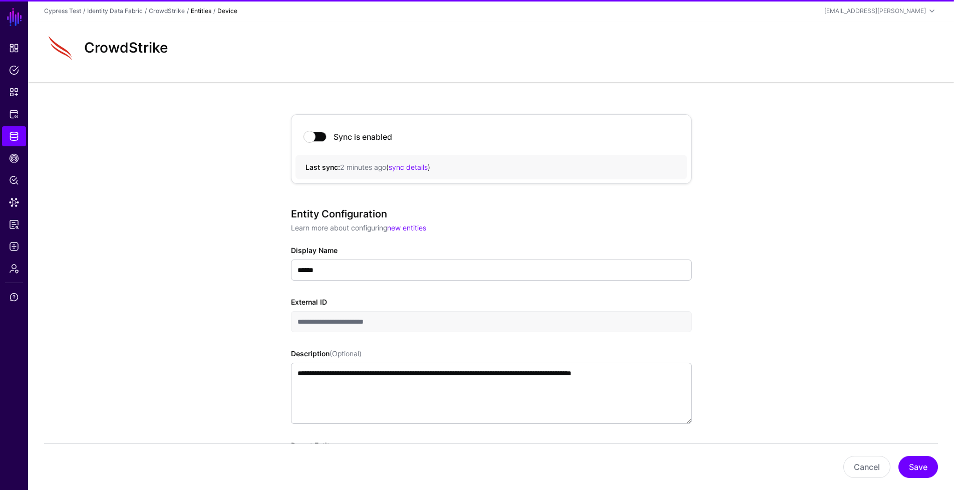
scroll to position [548, 0]
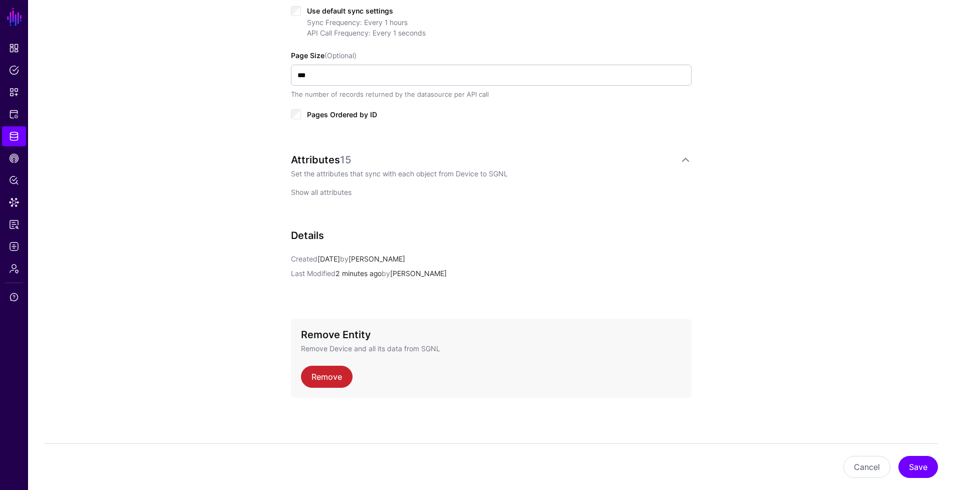
click at [343, 192] on link "Show all attributes" at bounding box center [321, 192] width 61 height 9
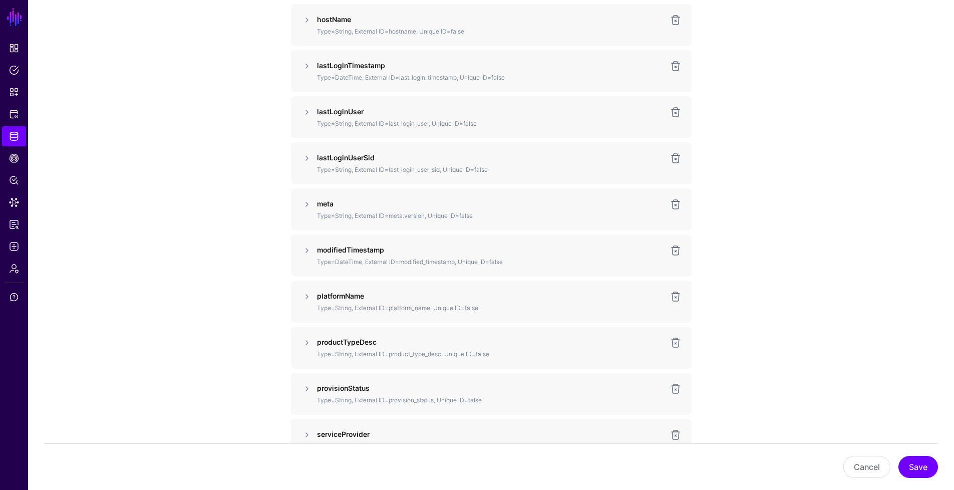
scroll to position [784, 0]
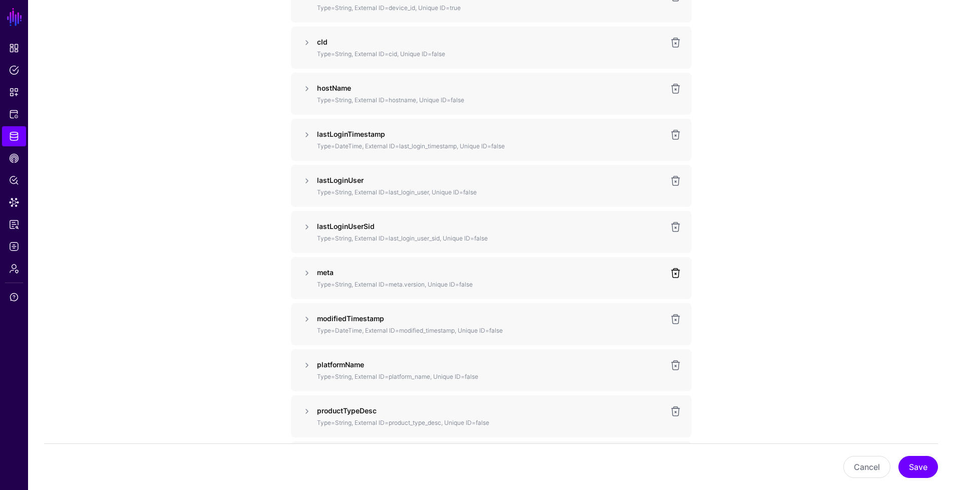
click at [680, 273] on link at bounding box center [676, 273] width 12 height 12
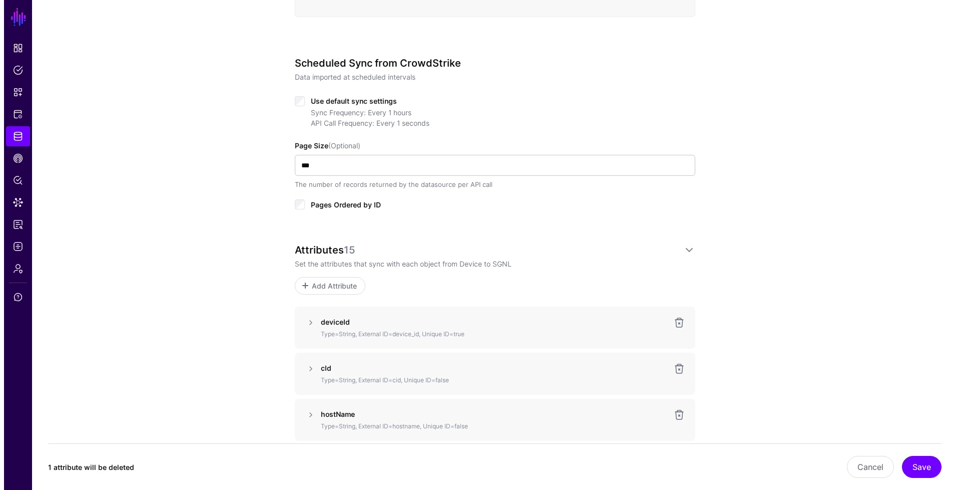
scroll to position [447, 0]
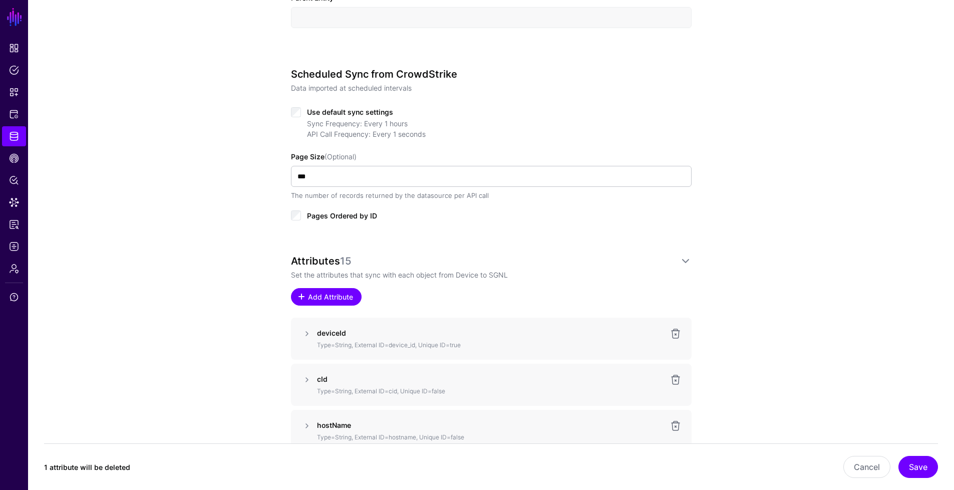
click at [318, 298] on span "Add Attribute" at bounding box center [330, 296] width 48 height 11
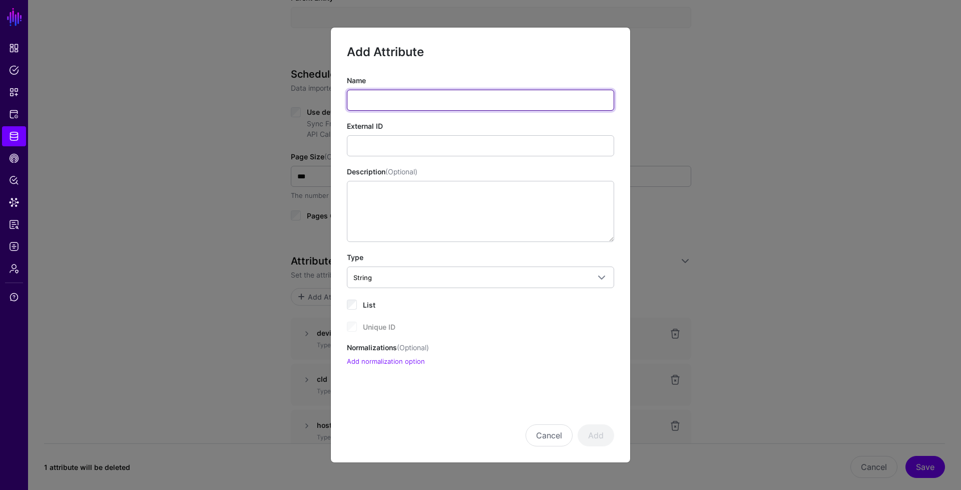
click at [377, 105] on input "Name" at bounding box center [480, 100] width 267 height 21
type input "****"
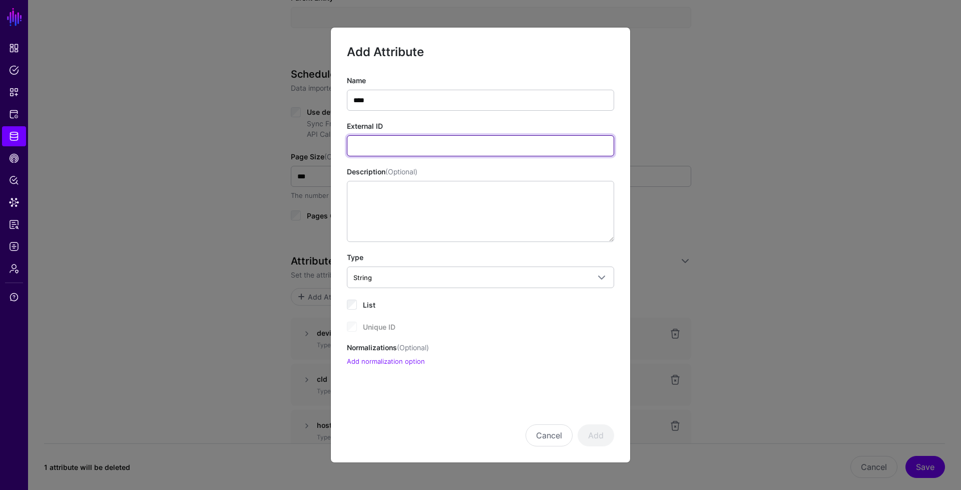
click at [422, 144] on input "External ID" at bounding box center [480, 145] width 267 height 21
click at [356, 148] on input "**********" at bounding box center [480, 145] width 267 height 21
type input "**********"
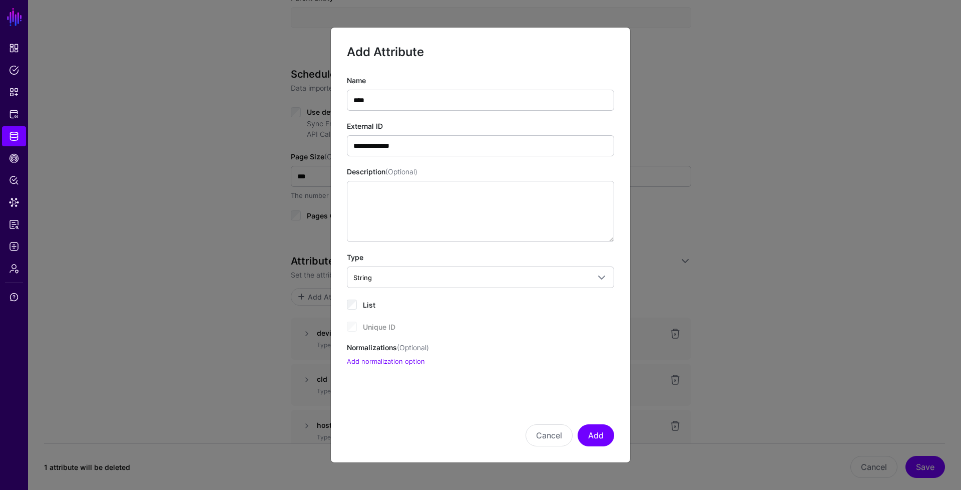
drag, startPoint x: 579, startPoint y: 358, endPoint x: 583, endPoint y: 415, distance: 57.7
click at [583, 409] on form "**********" at bounding box center [480, 245] width 267 height 403
click at [595, 433] on button "Add" at bounding box center [596, 435] width 37 height 22
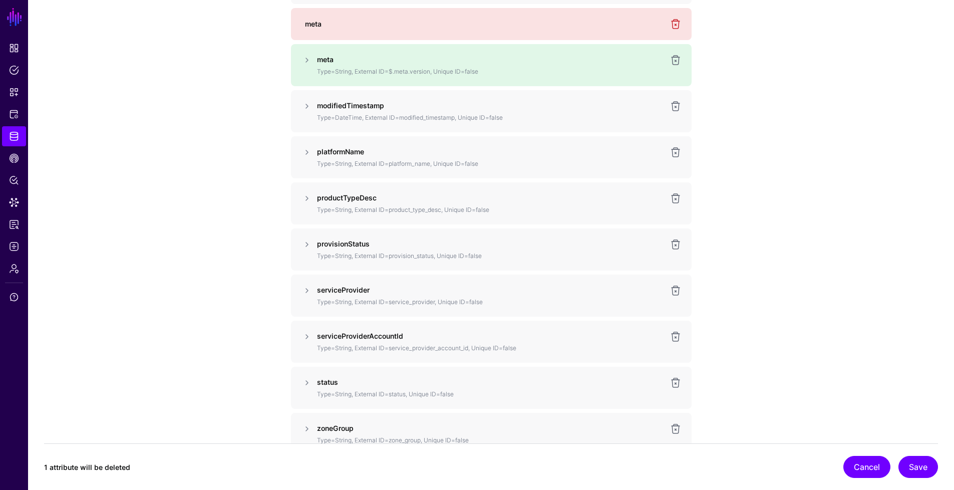
scroll to position [1041, 0]
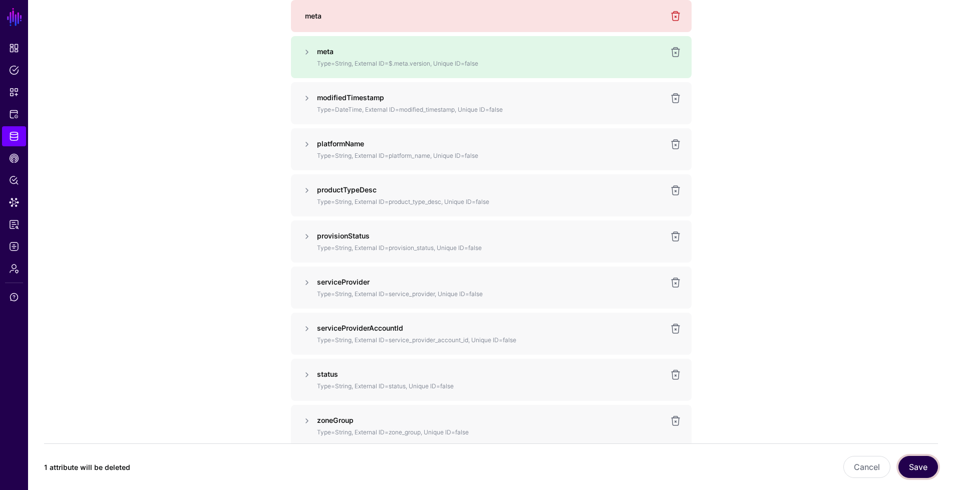
click at [909, 469] on button "Save" at bounding box center [918, 467] width 40 height 22
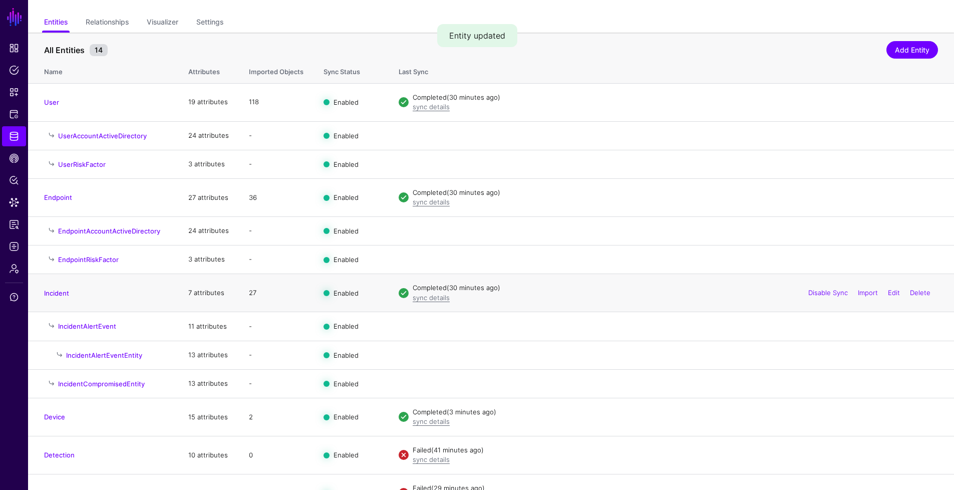
scroll to position [129, 0]
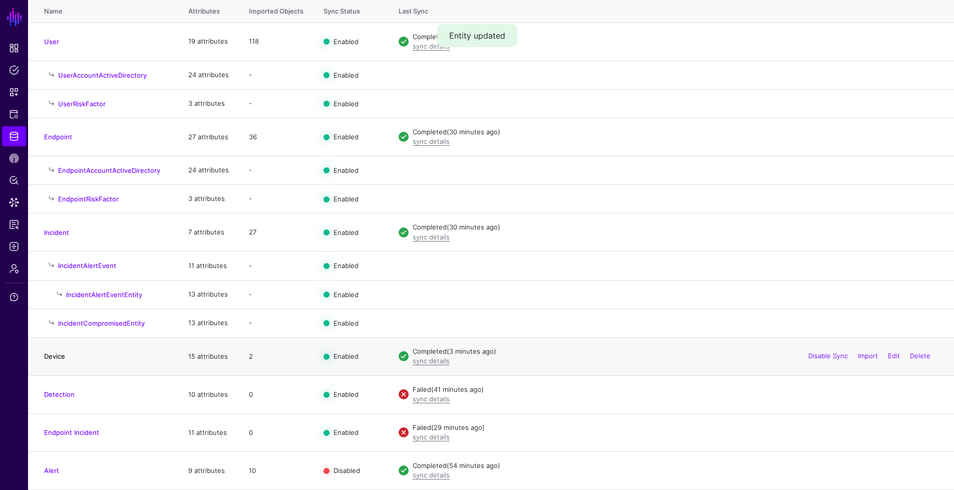
click at [62, 353] on link "Device" at bounding box center [54, 356] width 21 height 8
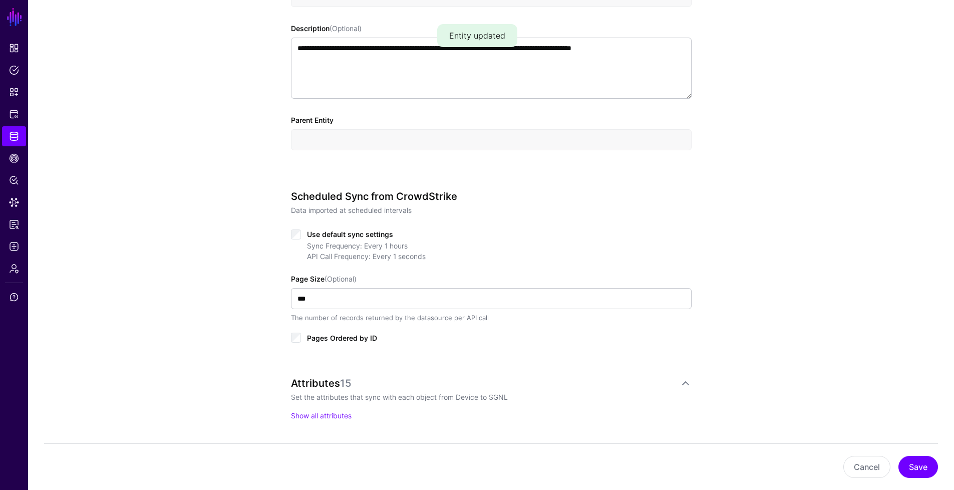
scroll to position [321, 0]
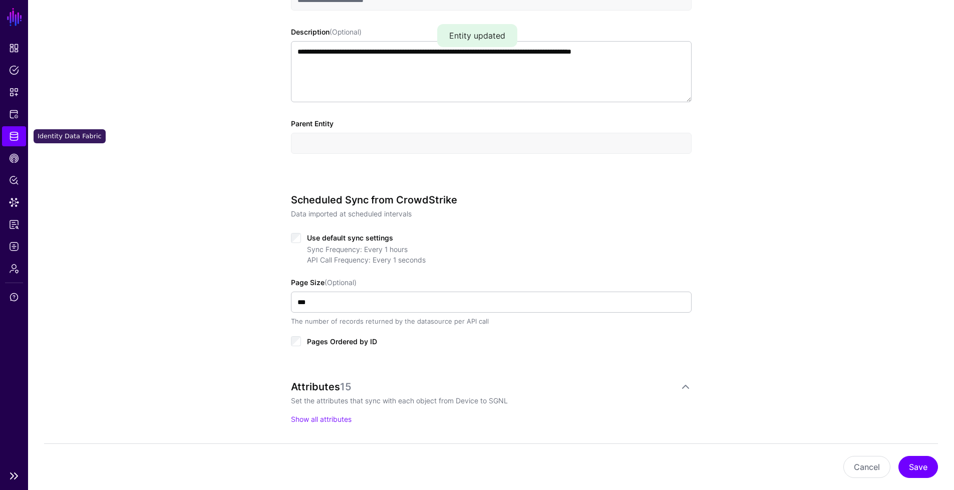
click at [18, 139] on span "Identity Data Fabric" at bounding box center [14, 136] width 10 height 10
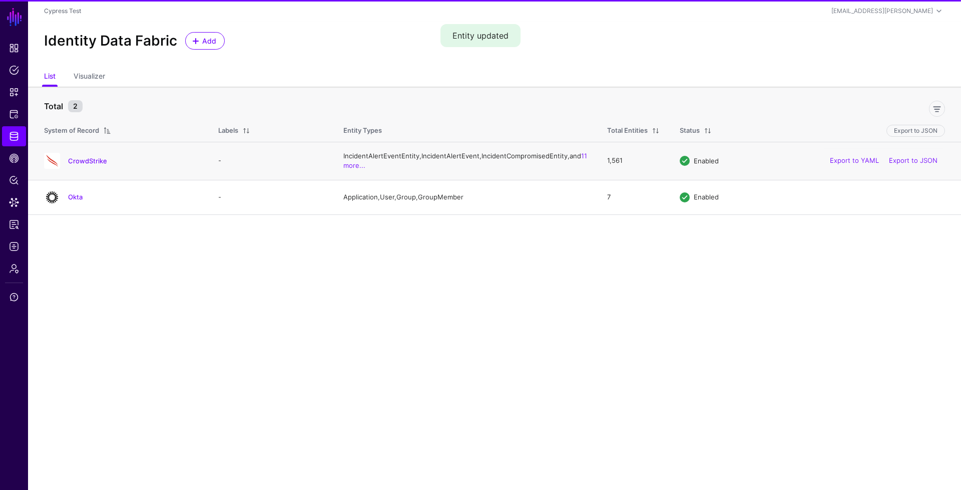
click at [73, 169] on div "CrowdStrike" at bounding box center [121, 161] width 162 height 16
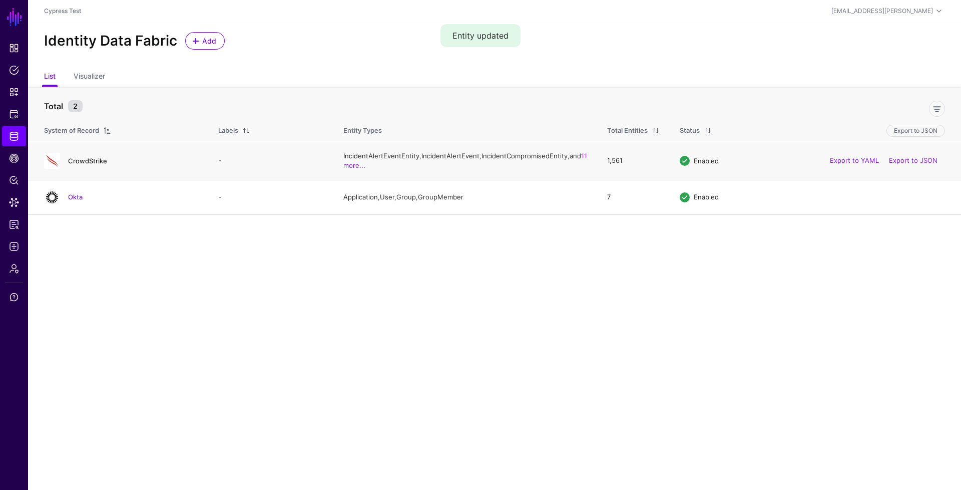
click at [75, 165] on link "CrowdStrike" at bounding box center [87, 161] width 39 height 8
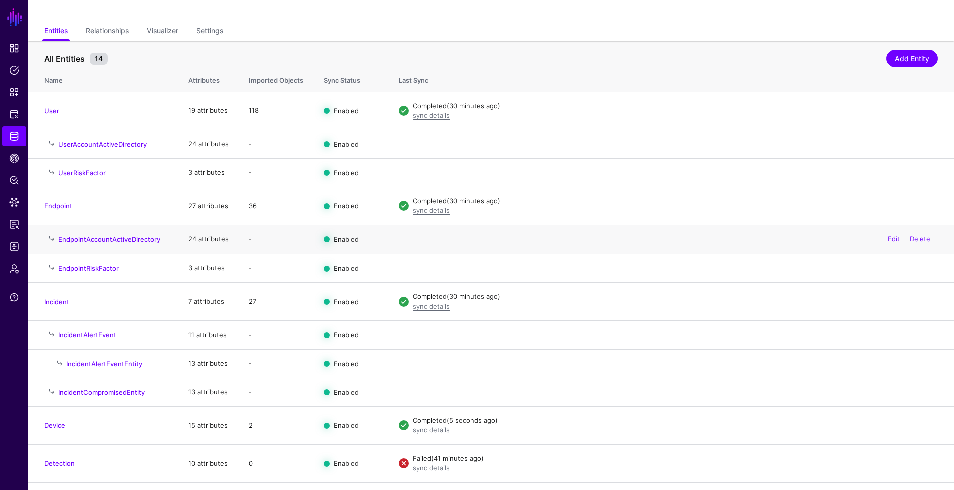
scroll to position [83, 0]
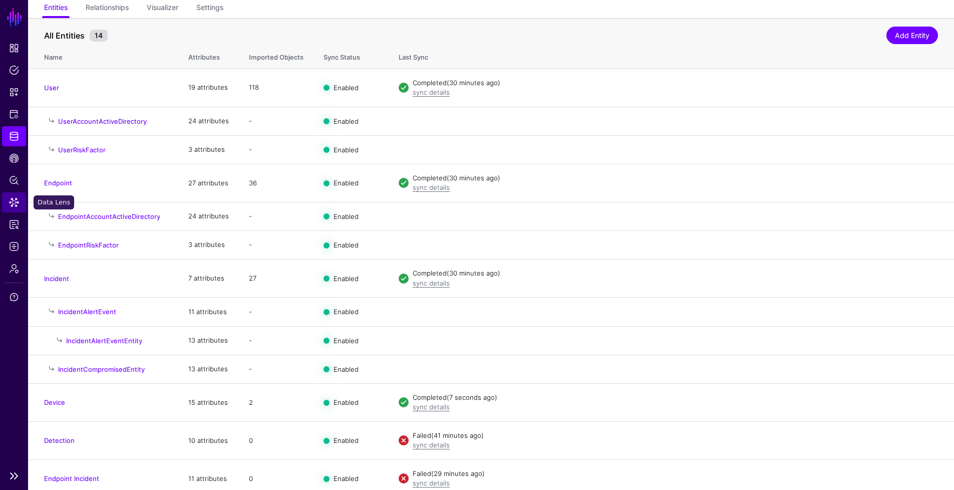
click at [16, 205] on span "Data Lens" at bounding box center [14, 202] width 10 height 10
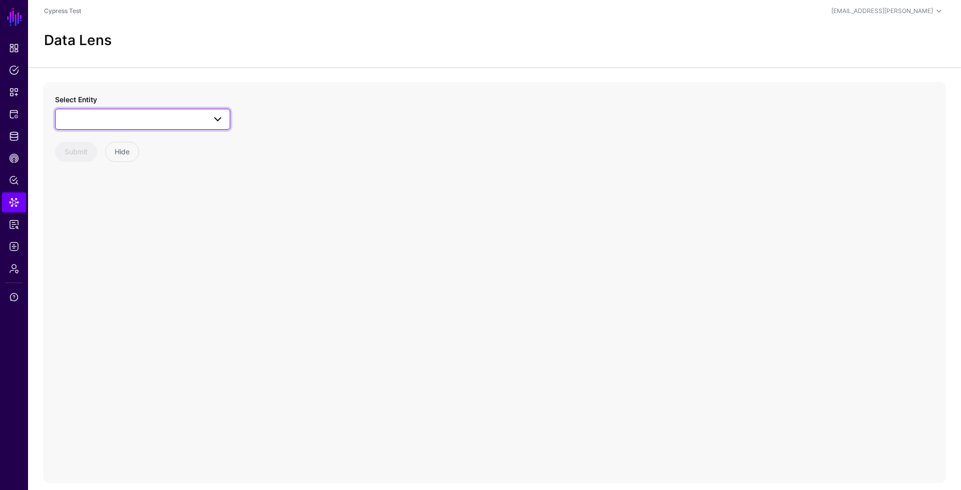
click at [108, 121] on span at bounding box center [143, 119] width 162 height 12
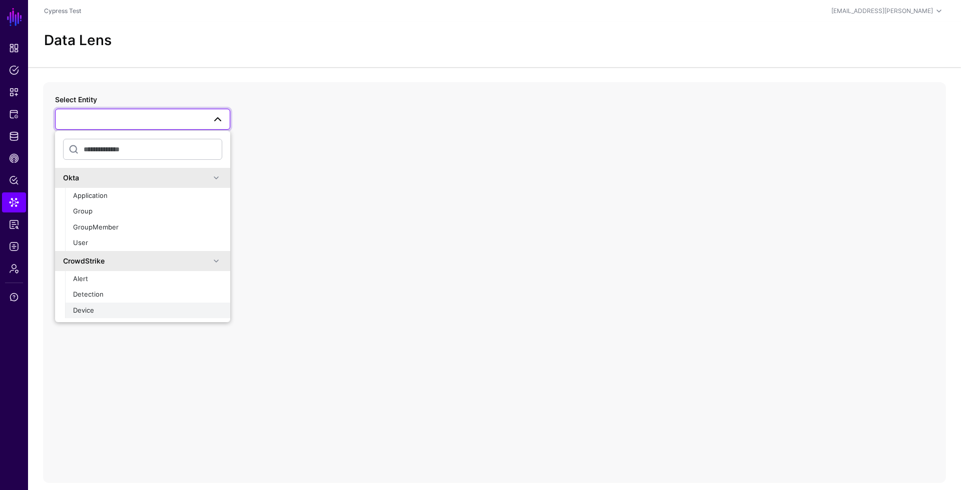
click at [92, 302] on button "Device" at bounding box center [147, 310] width 165 height 16
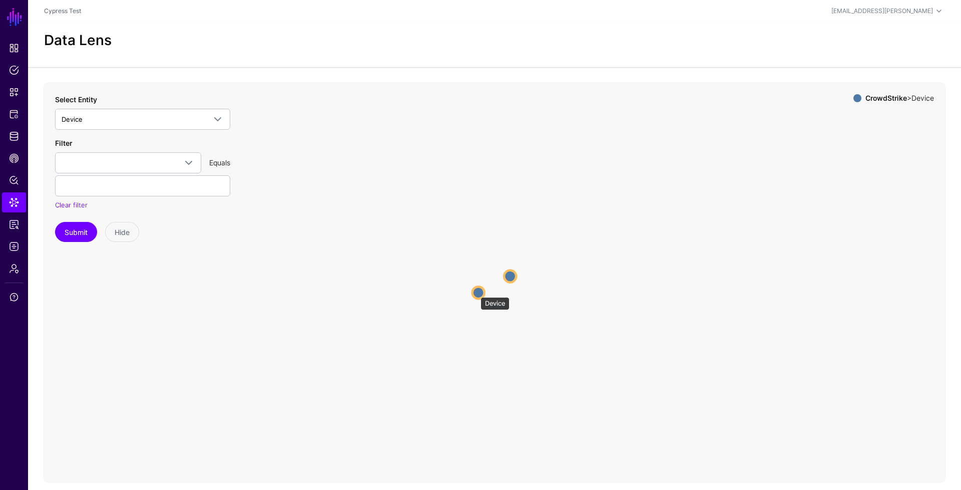
click at [476, 292] on circle at bounding box center [479, 292] width 12 height 12
